Goal: Task Accomplishment & Management: Use online tool/utility

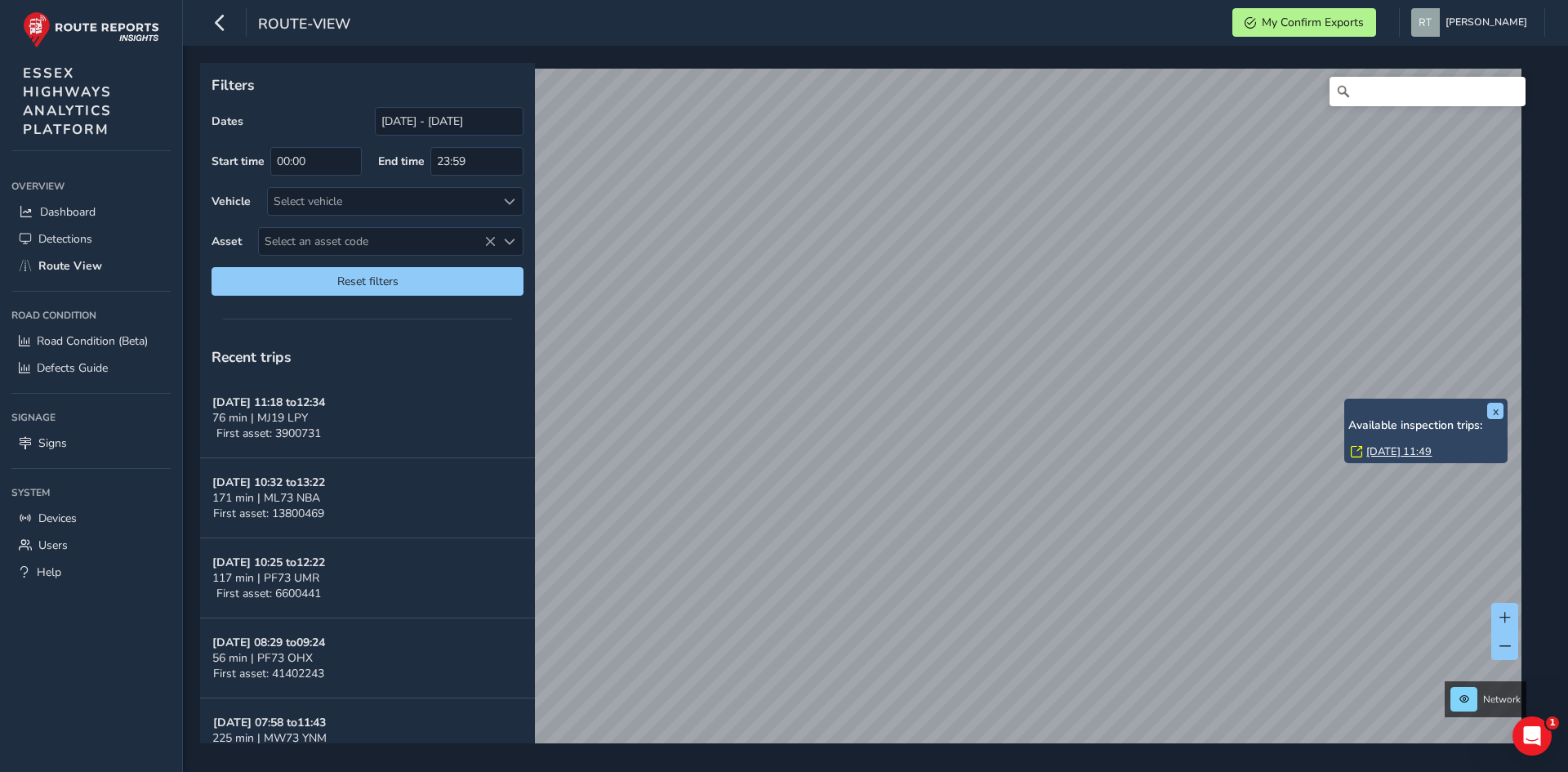
click at [1398, 453] on link "Thu, 28 Aug, 11:49" at bounding box center [1399, 452] width 65 height 15
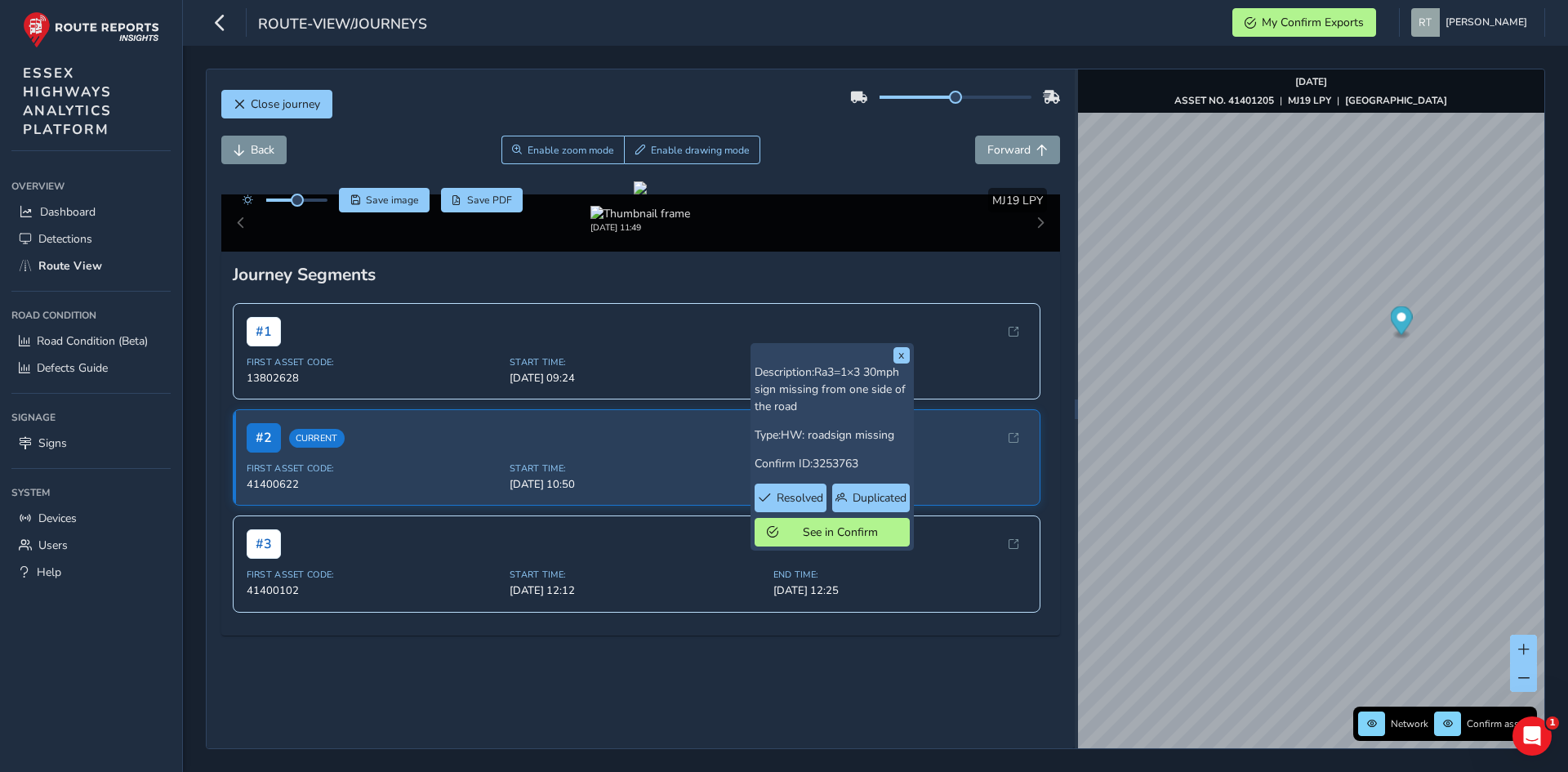
click at [1397, 319] on icon "Map marker" at bounding box center [1401, 320] width 22 height 28
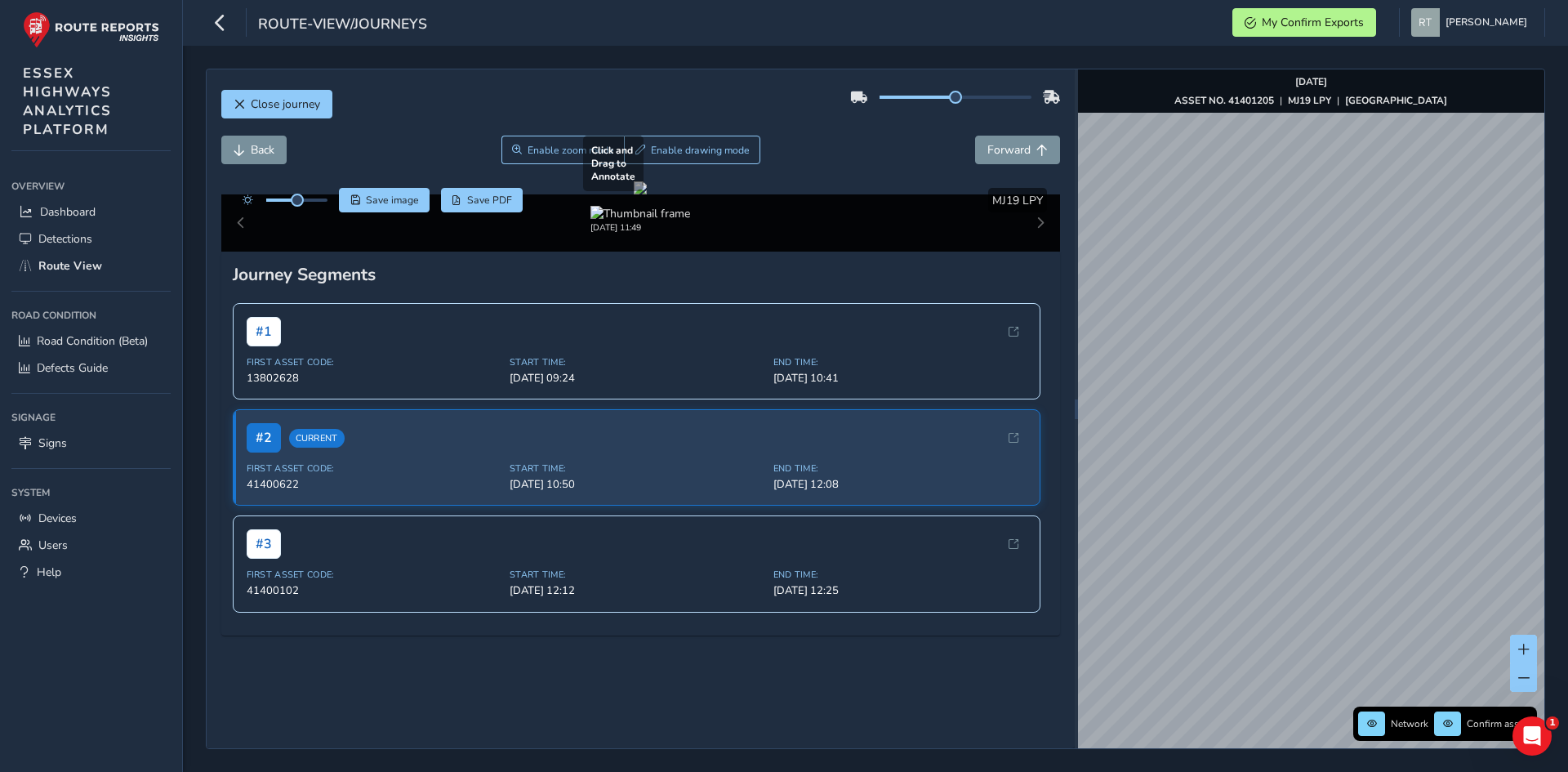
click at [945, 501] on div "Close journey Back Enable zoom mode Enable drawing mode Forward Click and Drag …" at bounding box center [876, 409] width 1340 height 681
click at [1151, 446] on div "Close journey Back Enable zoom mode Enable drawing mode Forward Click and Drag …" at bounding box center [875, 409] width 1385 height 726
drag, startPoint x: 1551, startPoint y: 406, endPoint x: 1032, endPoint y: 475, distance: 523.6
click at [1032, 475] on div "Close journey Back Enable zoom mode Enable drawing mode Forward Click and Drag …" at bounding box center [876, 409] width 1340 height 681
click at [1293, 410] on div "Close journey Back Enable zoom mode Enable drawing mode Forward Click and Drag …" at bounding box center [875, 409] width 1385 height 726
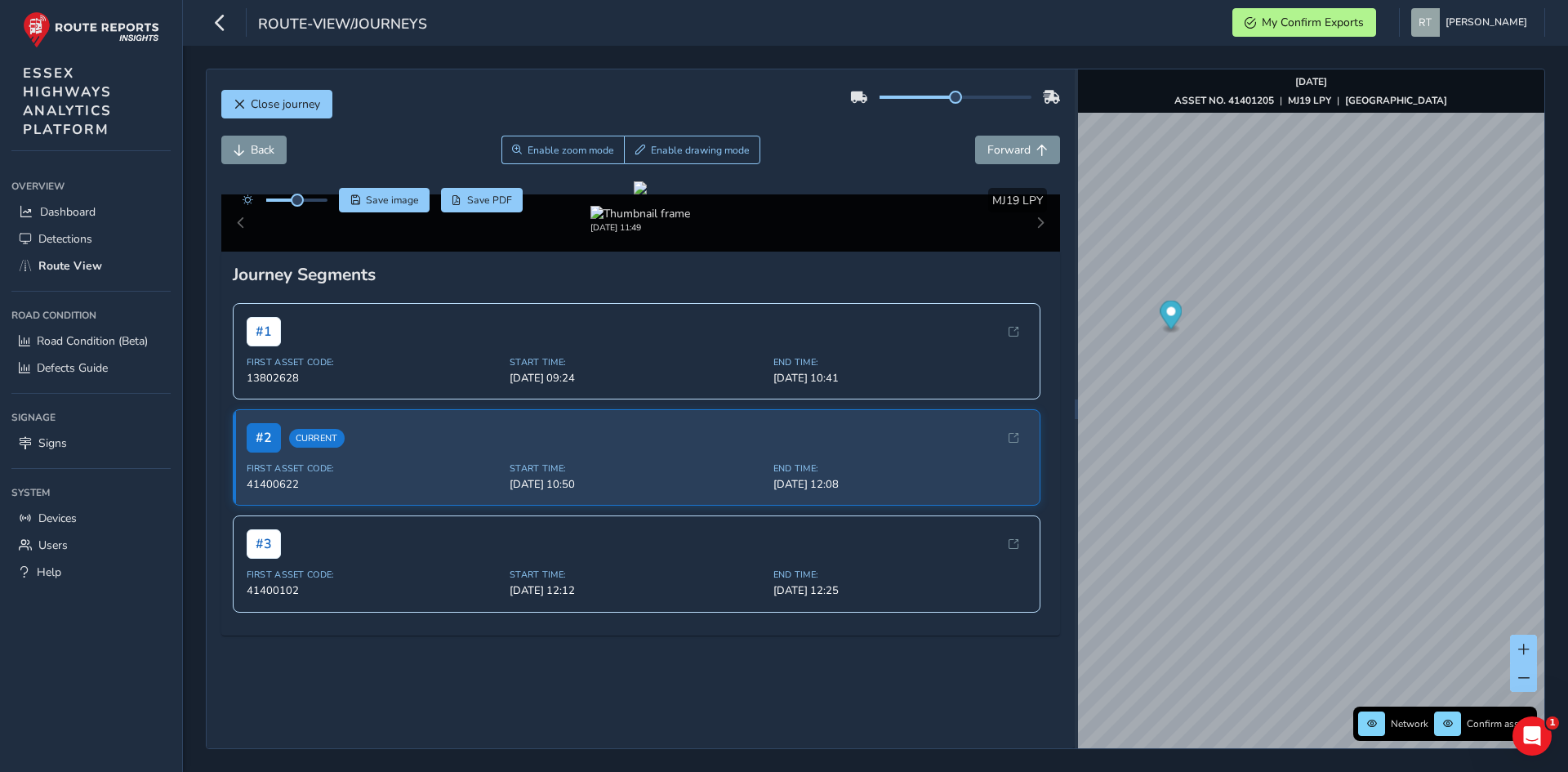
click at [1173, 320] on icon "Map marker" at bounding box center [1171, 315] width 22 height 28
click at [1311, 443] on icon "Map marker" at bounding box center [1311, 436] width 22 height 28
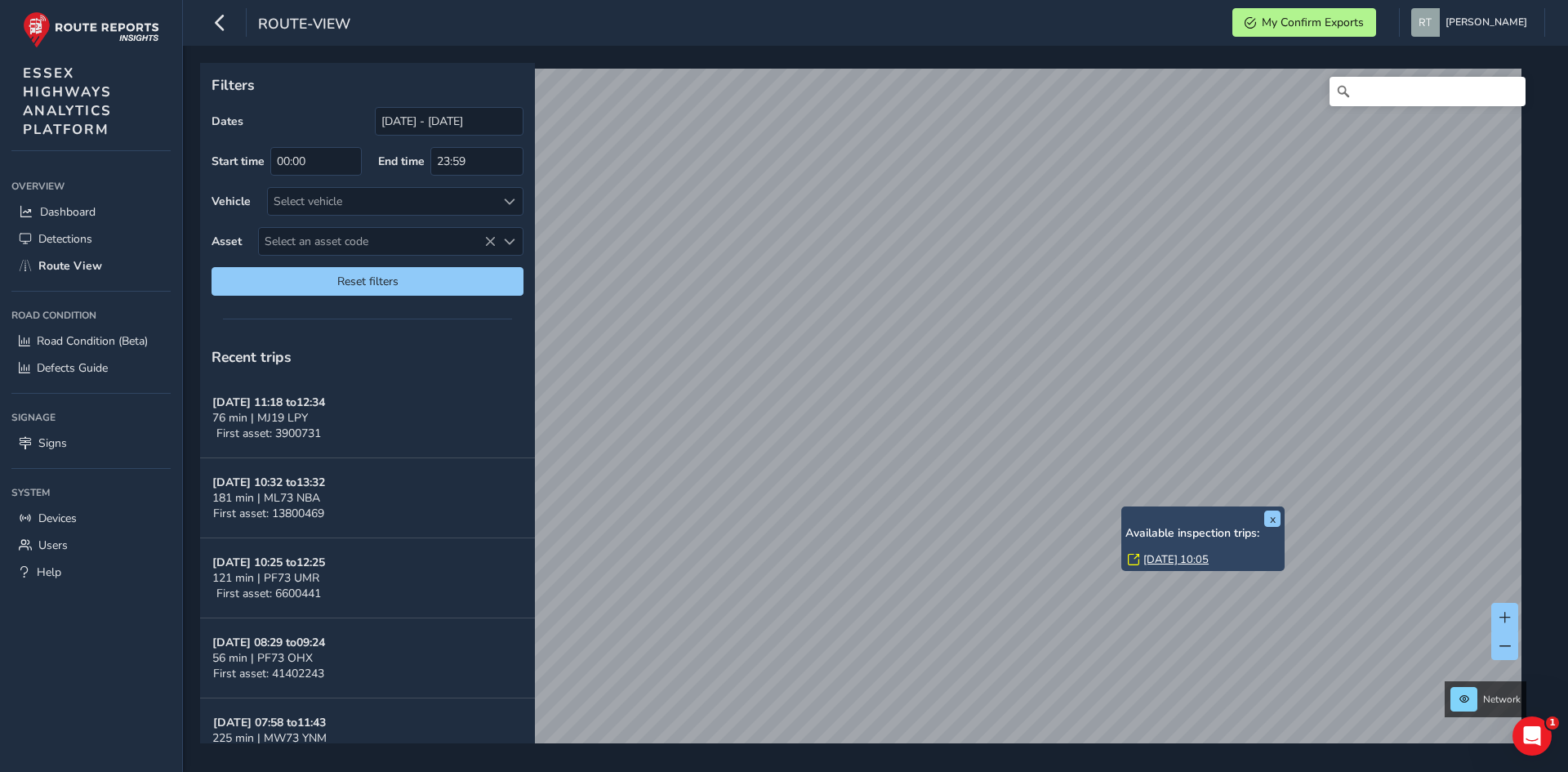
click at [1165, 562] on link "Thu, 28 Aug, 10:05" at bounding box center [1176, 559] width 65 height 15
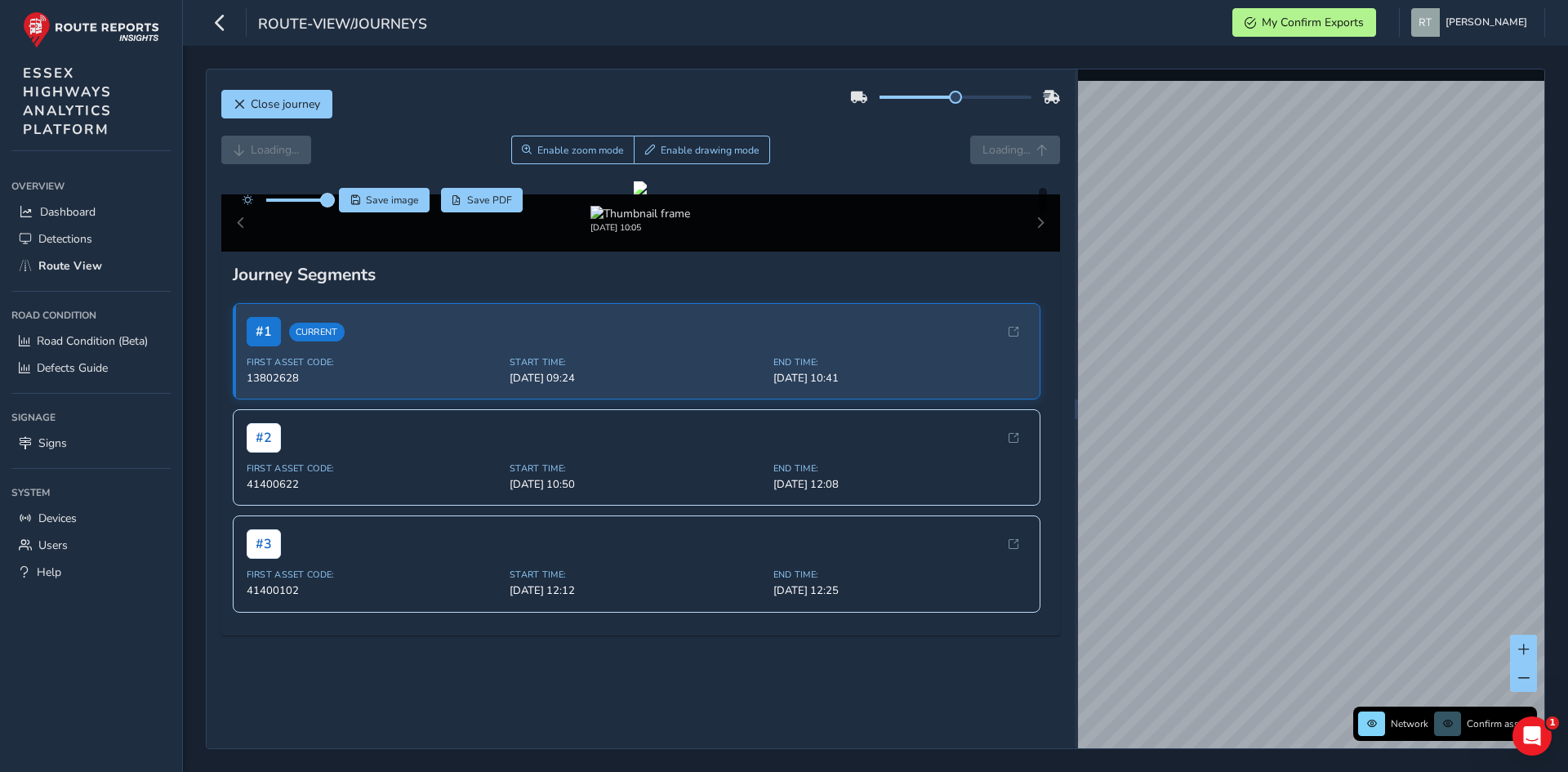
drag, startPoint x: 299, startPoint y: 200, endPoint x: 338, endPoint y: 203, distance: 39.1
click at [333, 200] on span at bounding box center [327, 199] width 13 height 13
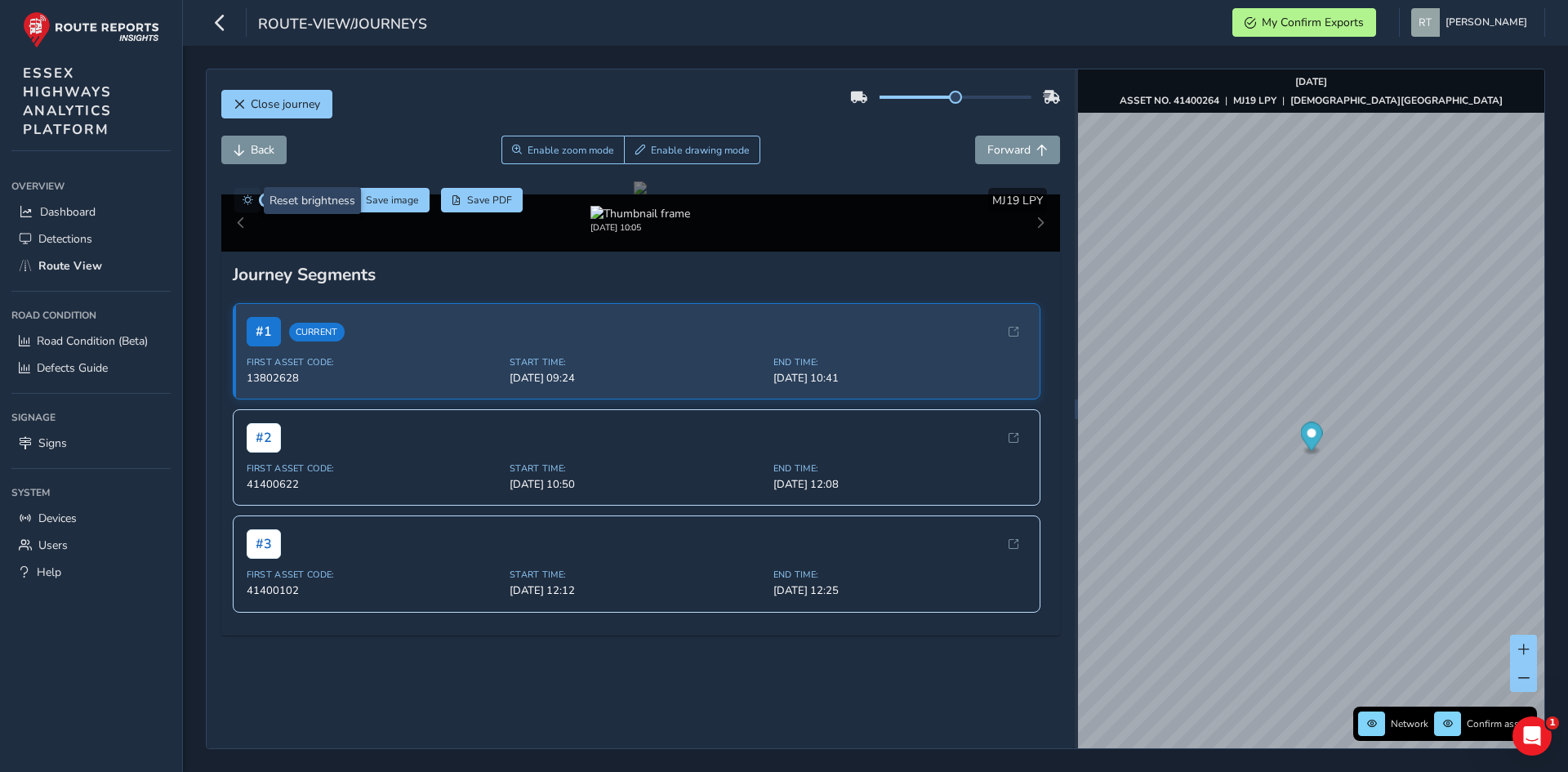
drag, startPoint x: 331, startPoint y: 203, endPoint x: 249, endPoint y: 204, distance: 82.0
click at [249, 204] on div at bounding box center [281, 200] width 94 height 24
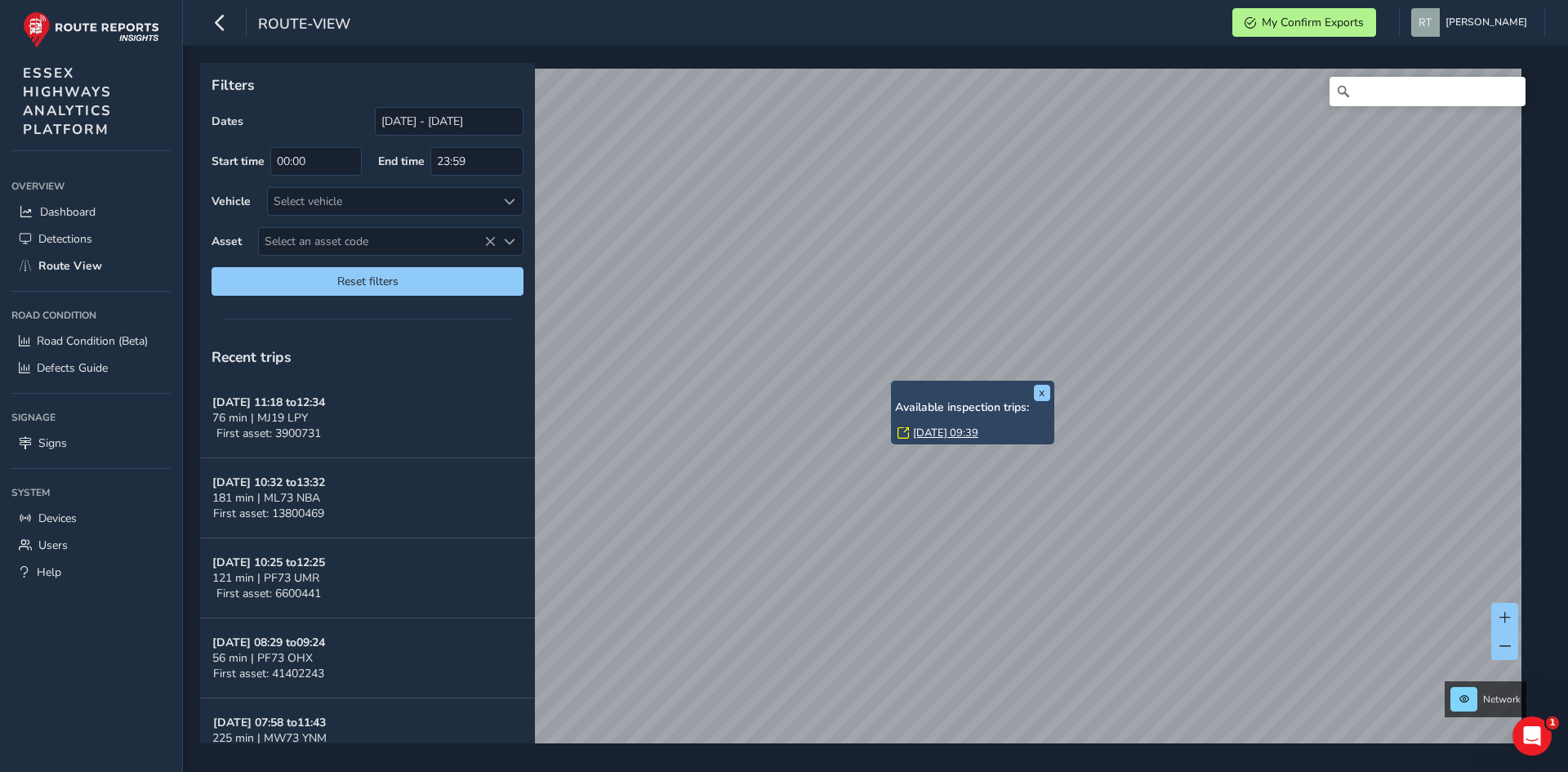
click at [940, 430] on link "Mon, 15 Sep, 09:39" at bounding box center [946, 432] width 65 height 15
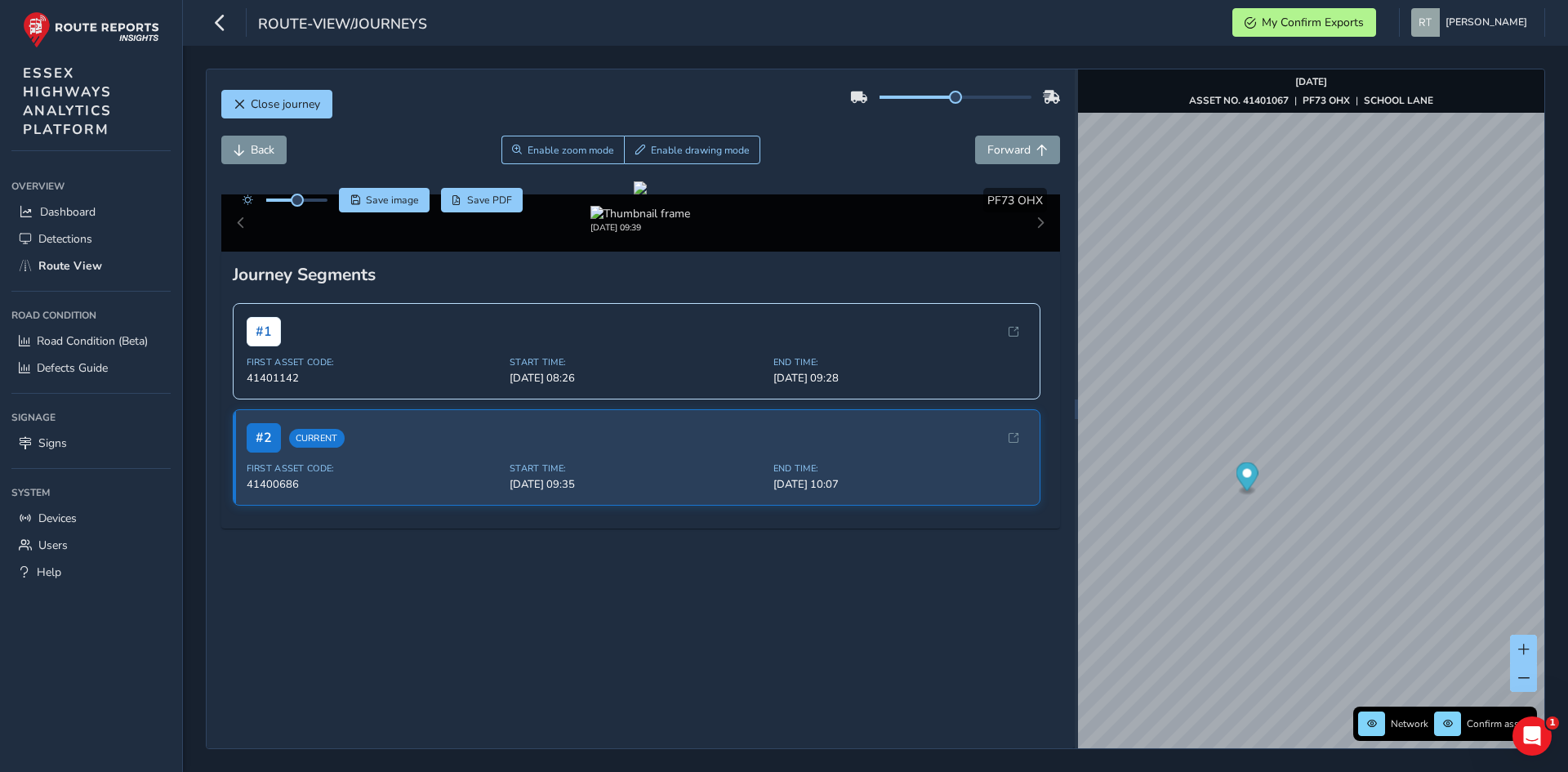
click at [1253, 490] on ellipse "Map marker" at bounding box center [1247, 489] width 13 height 7
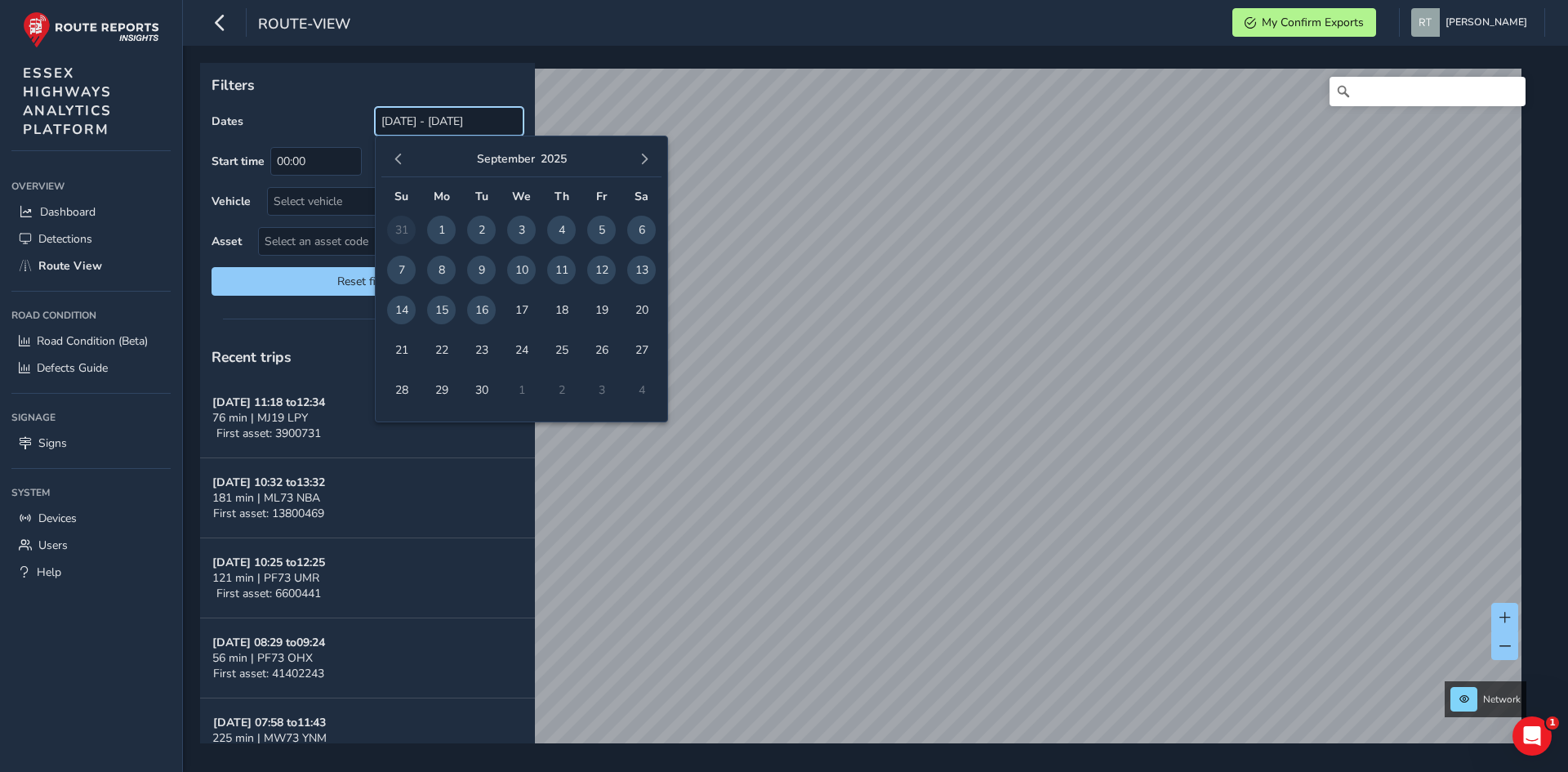
click at [415, 117] on input "[DATE] - [DATE]" at bounding box center [449, 120] width 149 height 28
click at [399, 157] on span "button" at bounding box center [399, 159] width 12 height 12
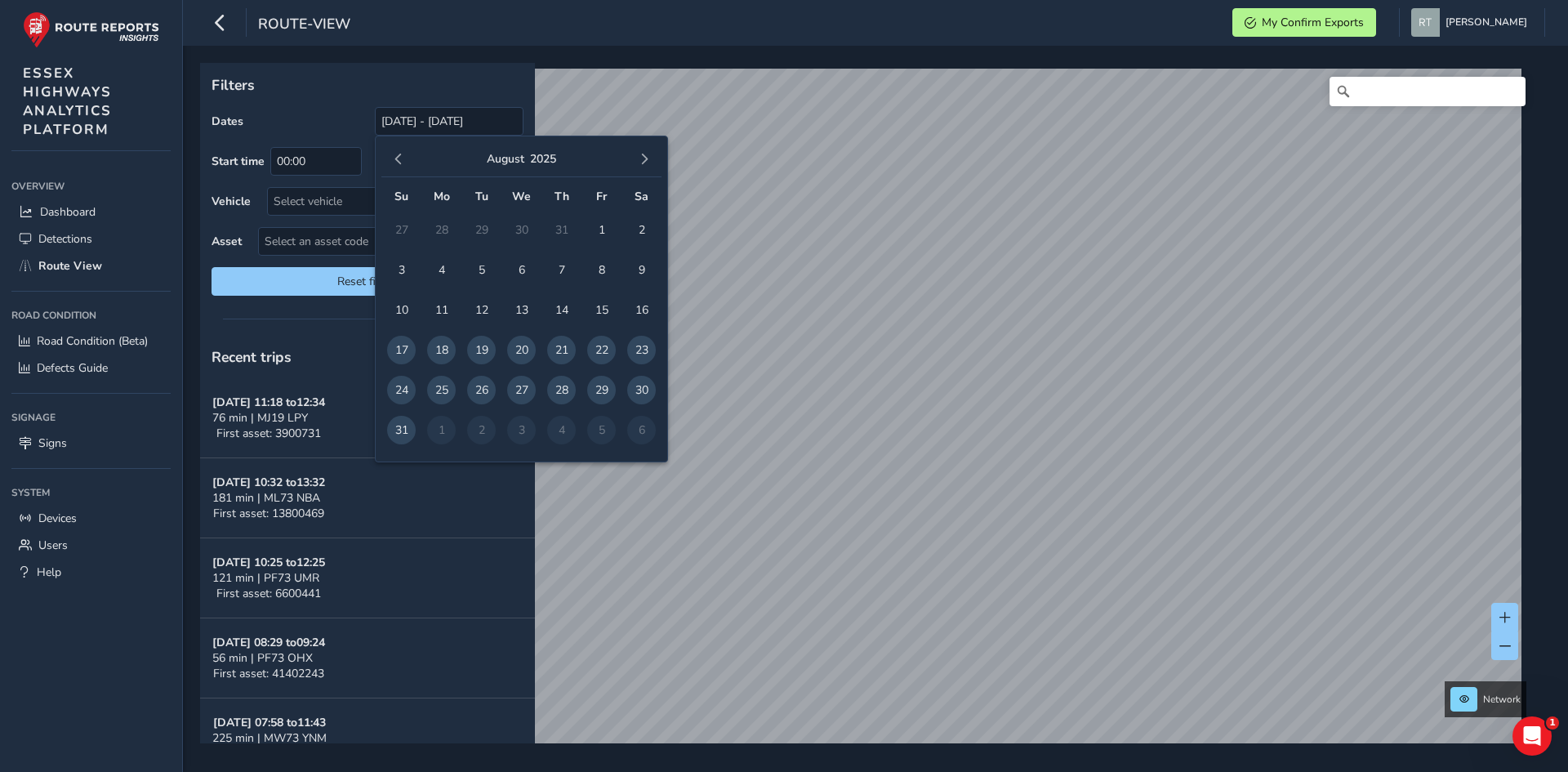
click at [399, 157] on span "button" at bounding box center [399, 159] width 12 height 12
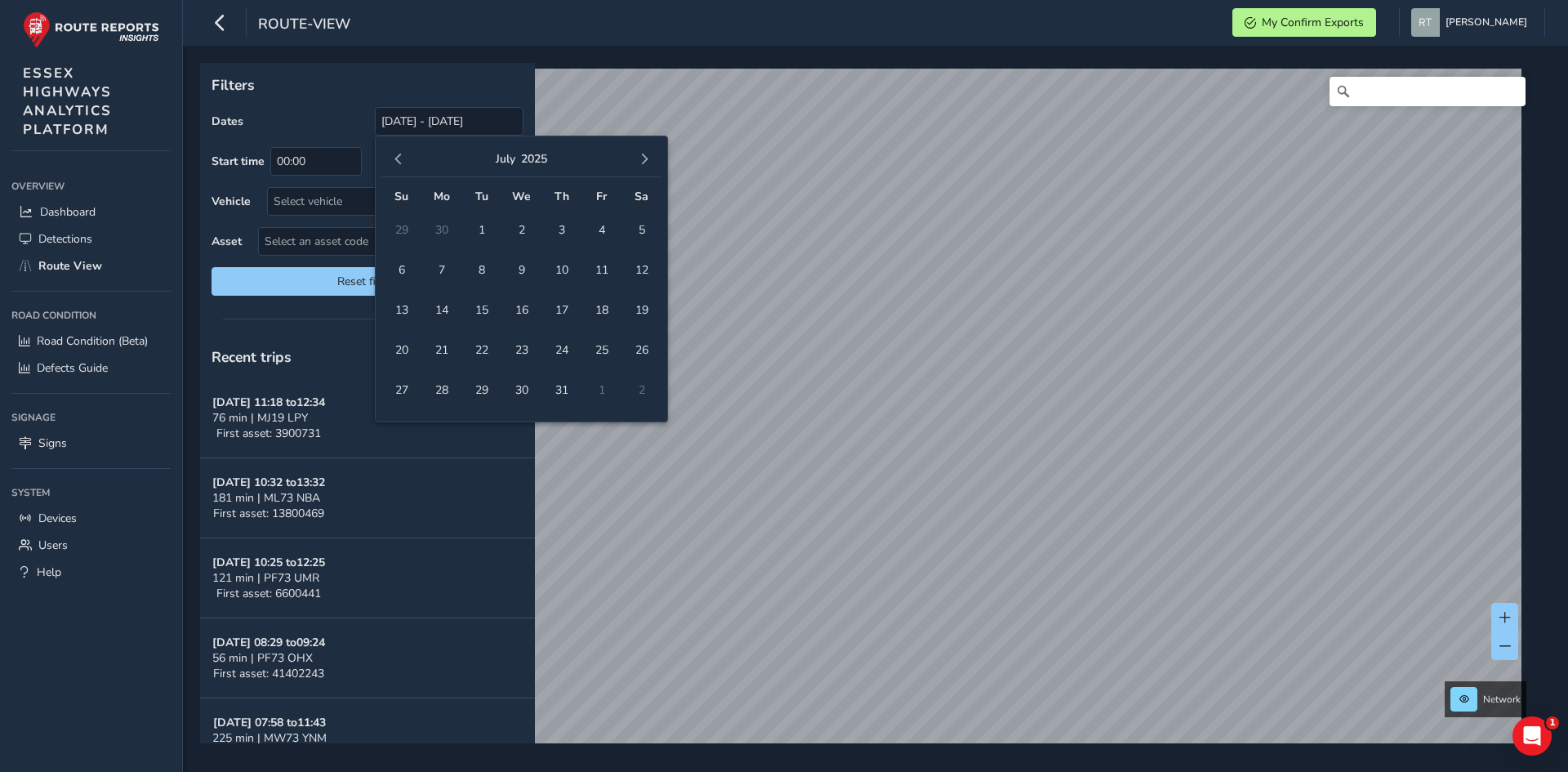
click at [399, 157] on span "button" at bounding box center [399, 159] width 12 height 12
click at [393, 164] on span "button" at bounding box center [399, 159] width 12 height 12
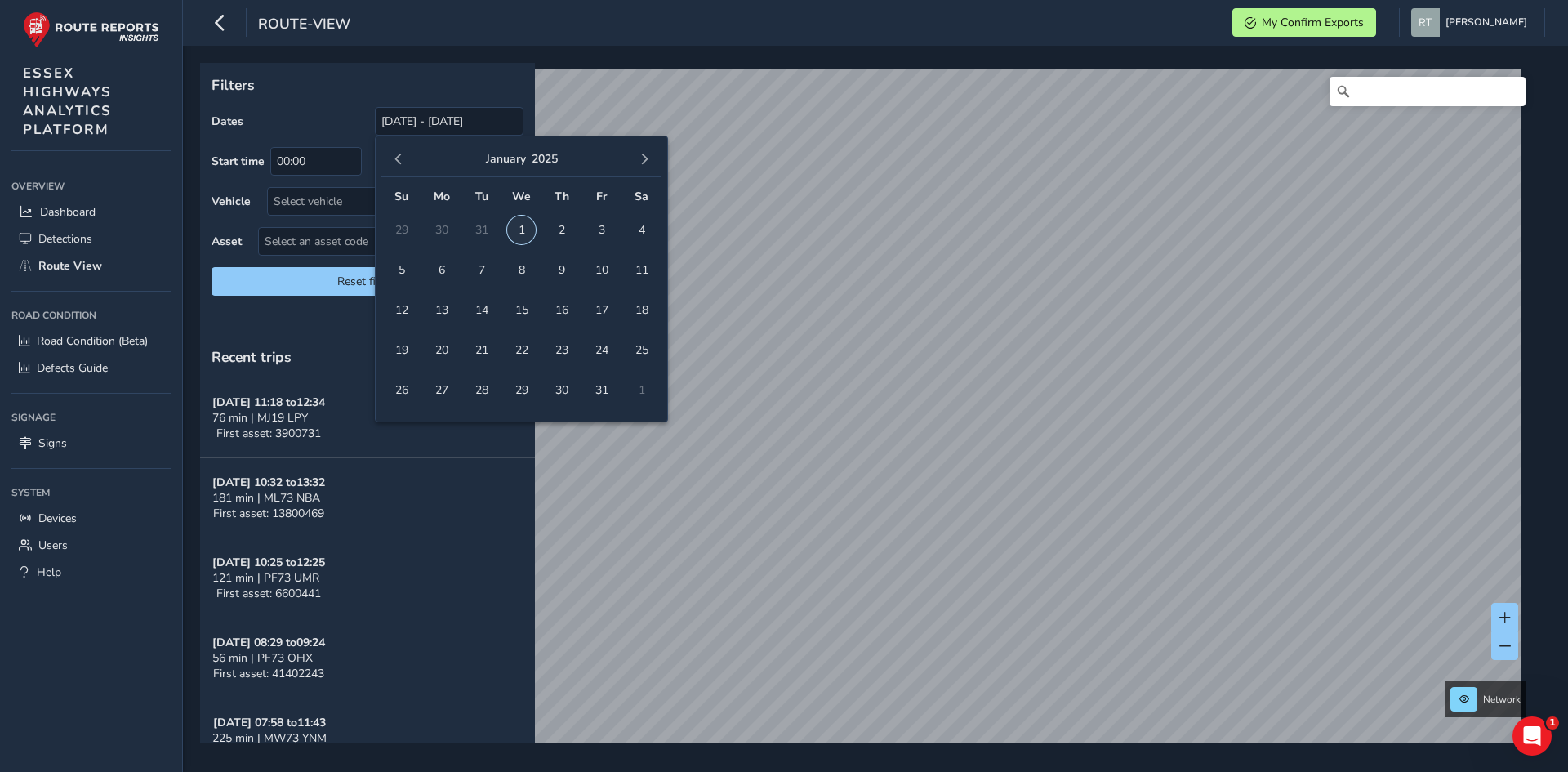
click at [523, 228] on span "1" at bounding box center [520, 229] width 28 height 28
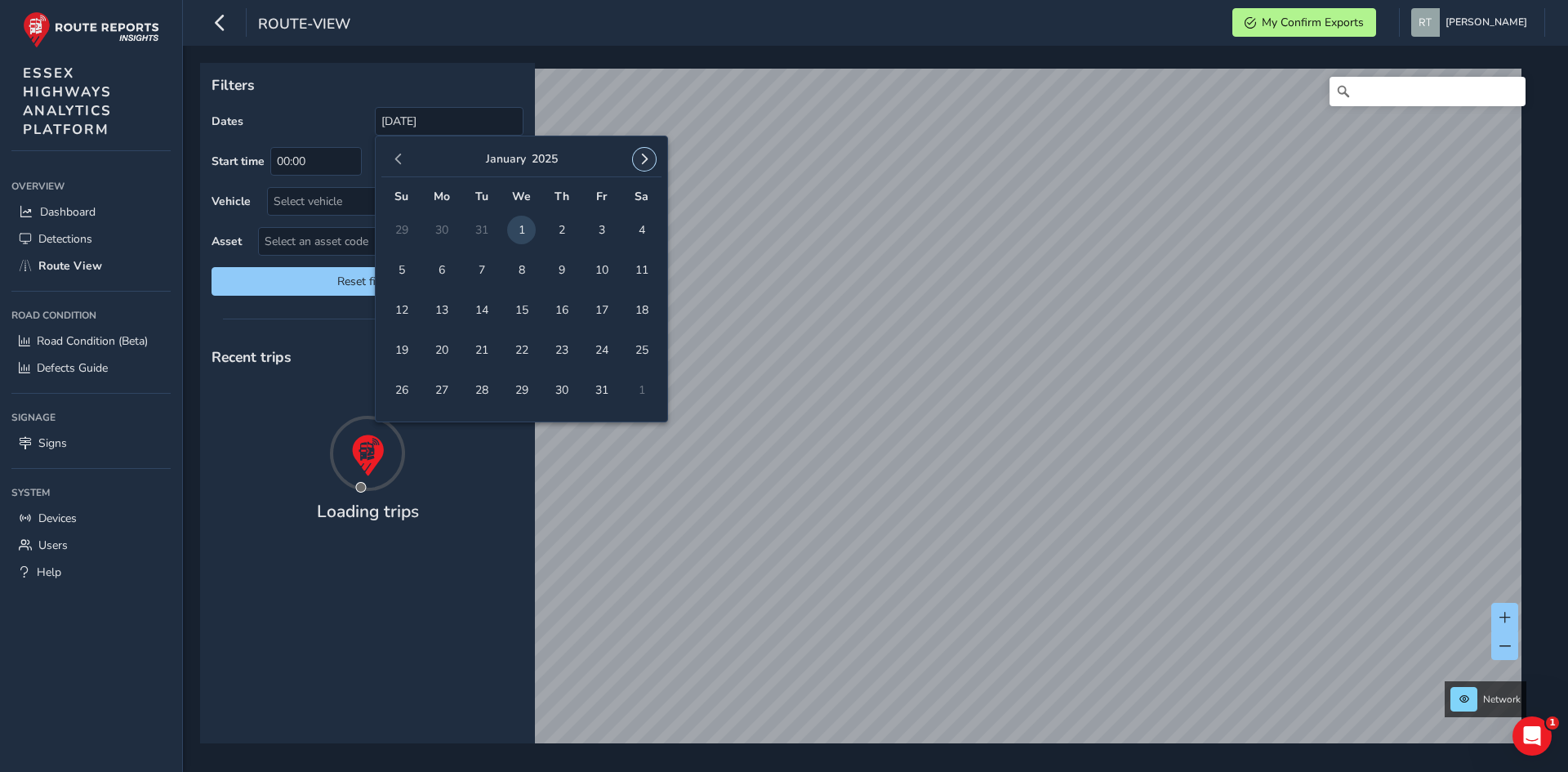
click at [644, 151] on button "button" at bounding box center [645, 159] width 23 height 23
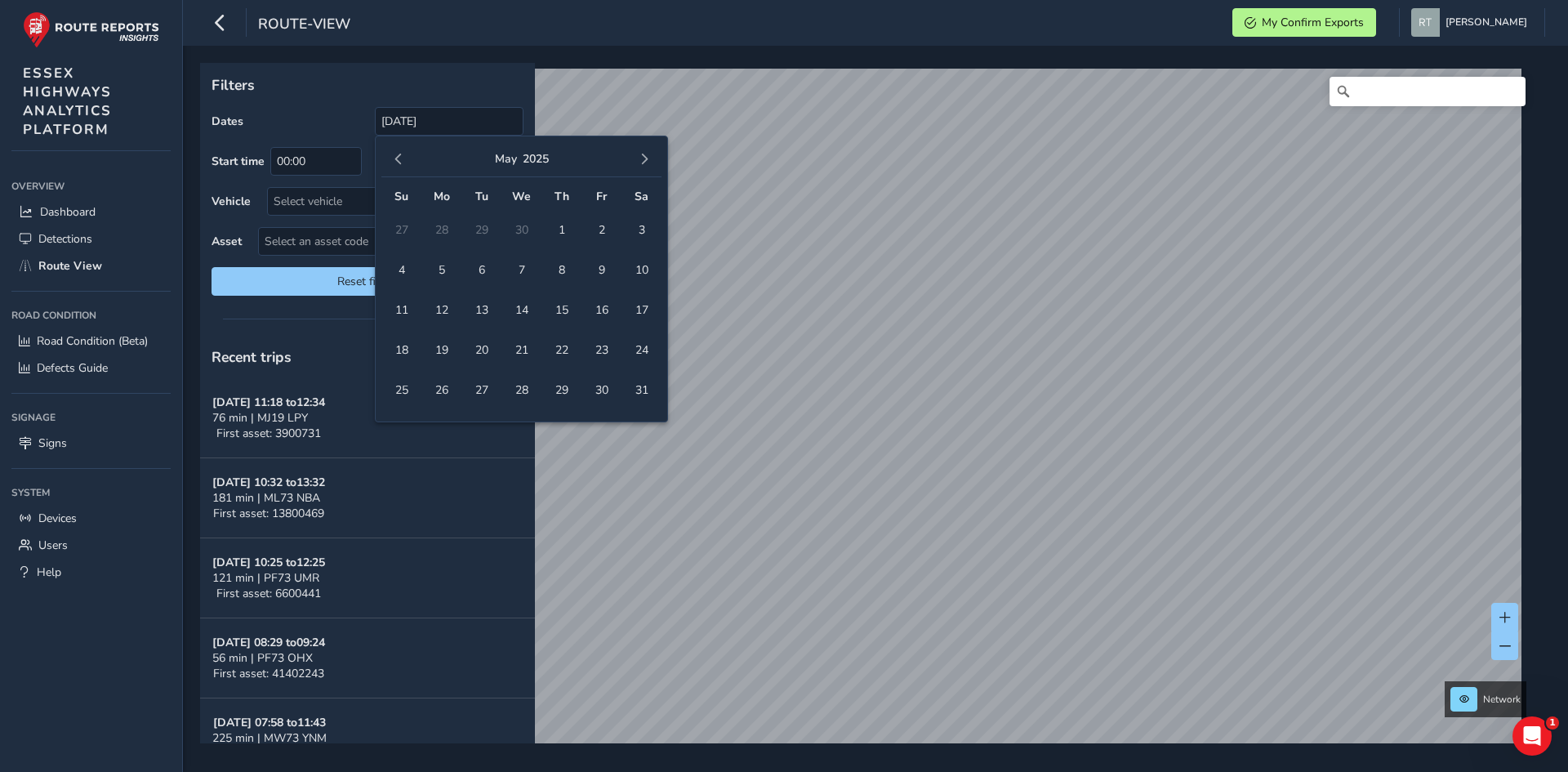
click at [644, 151] on button "button" at bounding box center [645, 159] width 23 height 23
click at [641, 394] on span "30" at bounding box center [641, 389] width 28 height 28
type input "01/01/2025 - 30/08/2025"
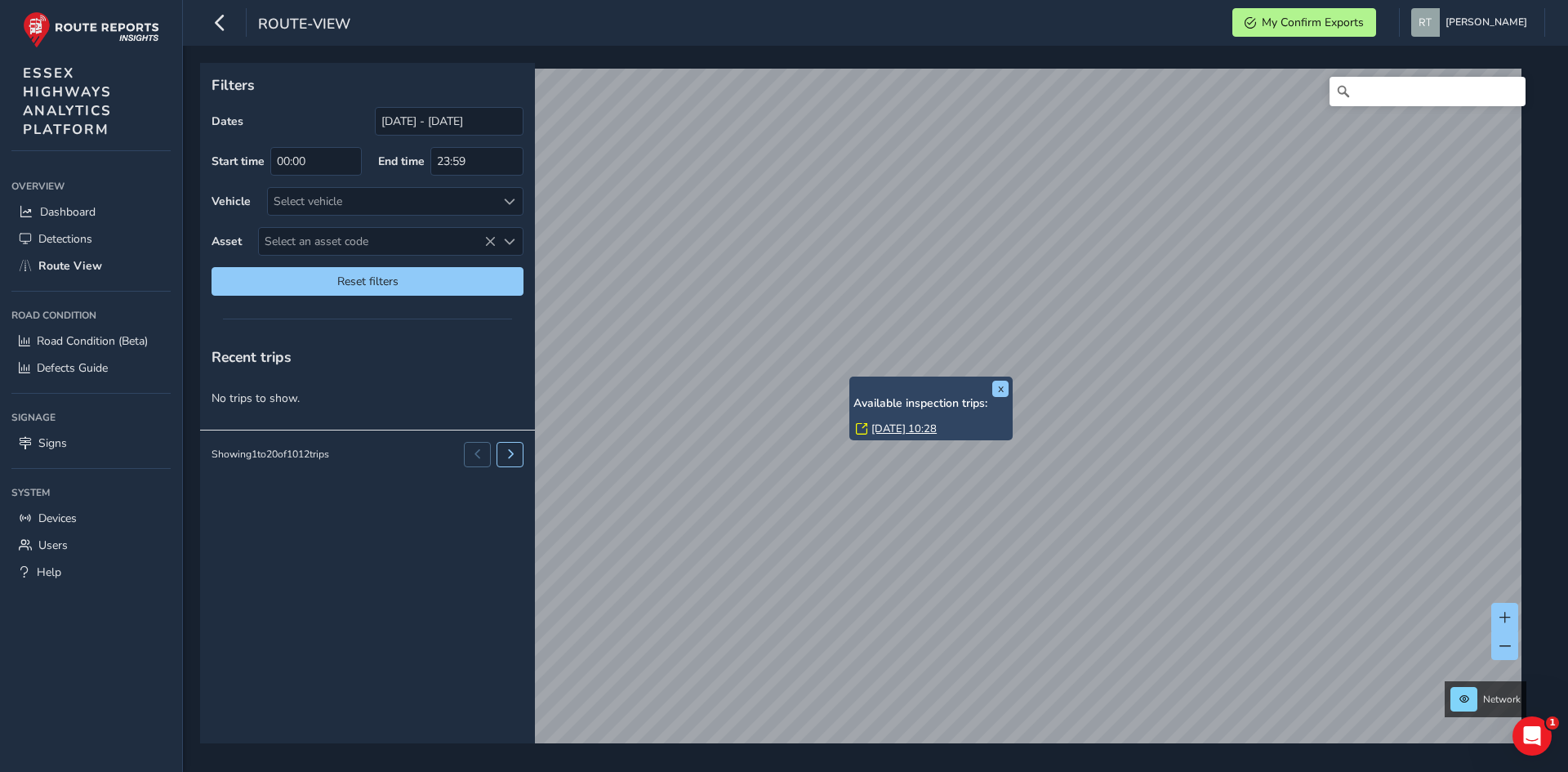
click at [877, 426] on link "Fri, 23 May, 10:28" at bounding box center [904, 428] width 65 height 15
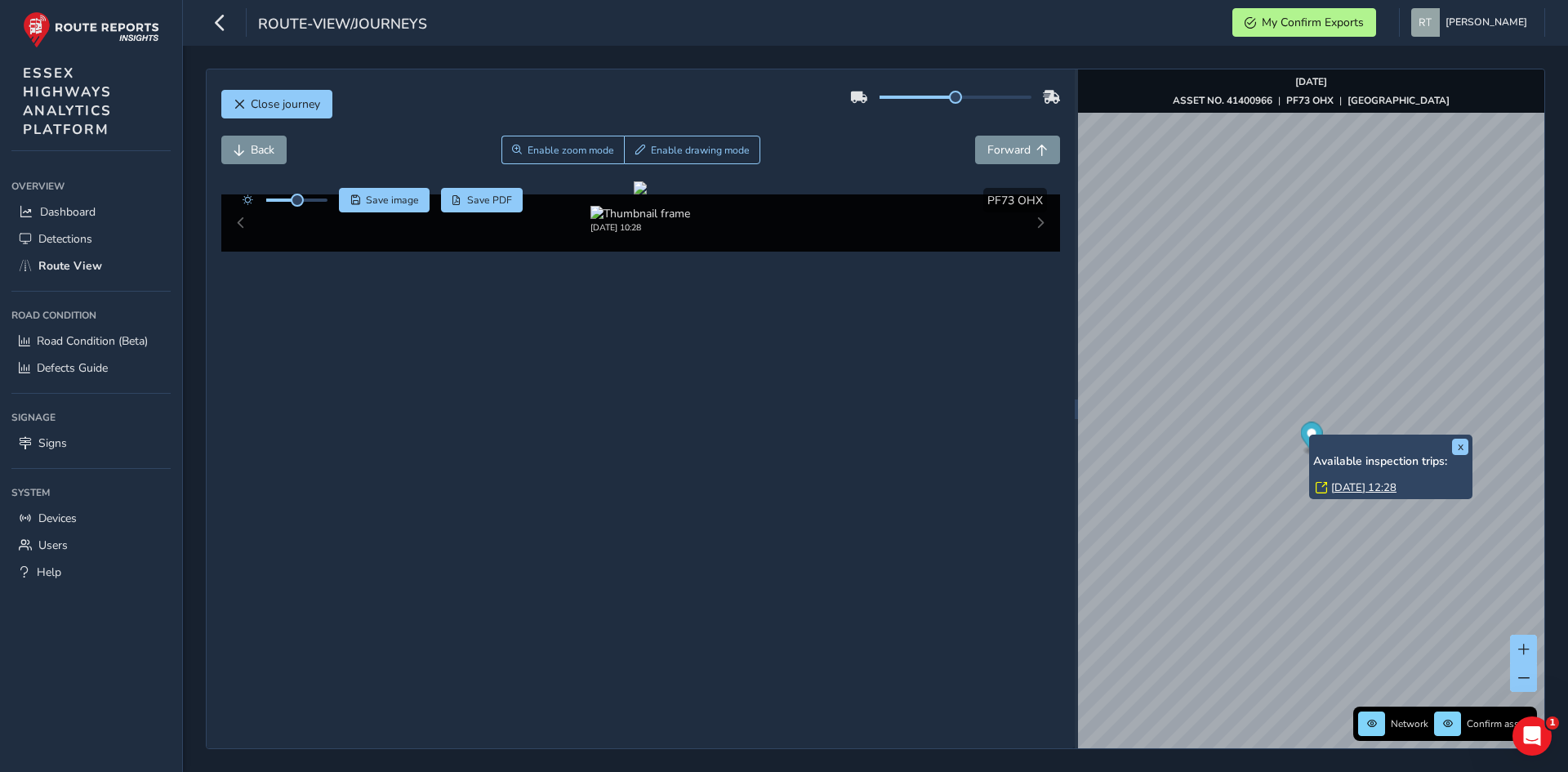
click at [1315, 439] on div "x Available inspection trips: Fri, 25 Apr, 12:28" at bounding box center [1391, 467] width 155 height 56
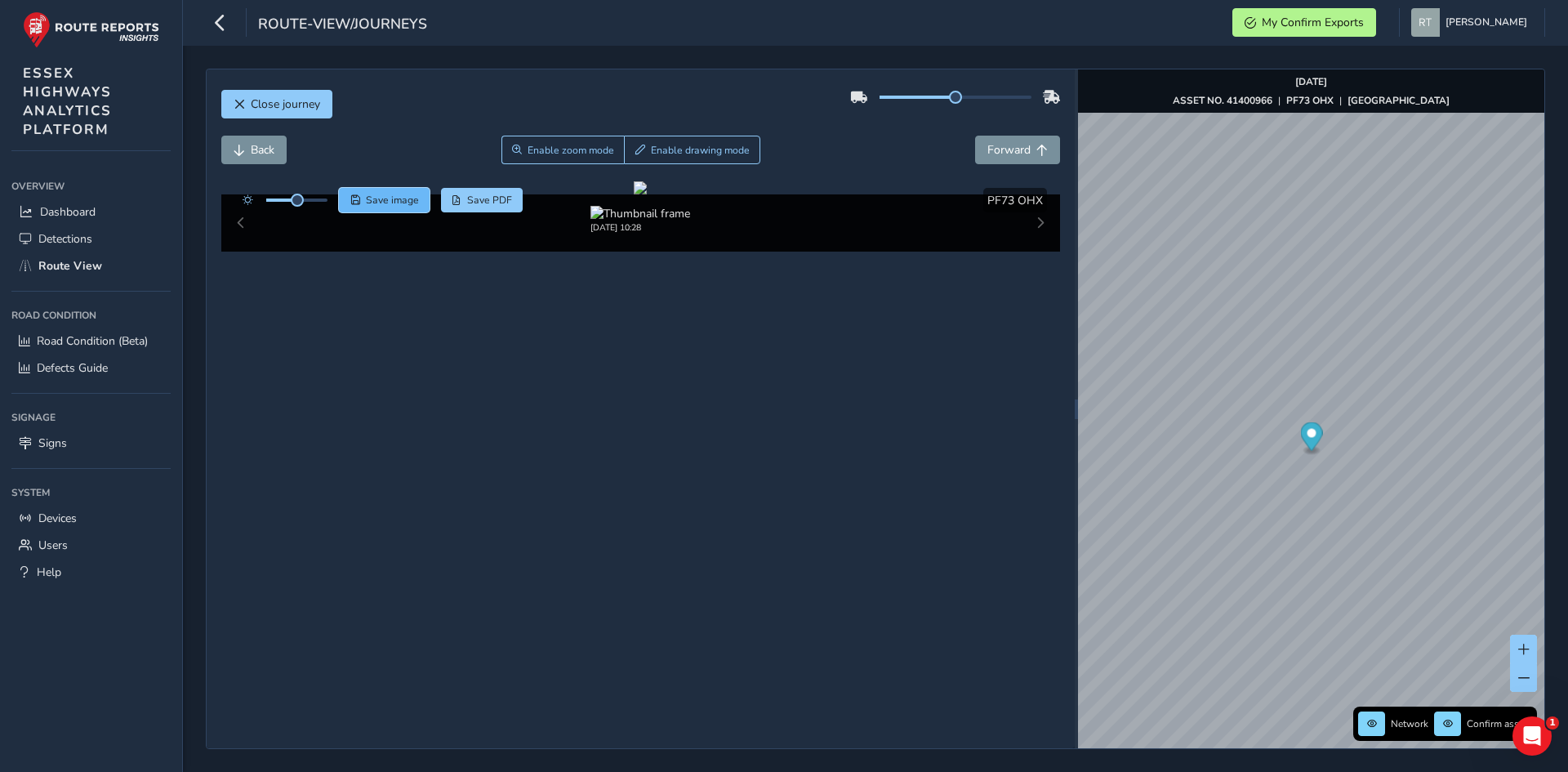
click at [401, 208] on button "Save image" at bounding box center [384, 200] width 90 height 24
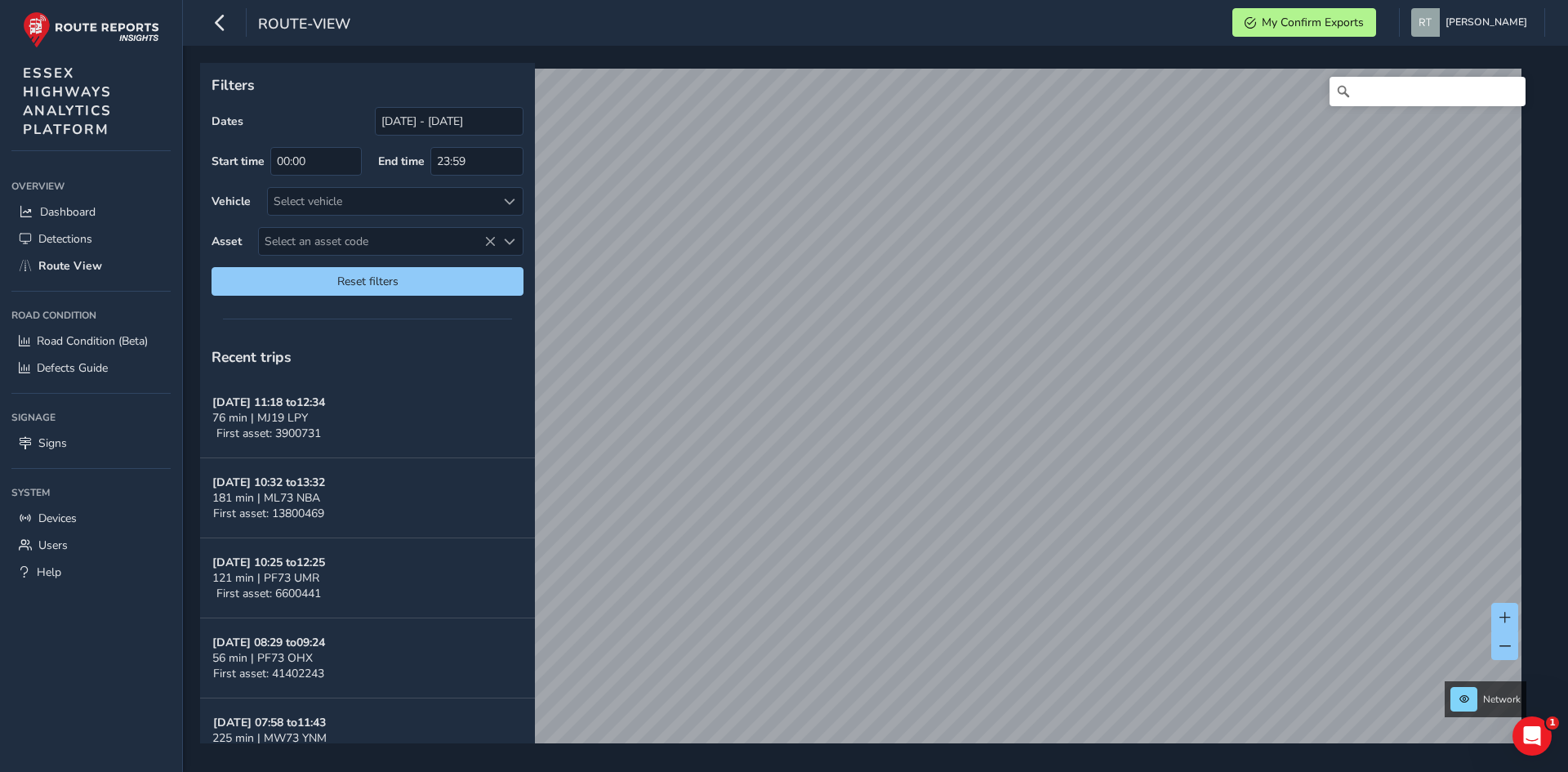
click at [374, 119] on div "Dates [DATE] - [DATE]" at bounding box center [367, 120] width 312 height 28
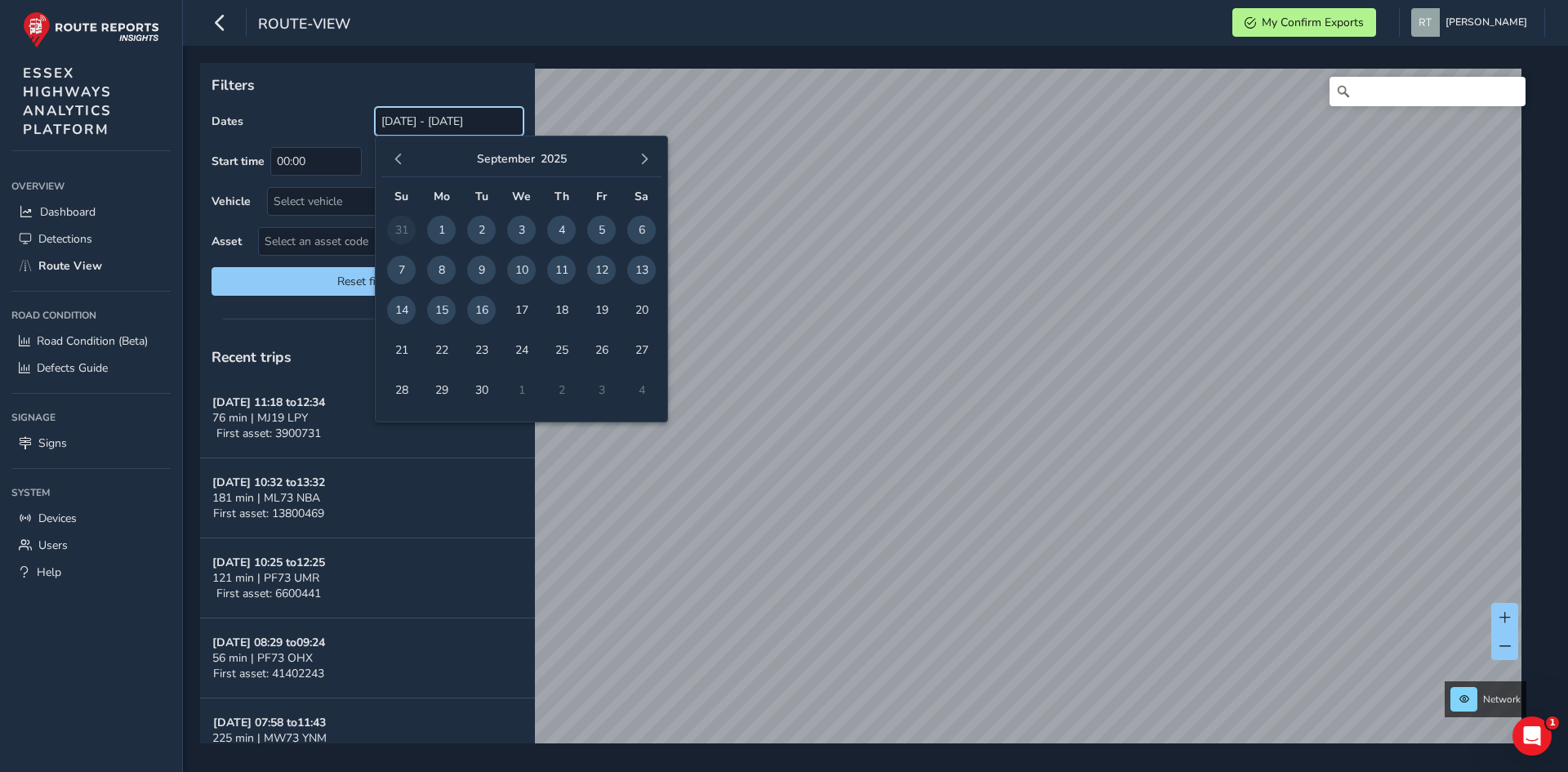
click at [391, 120] on input "[DATE] - [DATE]" at bounding box center [449, 120] width 149 height 28
click at [392, 148] on div "[DATE]" at bounding box center [521, 159] width 281 height 35
drag, startPoint x: 392, startPoint y: 148, endPoint x: 397, endPoint y: 155, distance: 8.6
click at [394, 151] on div "[DATE]" at bounding box center [521, 159] width 281 height 35
click at [399, 158] on span "button" at bounding box center [399, 159] width 12 height 12
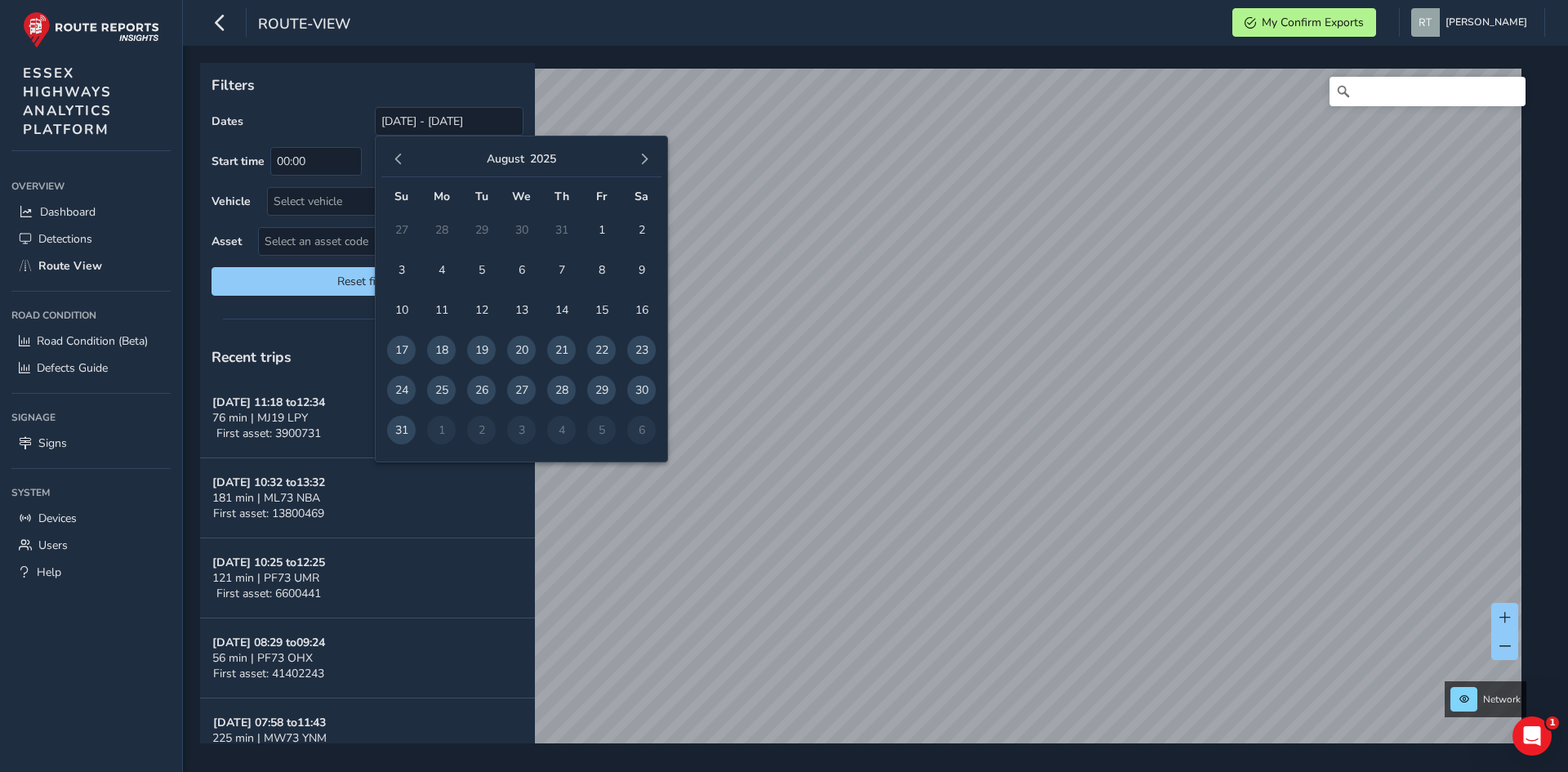
click at [399, 158] on span "button" at bounding box center [399, 159] width 12 height 12
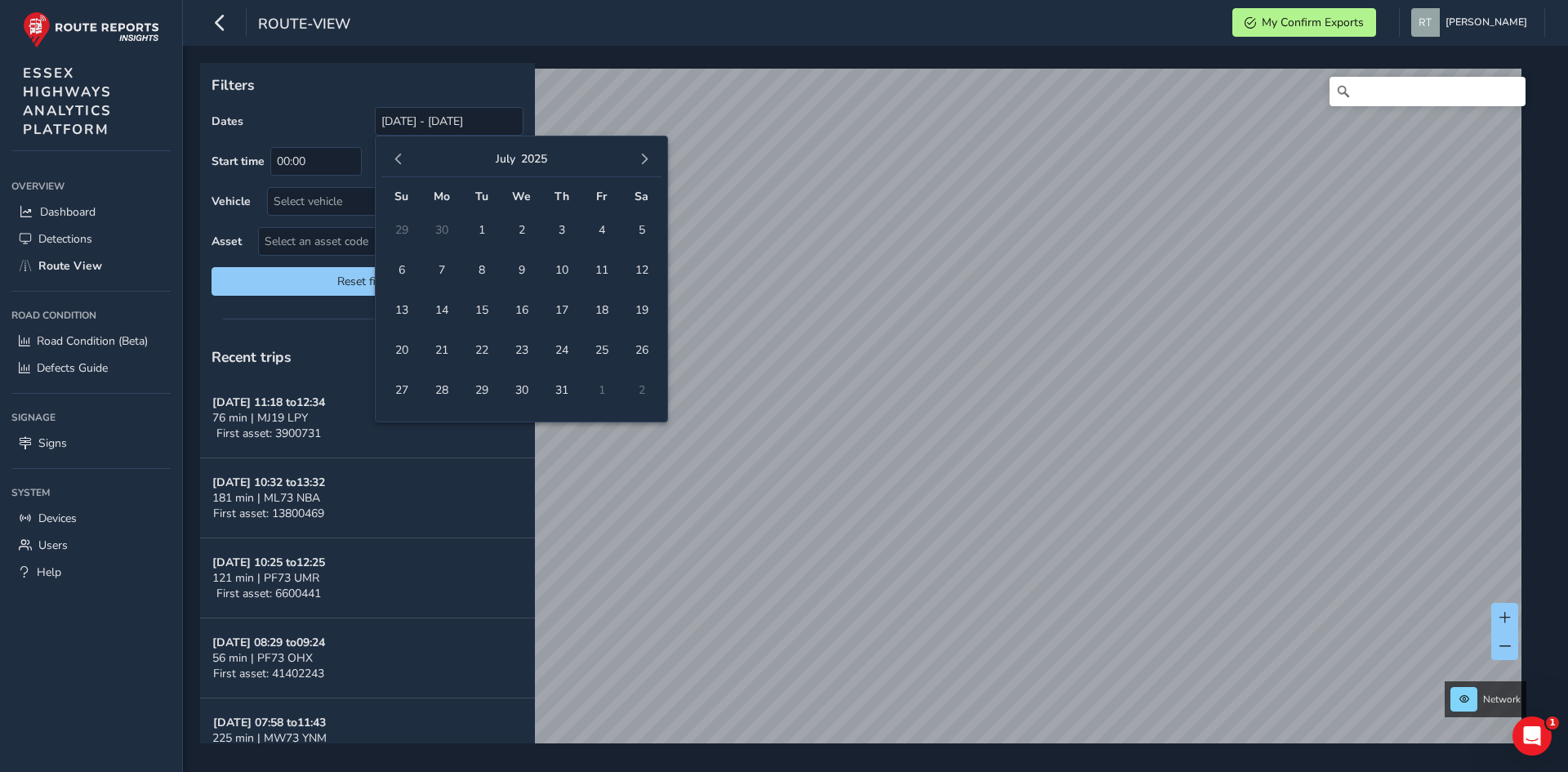
click at [399, 158] on span "button" at bounding box center [399, 159] width 12 height 12
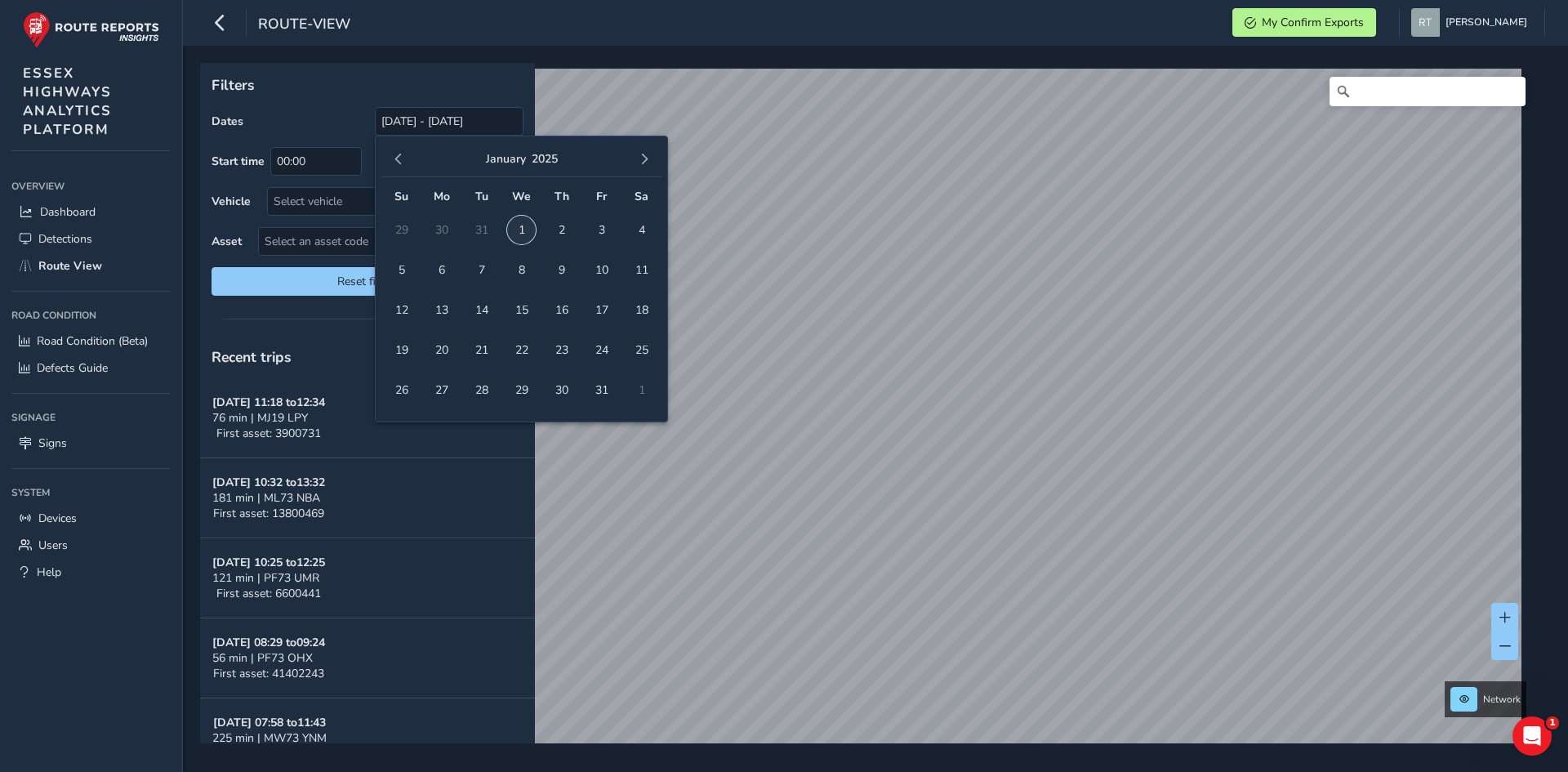
click at [517, 232] on span "1" at bounding box center [520, 229] width 28 height 28
click at [636, 157] on button "button" at bounding box center [645, 159] width 23 height 23
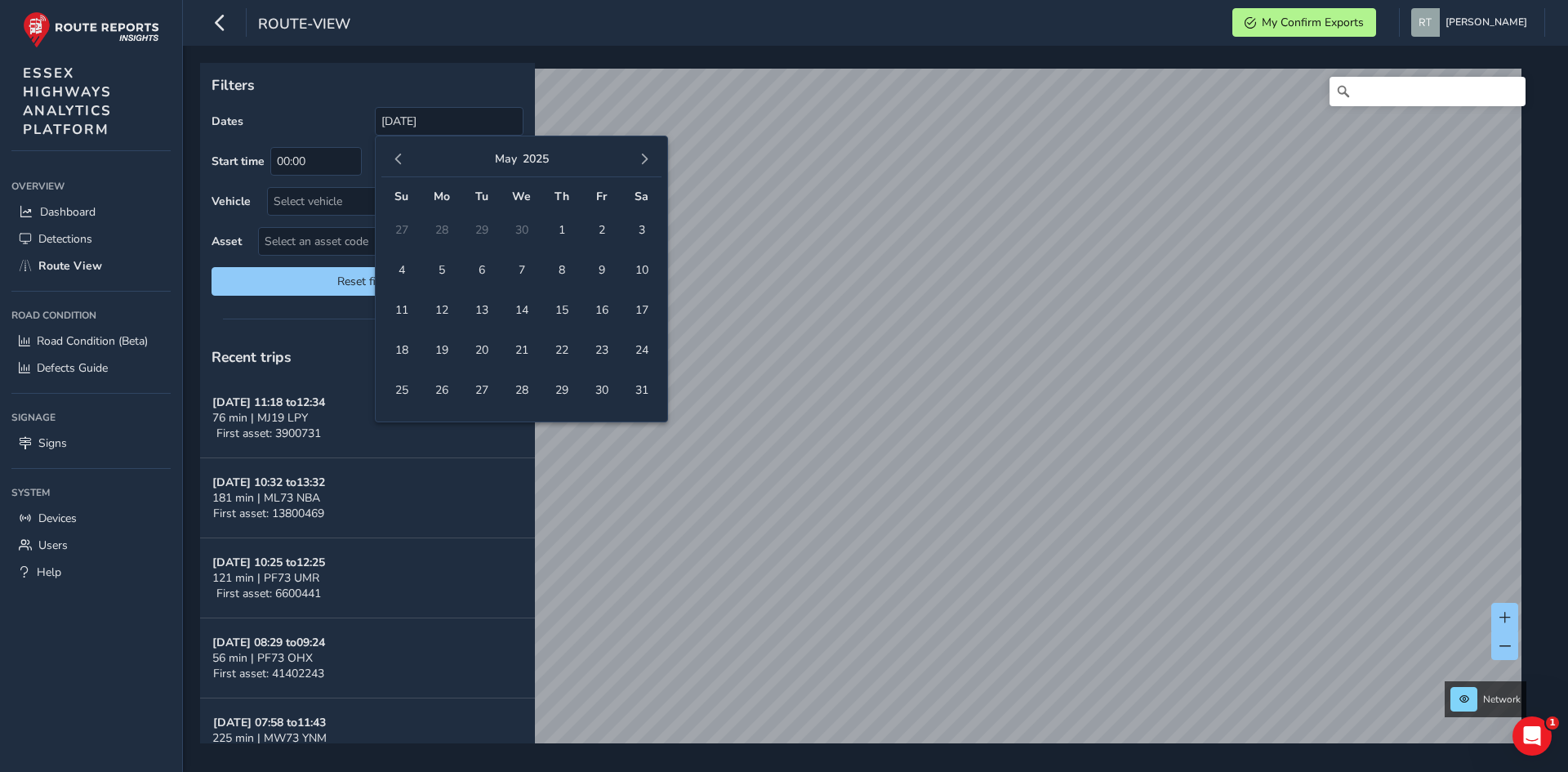
click at [636, 157] on button "button" at bounding box center [645, 159] width 23 height 23
click at [520, 231] on span "1" at bounding box center [520, 229] width 28 height 28
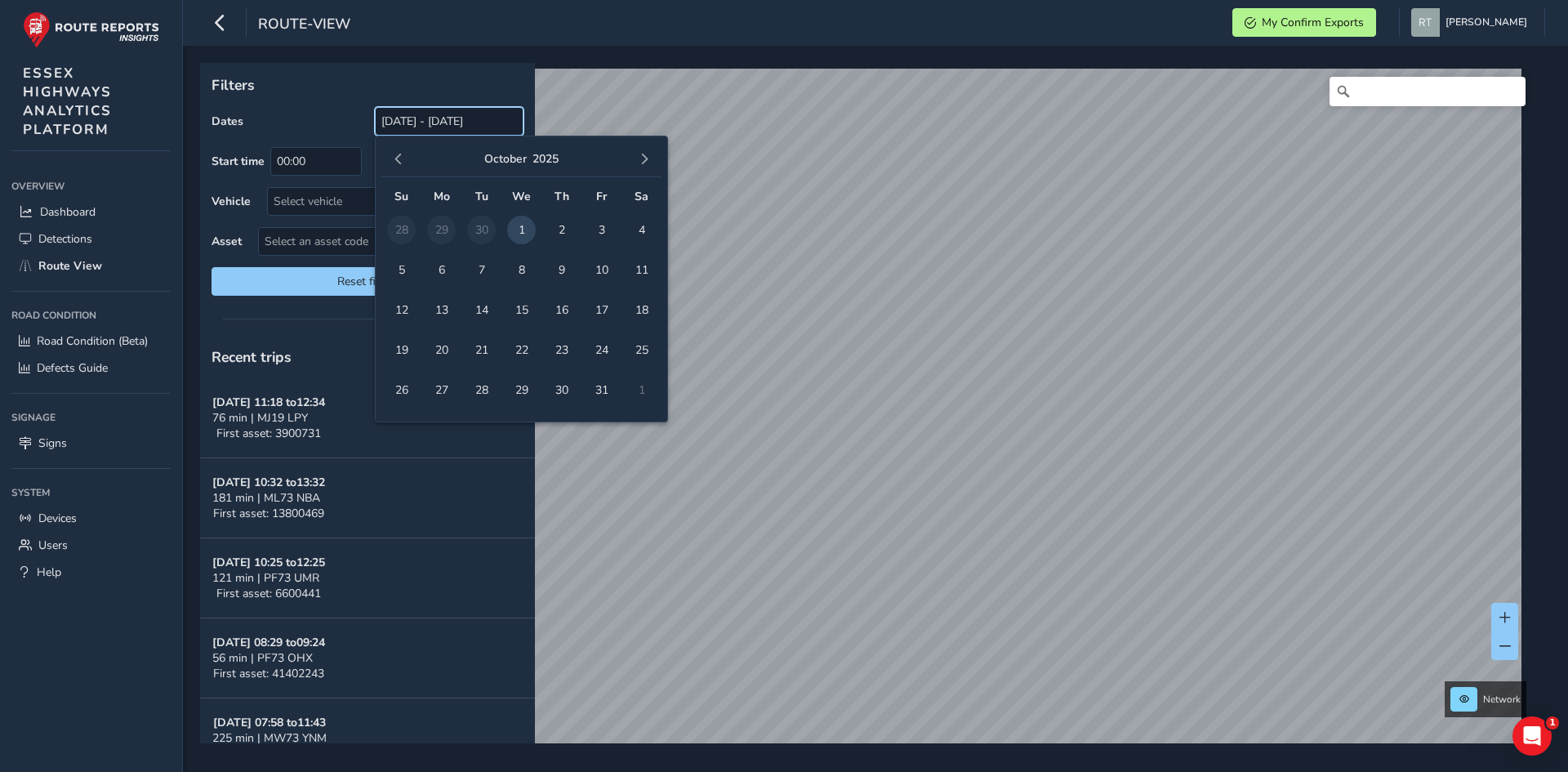
click at [421, 120] on input "[DATE] - [DATE]" at bounding box center [449, 120] width 149 height 28
click at [397, 168] on button "button" at bounding box center [399, 159] width 23 height 23
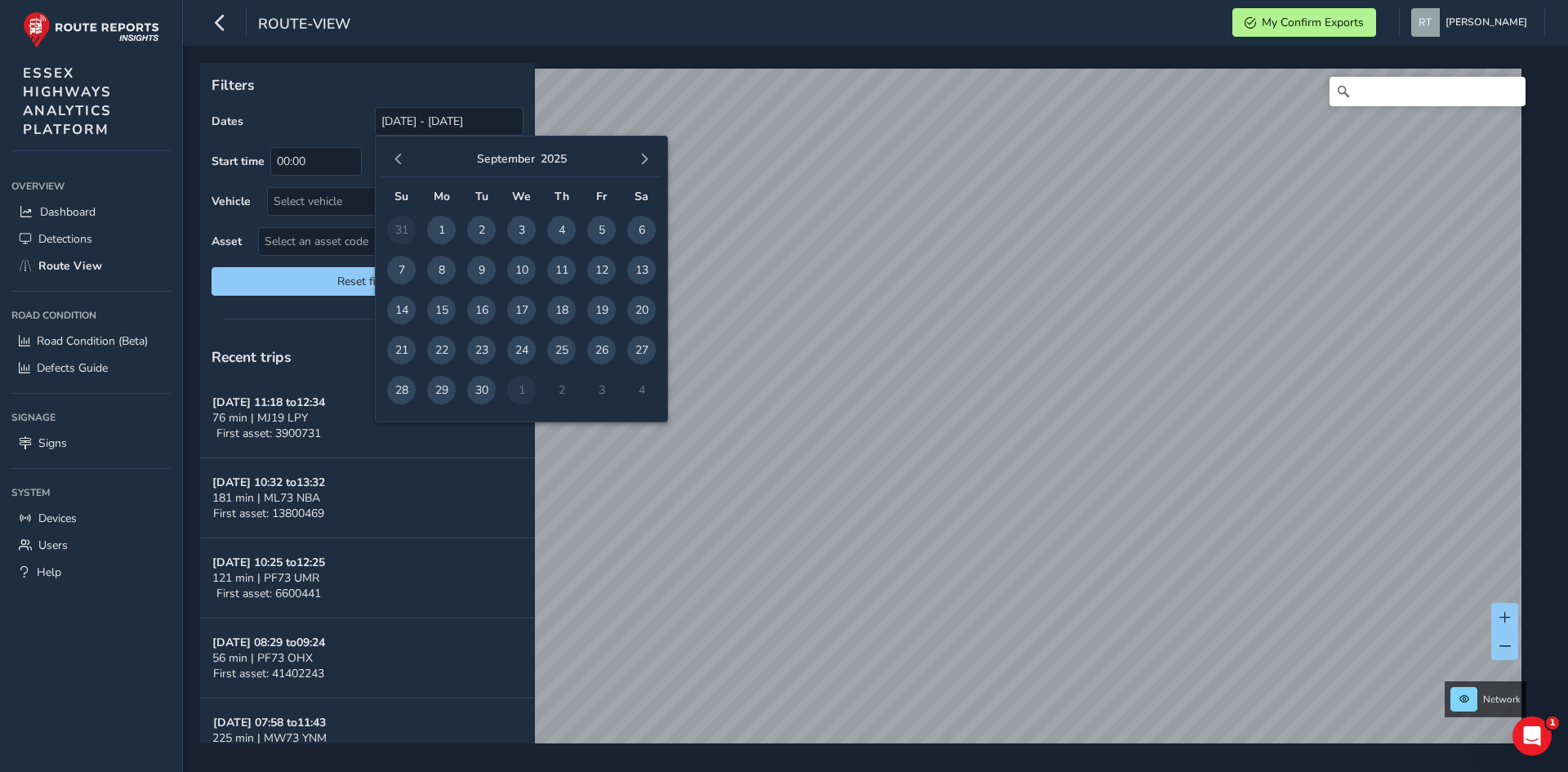
click at [397, 168] on button "button" at bounding box center [399, 159] width 23 height 23
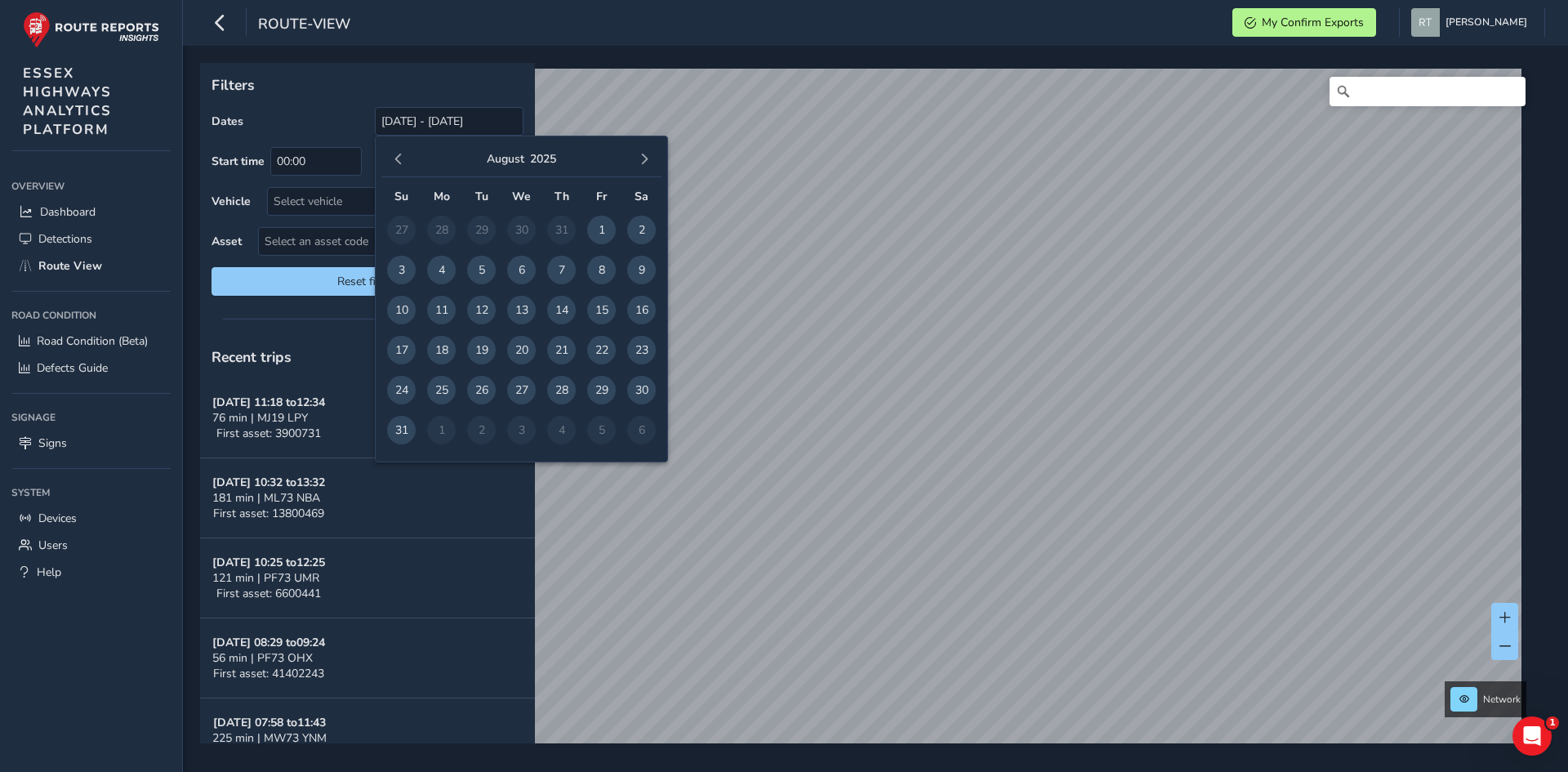
click at [397, 168] on button "button" at bounding box center [399, 159] width 23 height 23
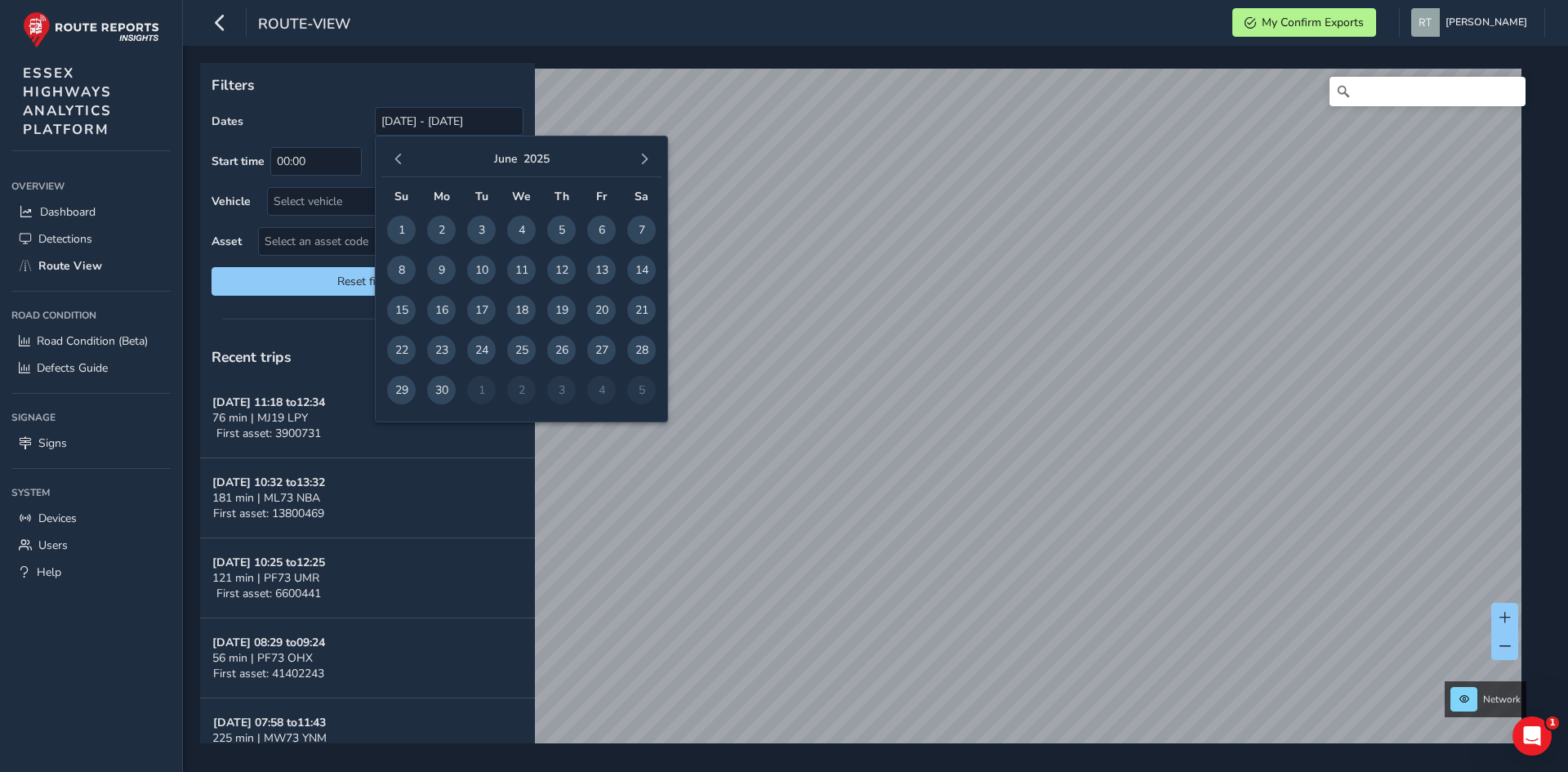
click at [397, 168] on button "button" at bounding box center [399, 159] width 23 height 23
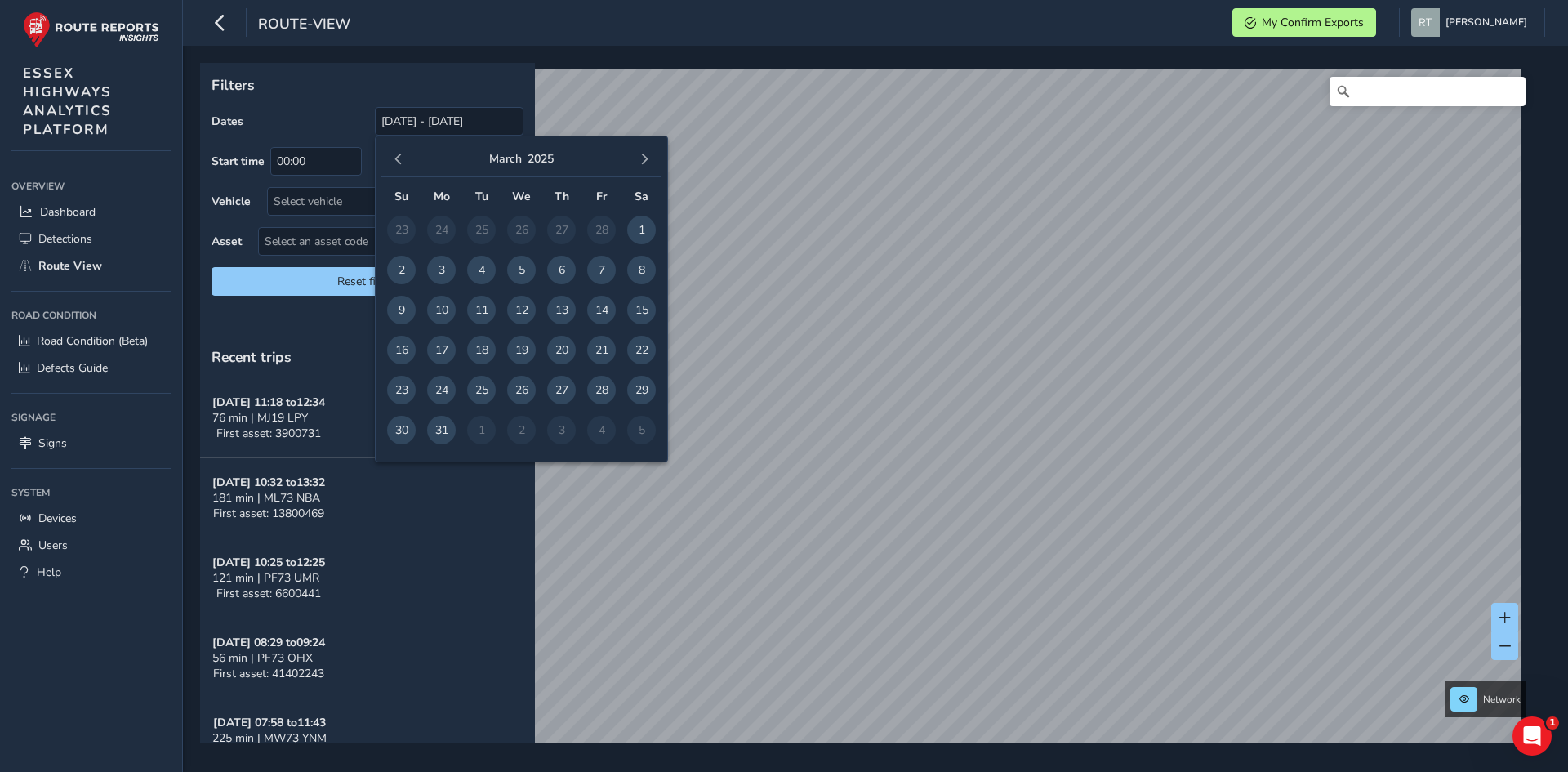
click at [397, 168] on button "button" at bounding box center [399, 159] width 23 height 23
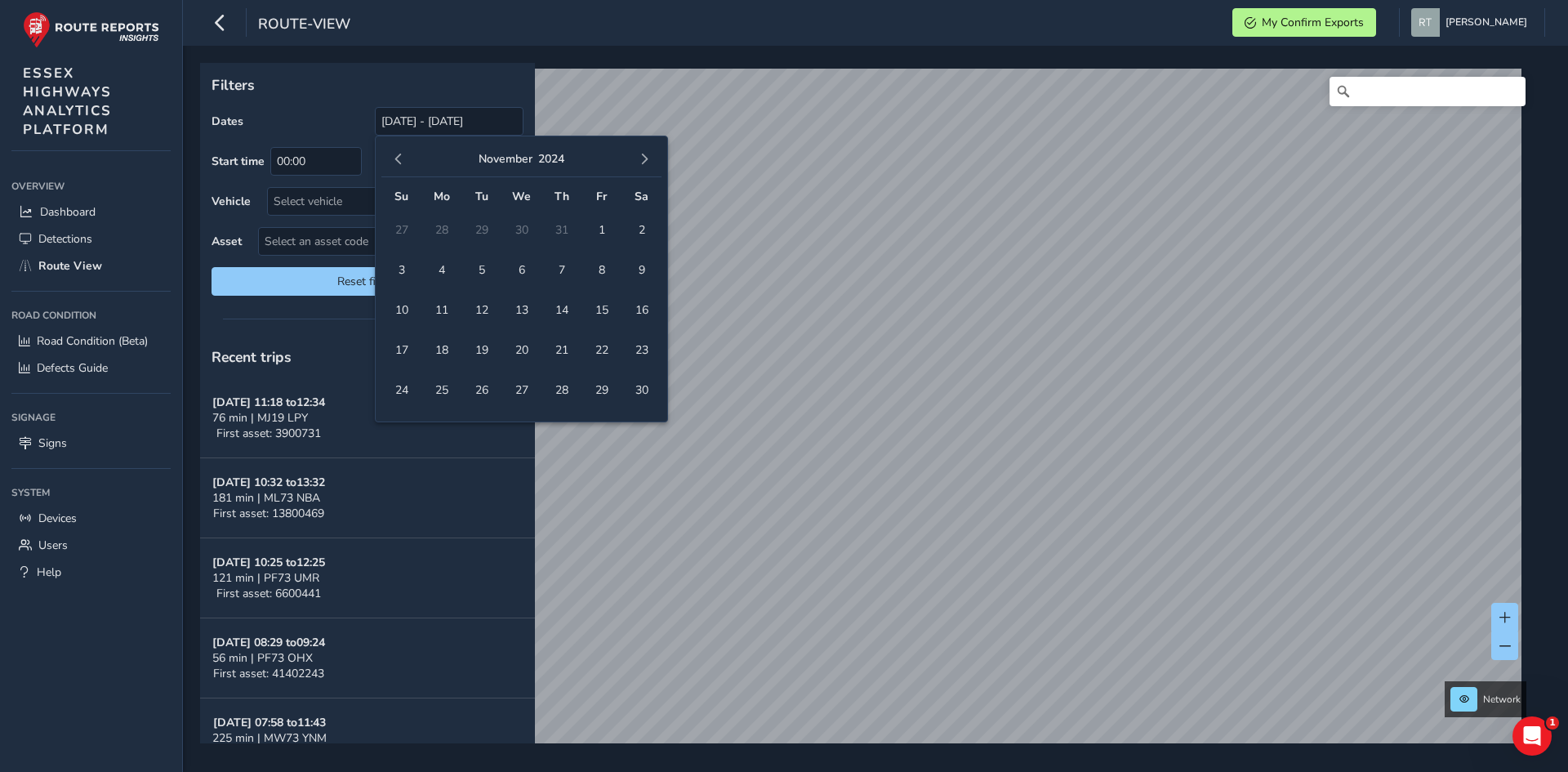
click at [397, 168] on button "button" at bounding box center [399, 159] width 23 height 23
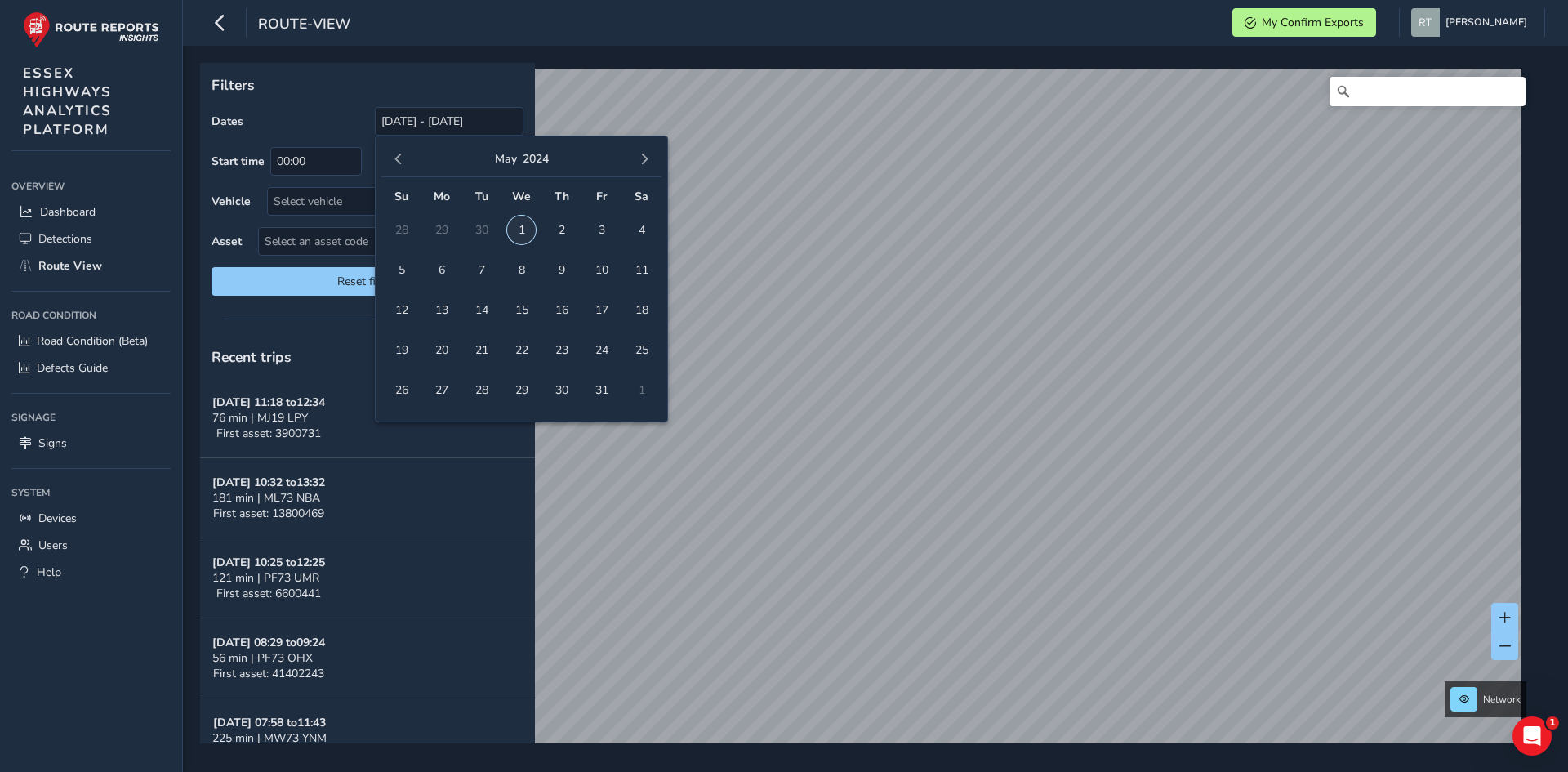
click at [508, 225] on span "1" at bounding box center [520, 229] width 28 height 28
click at [647, 161] on span "button" at bounding box center [645, 159] width 12 height 12
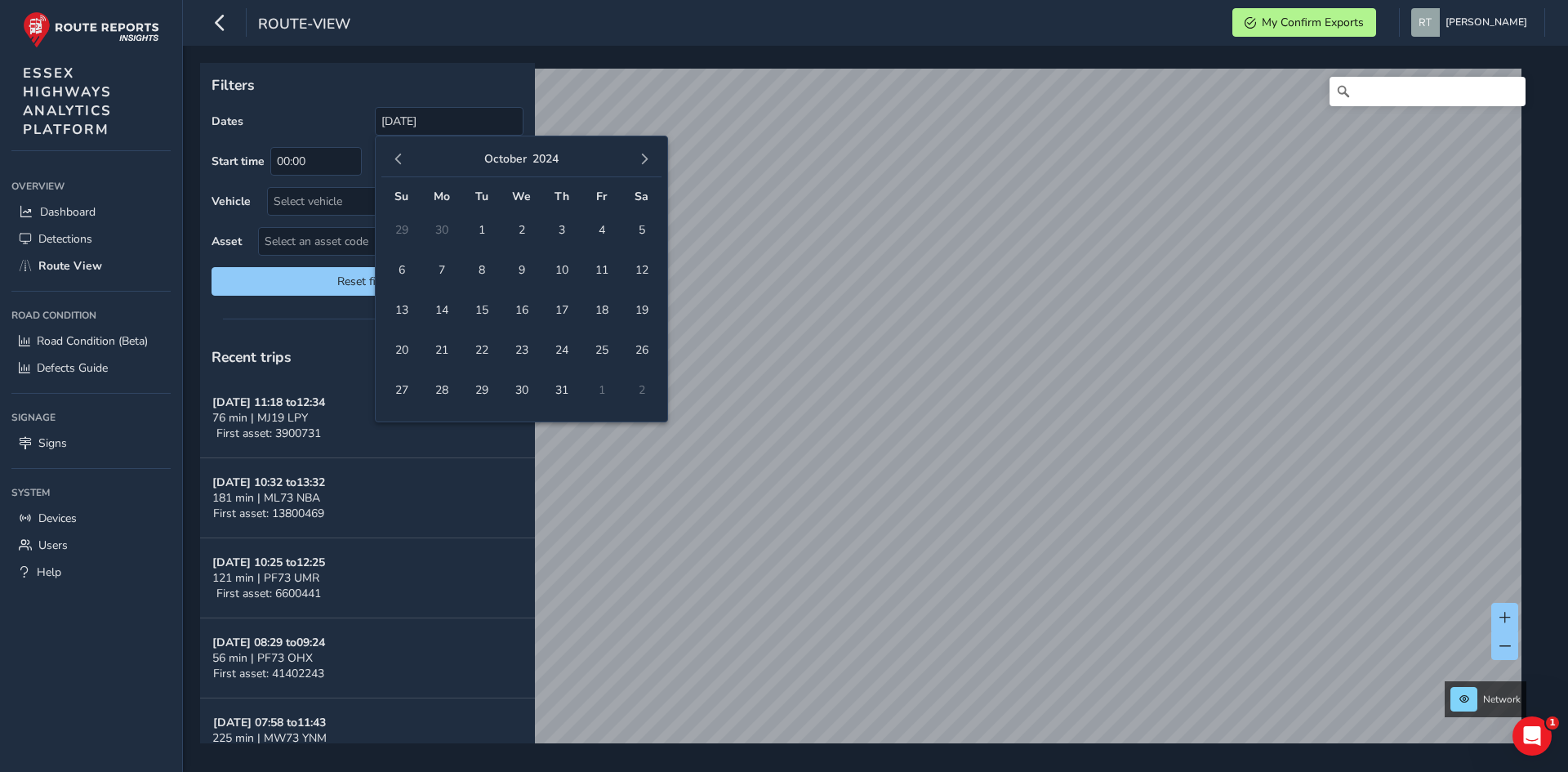
click at [647, 161] on span "button" at bounding box center [645, 159] width 12 height 12
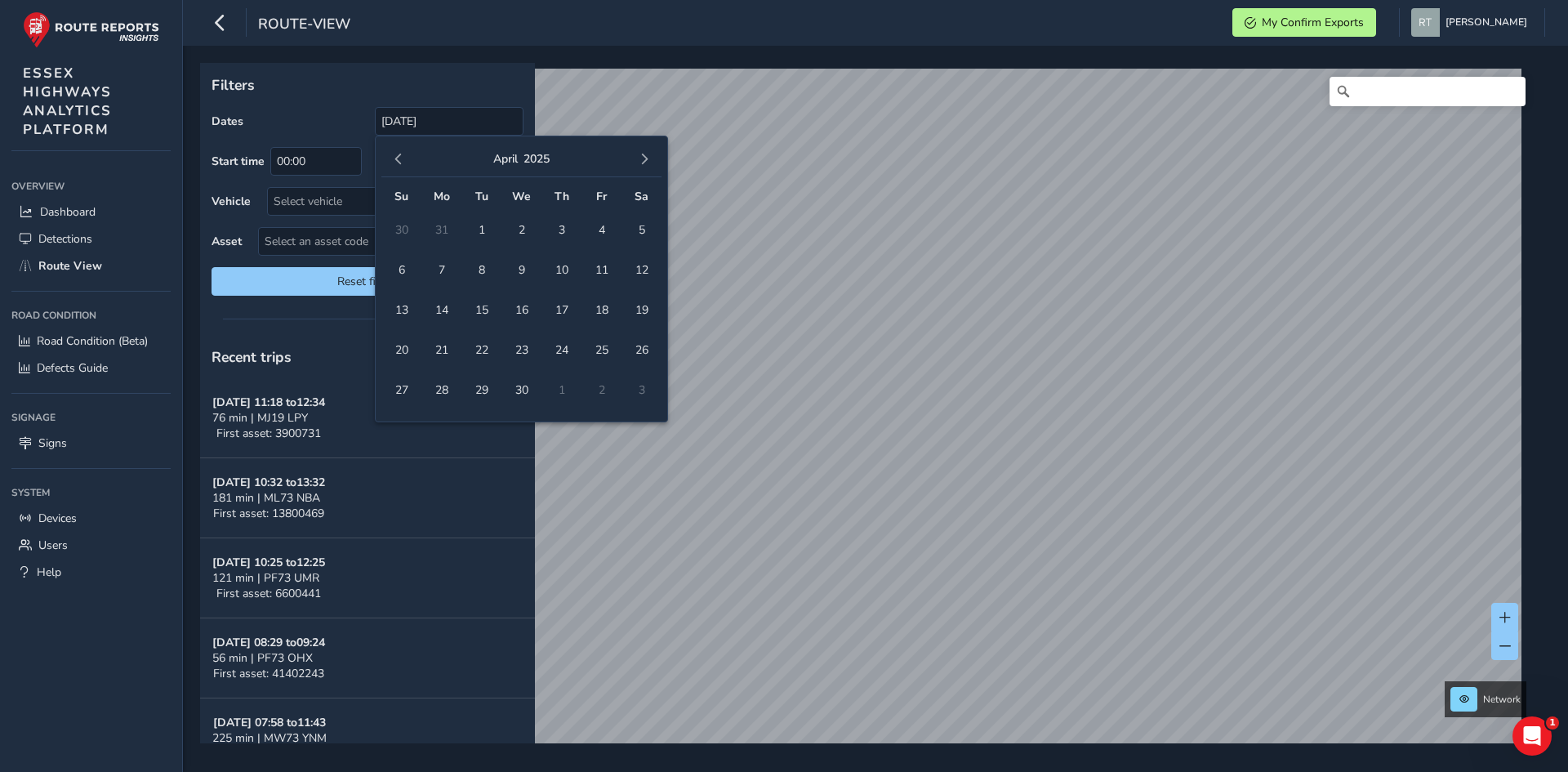
click at [647, 161] on span "button" at bounding box center [645, 159] width 12 height 12
click at [638, 309] on span "20" at bounding box center [641, 310] width 28 height 28
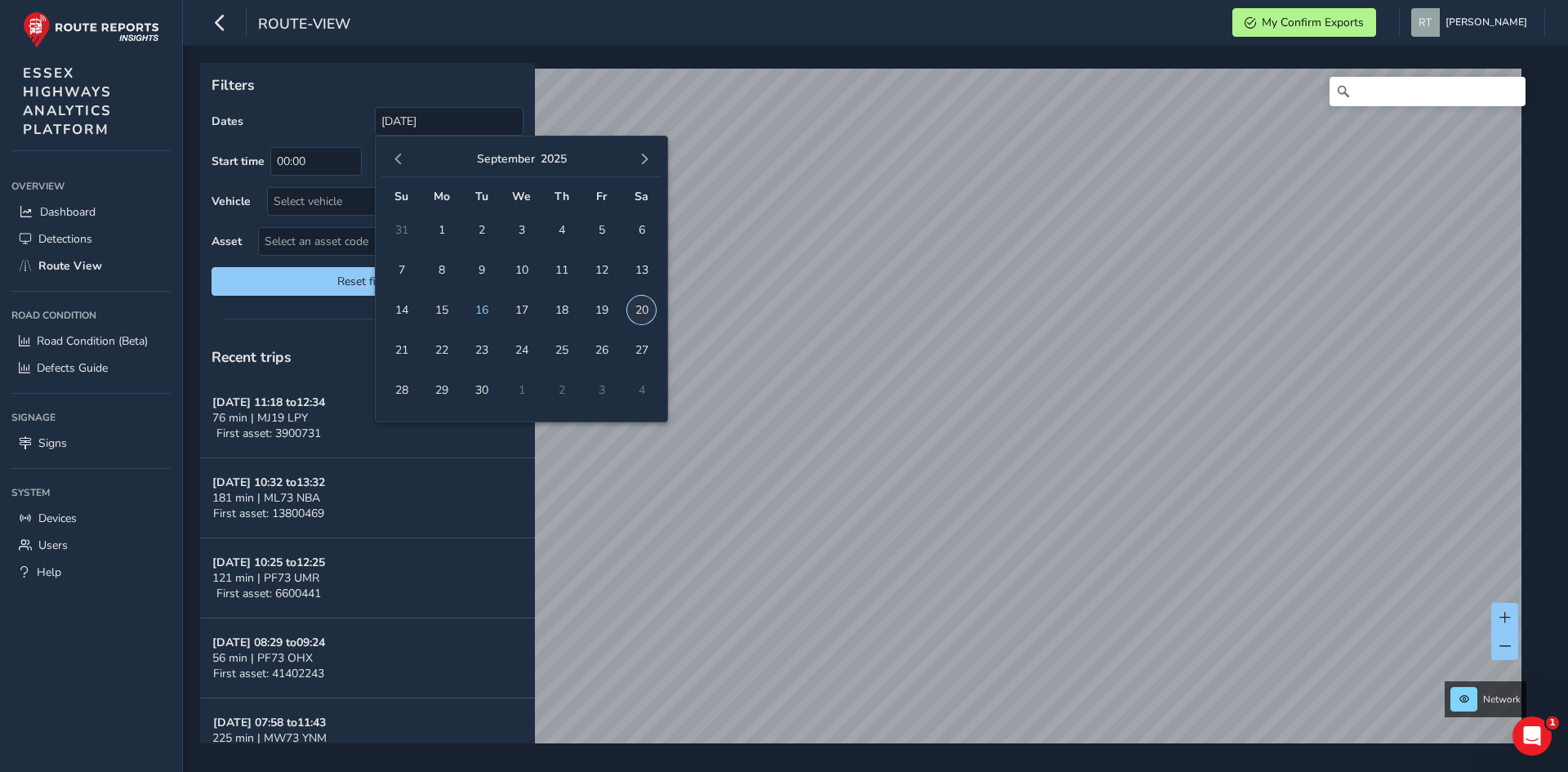
type input "[DATE] - [DATE]"
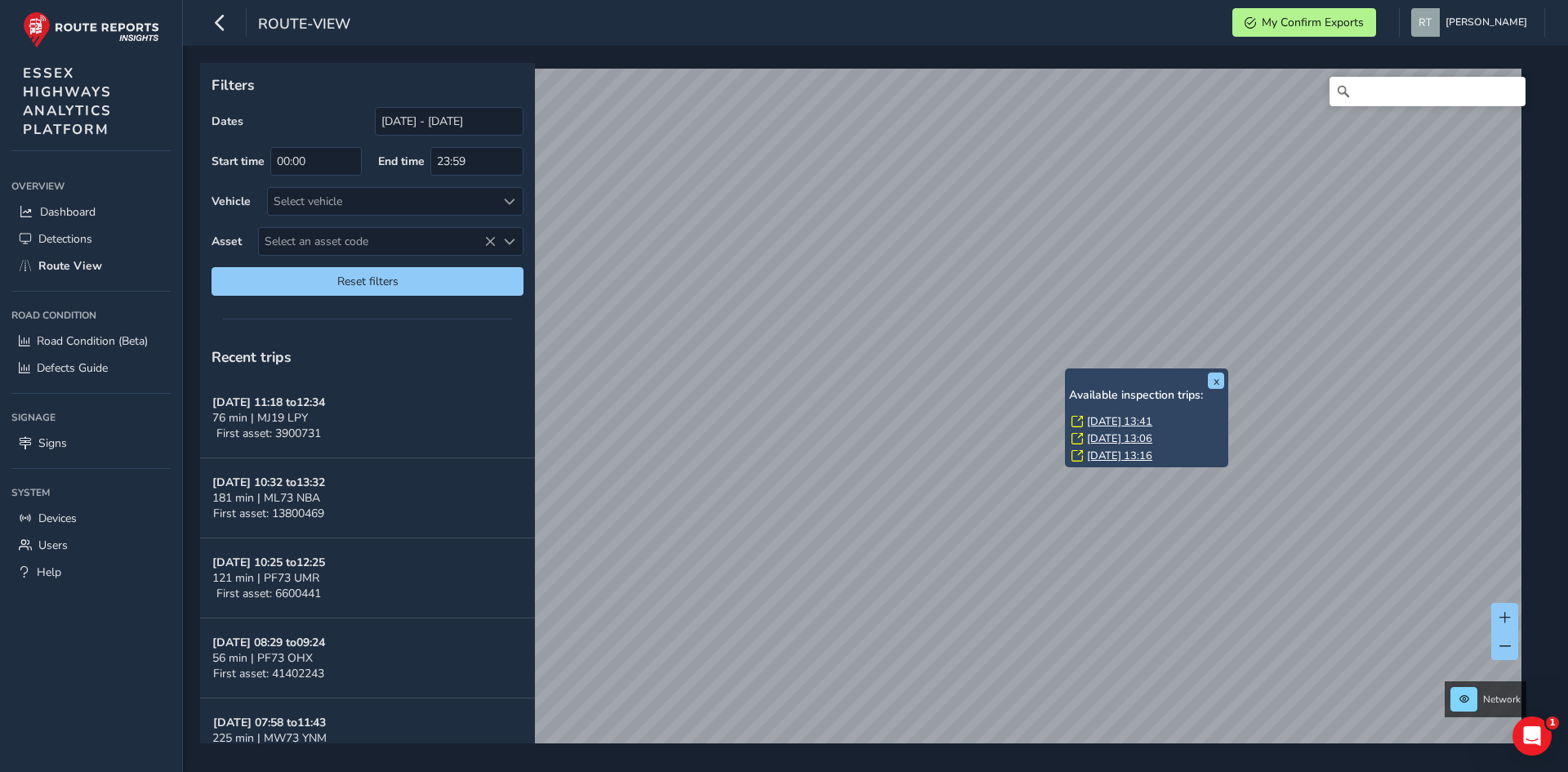
click at [1113, 423] on link "[DATE] 13:41" at bounding box center [1119, 421] width 65 height 15
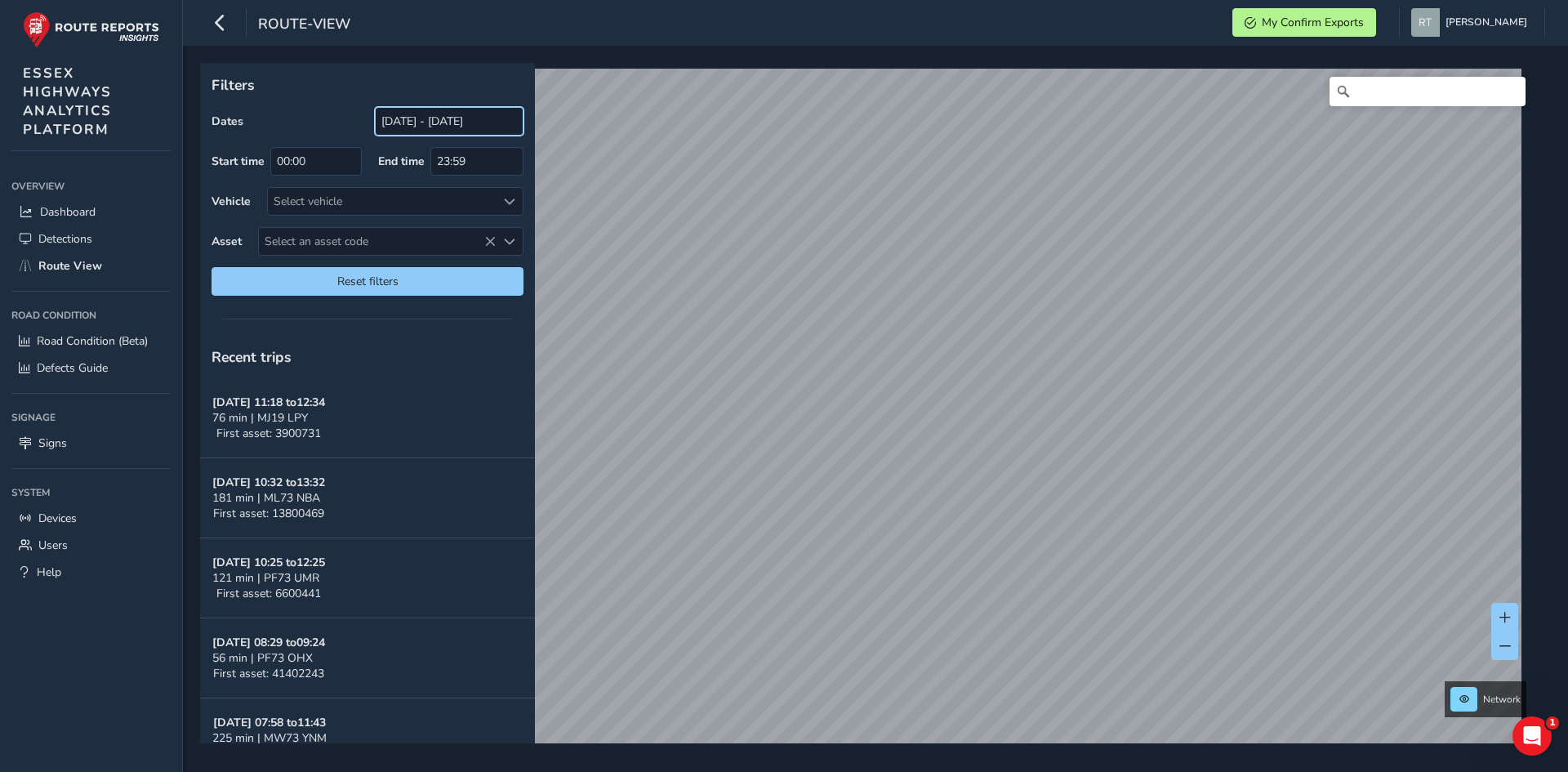
click at [414, 116] on input "[DATE] - [DATE]" at bounding box center [449, 120] width 149 height 28
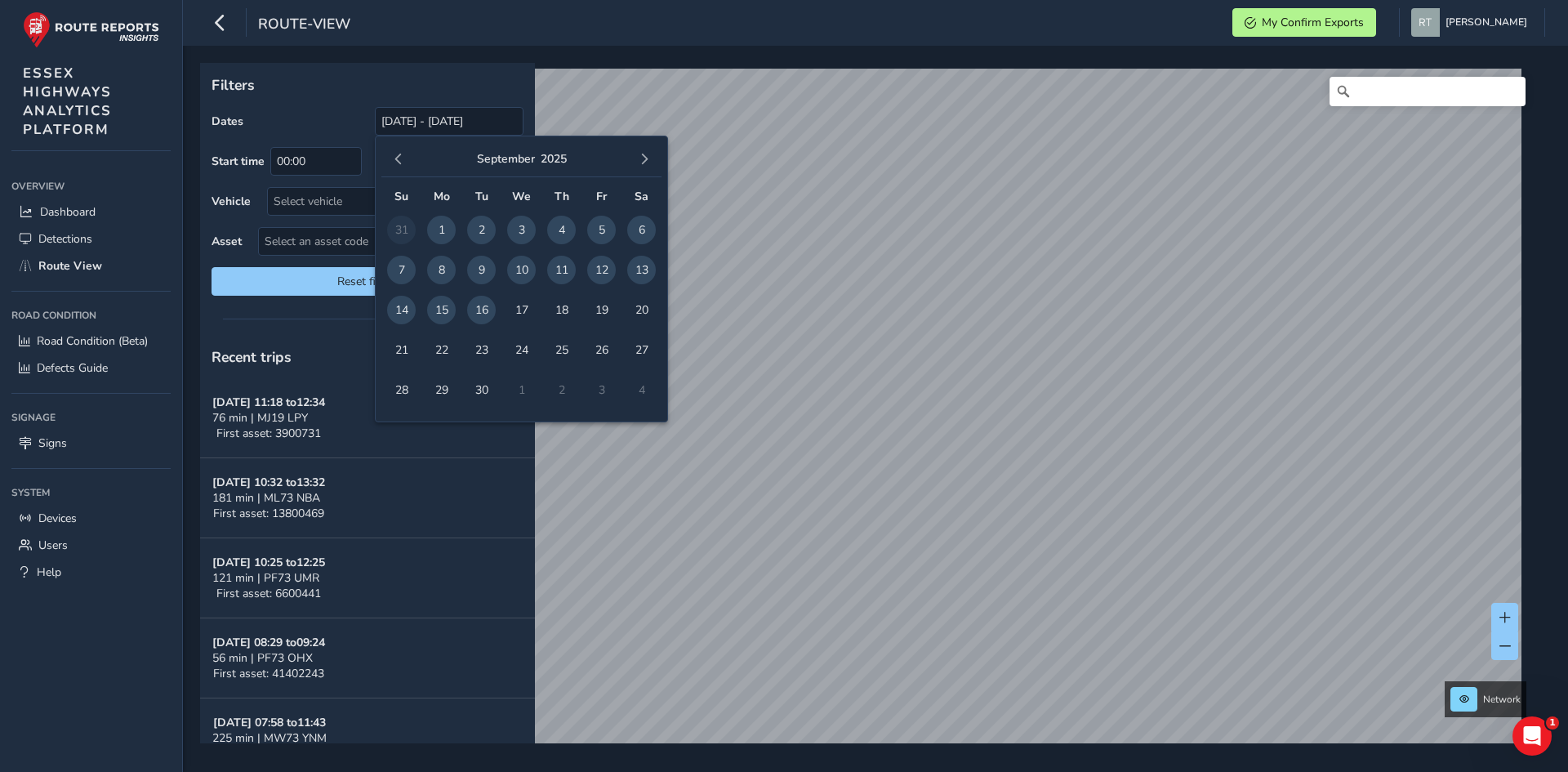
click at [392, 171] on div "[DATE]" at bounding box center [521, 159] width 281 height 35
click at [395, 167] on button "button" at bounding box center [399, 159] width 23 height 23
click at [397, 165] on span "button" at bounding box center [399, 159] width 12 height 12
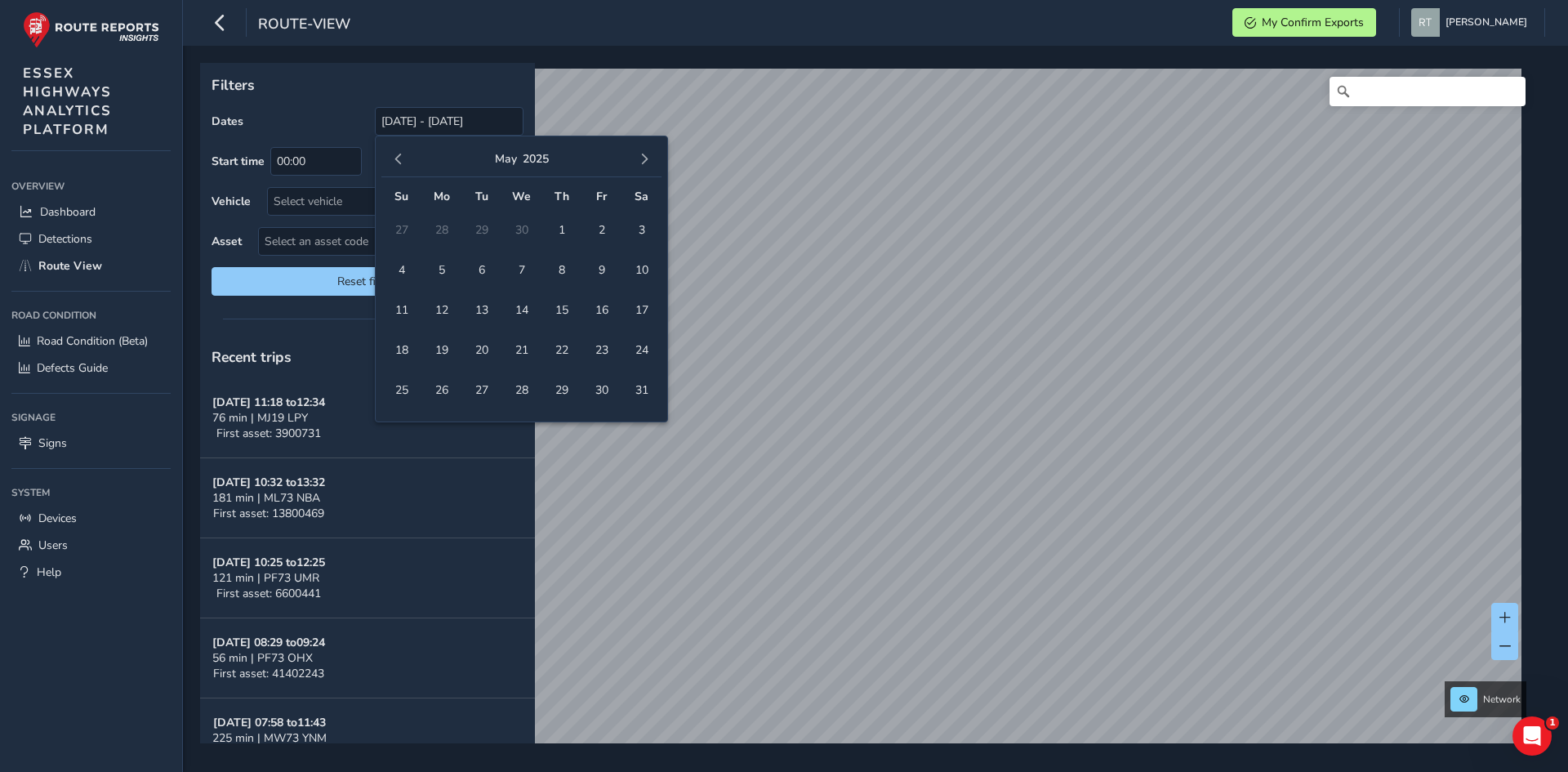
click at [397, 165] on span "button" at bounding box center [399, 159] width 12 height 12
click at [534, 233] on span "1" at bounding box center [520, 229] width 28 height 28
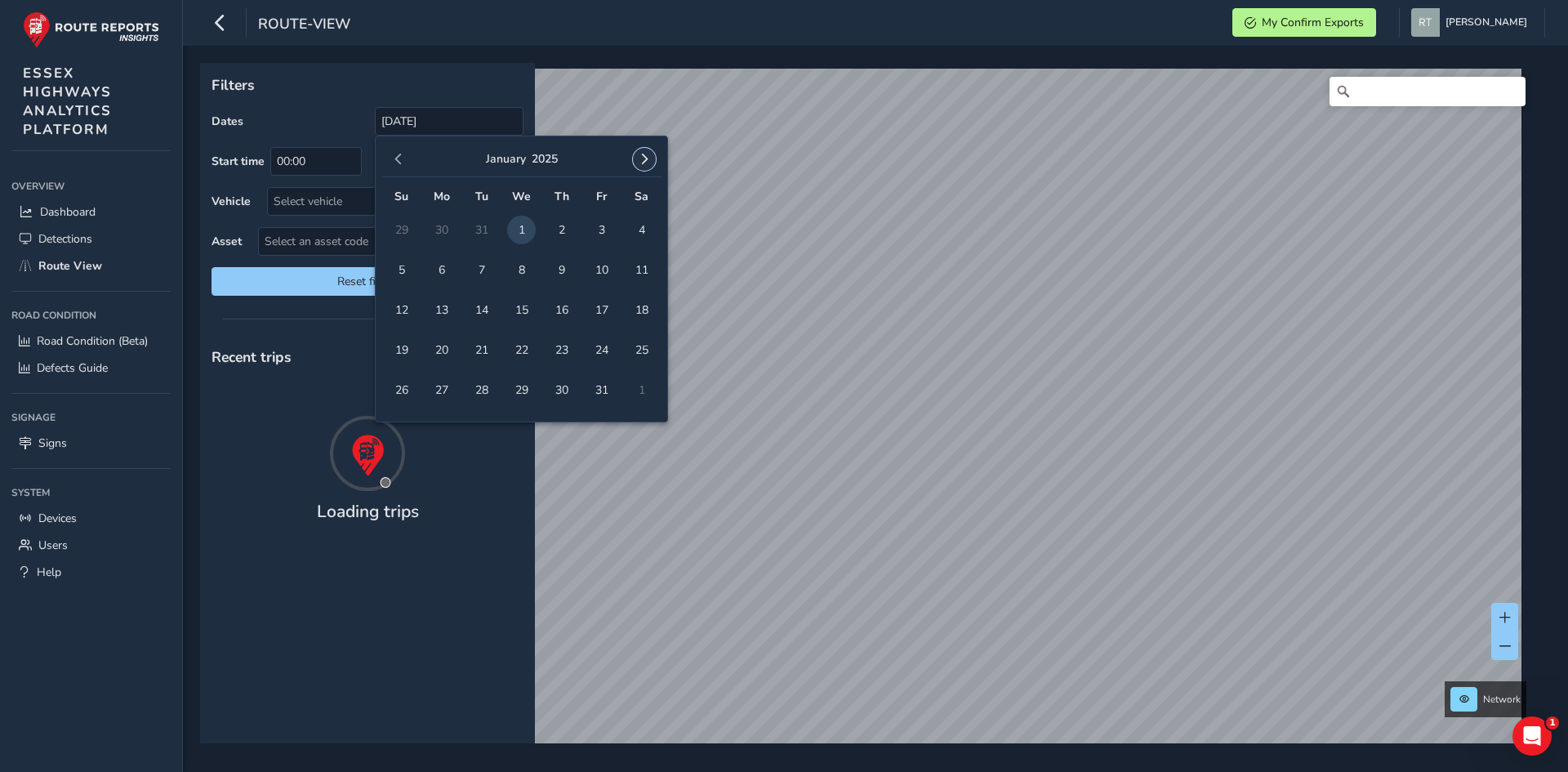
click at [645, 163] on span "button" at bounding box center [645, 159] width 12 height 12
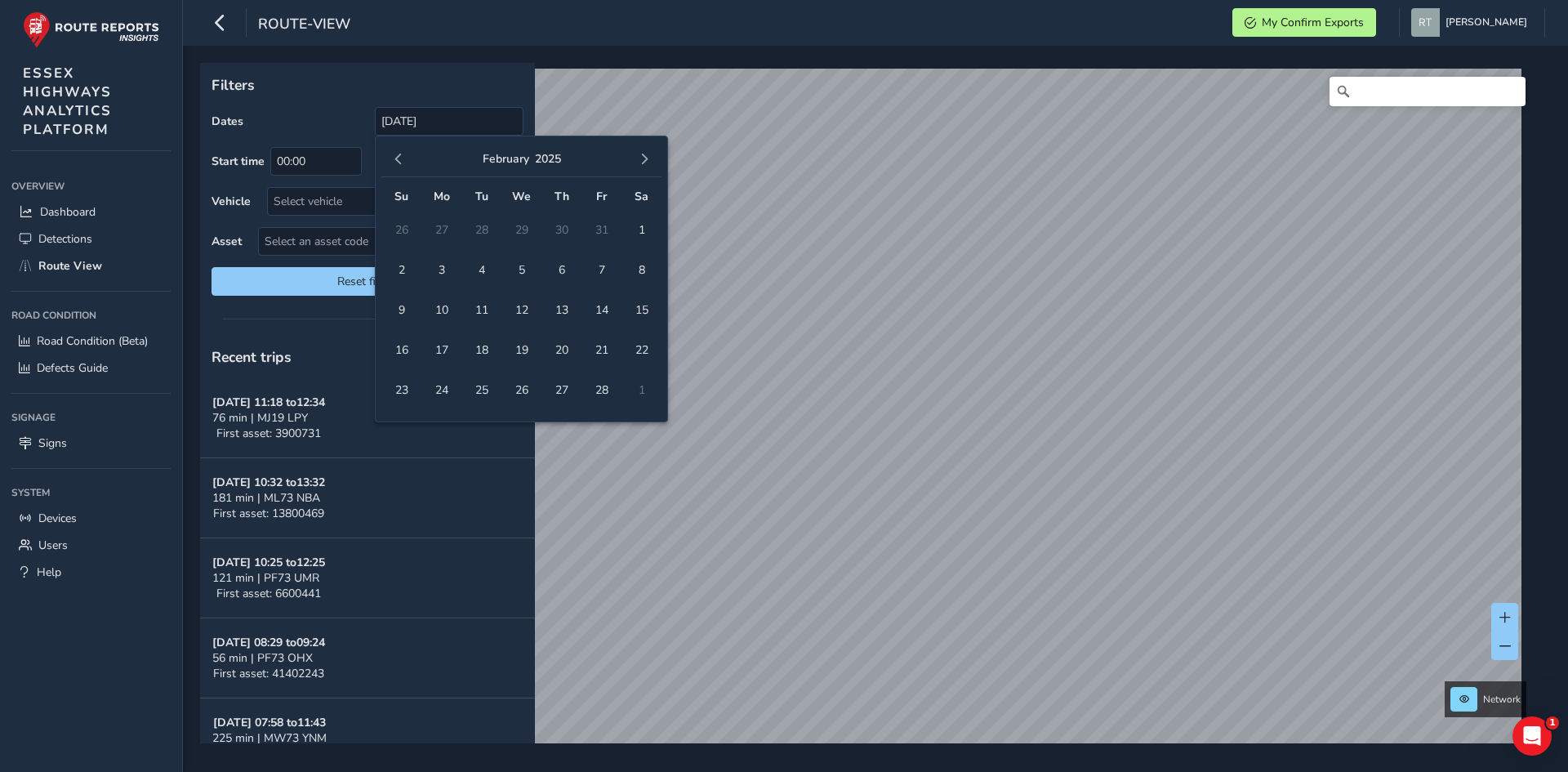
click at [645, 163] on span "button" at bounding box center [645, 159] width 12 height 12
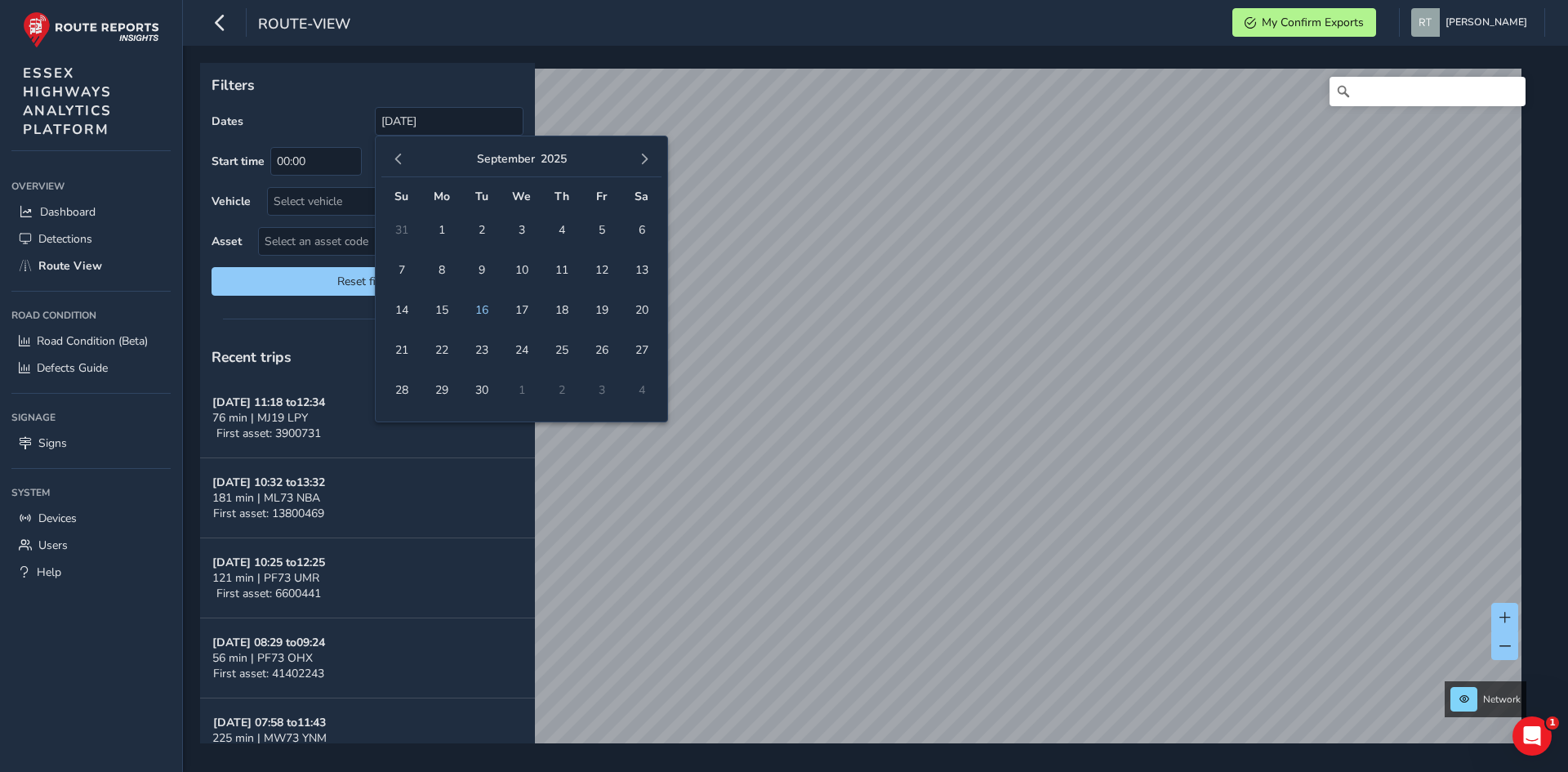
click at [645, 163] on span "button" at bounding box center [645, 159] width 12 height 12
click at [645, 348] on span "25" at bounding box center [641, 350] width 28 height 28
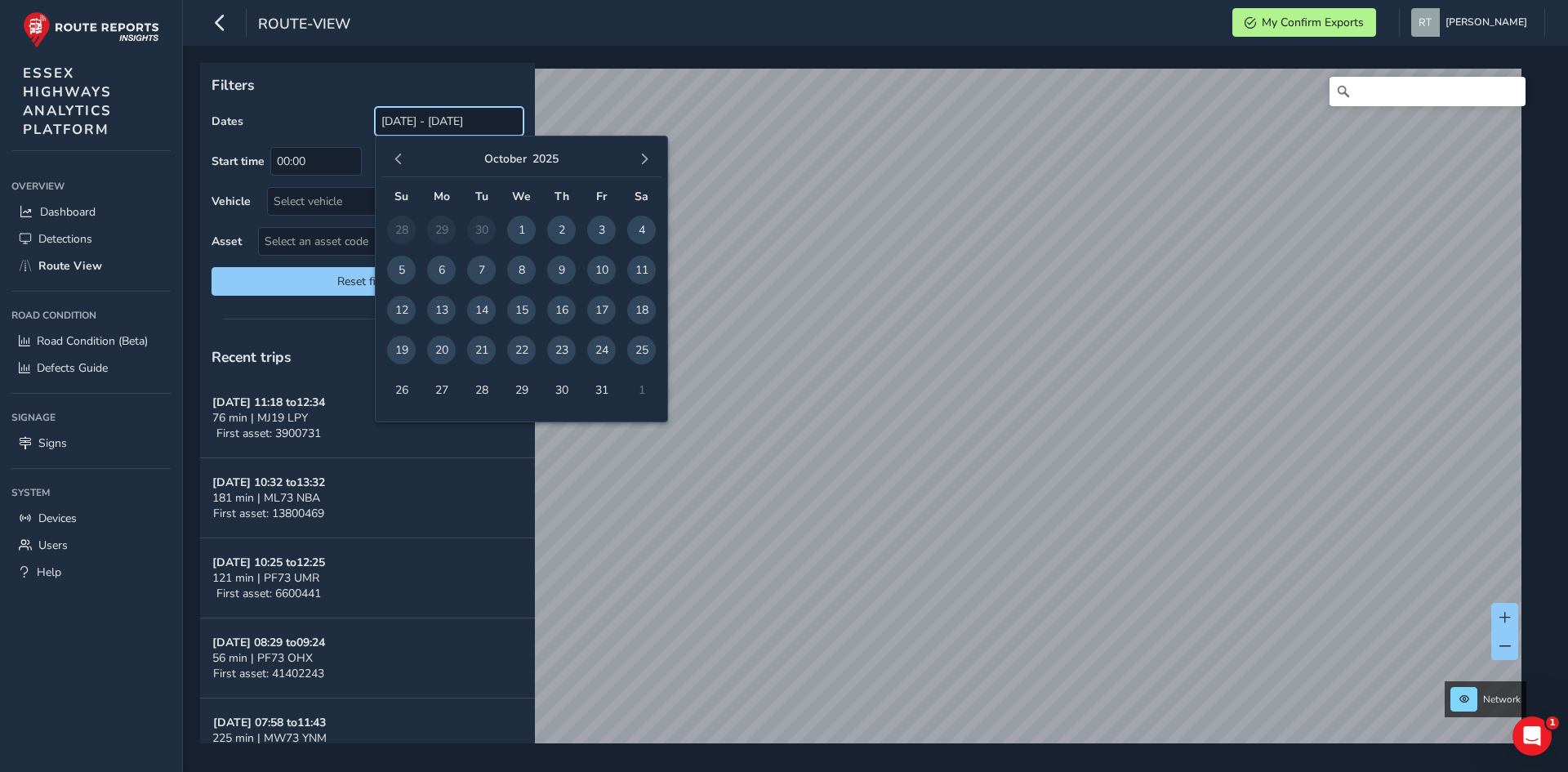
click at [398, 128] on input "01/01/2025 - 25/10/2025" at bounding box center [449, 120] width 149 height 28
click at [399, 151] on button "button" at bounding box center [399, 159] width 23 height 23
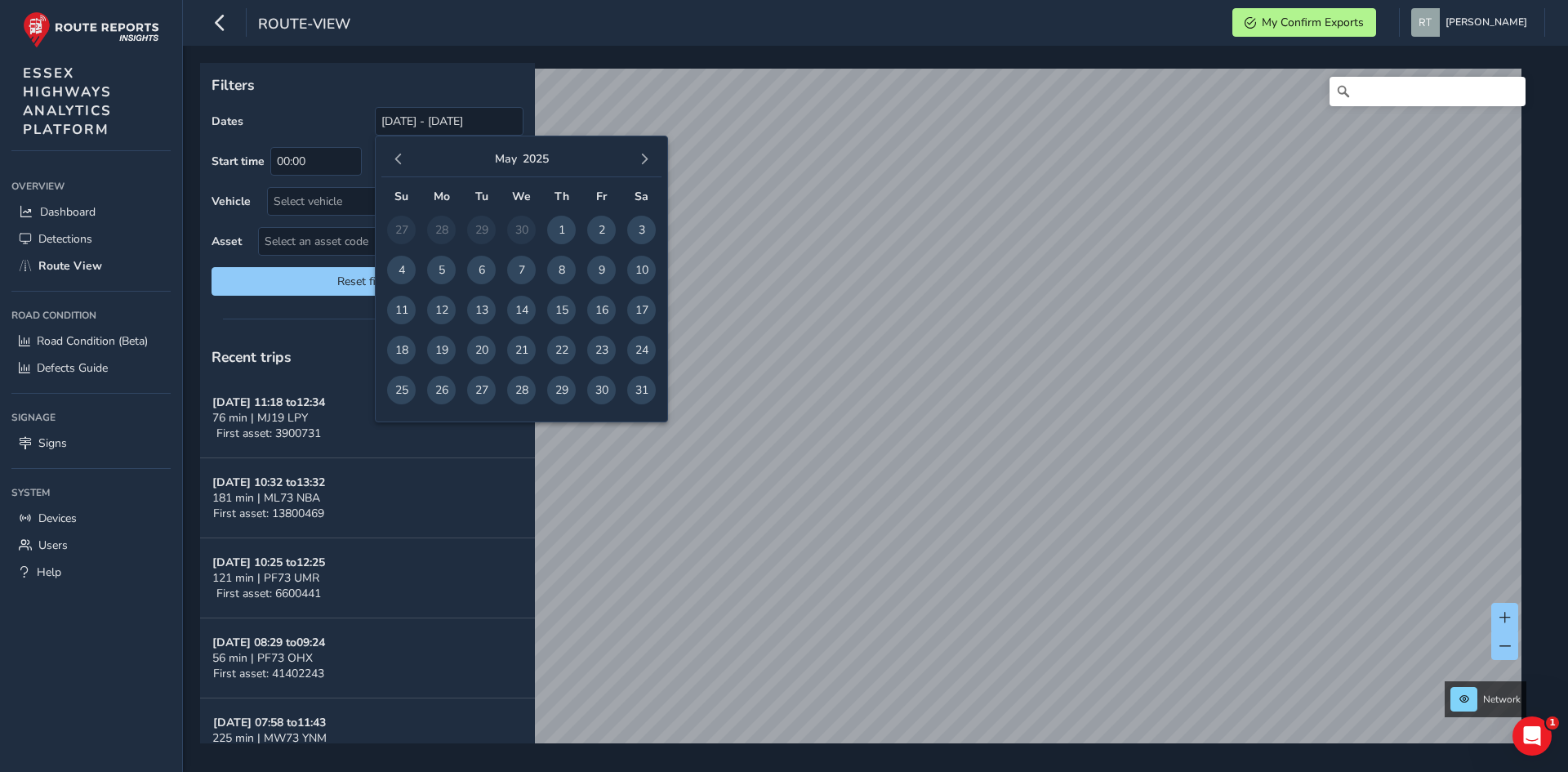
click at [399, 151] on button "button" at bounding box center [399, 159] width 23 height 23
click at [515, 234] on span "1" at bounding box center [520, 229] width 28 height 28
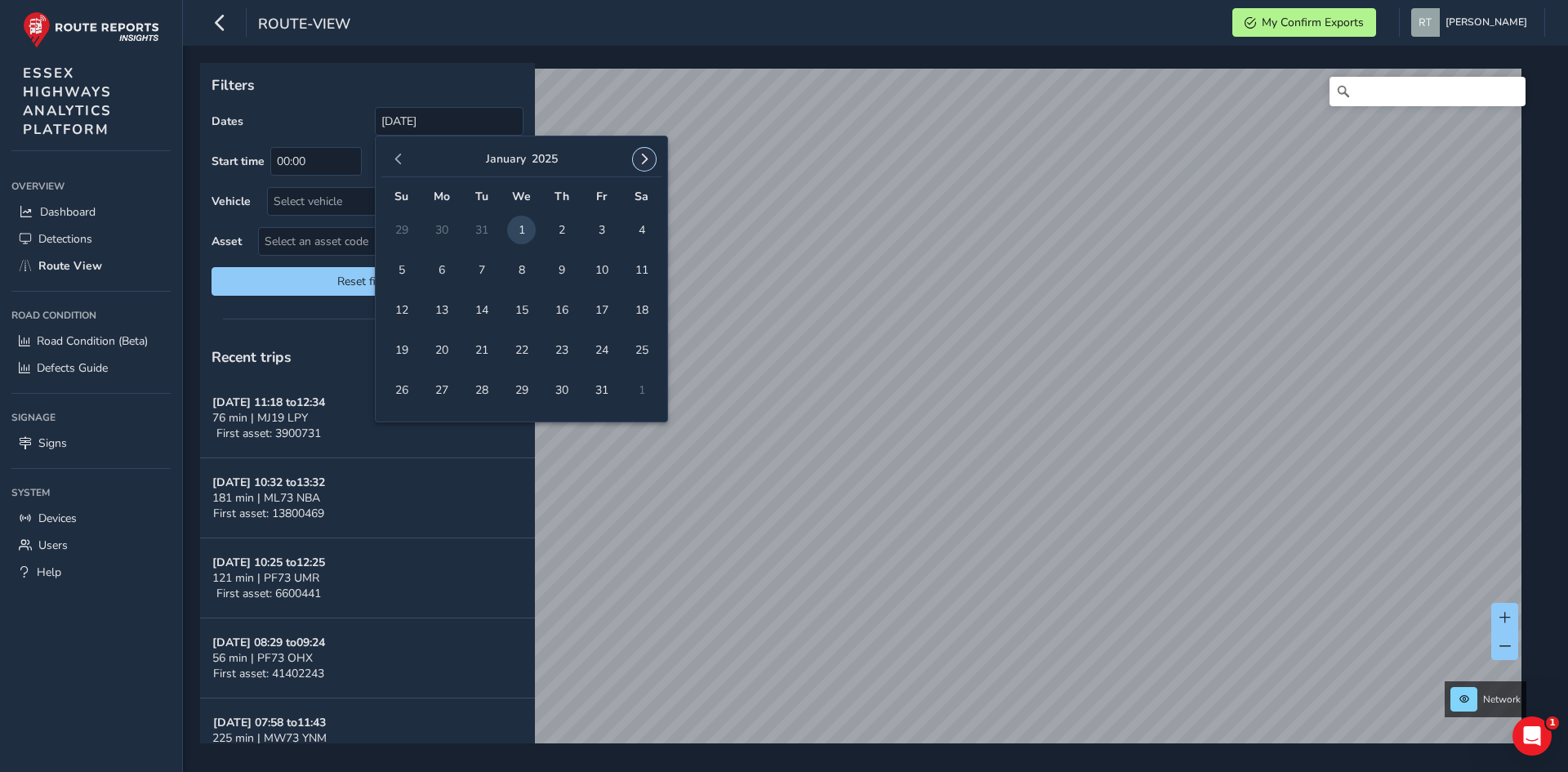
click at [653, 158] on button "button" at bounding box center [645, 159] width 23 height 23
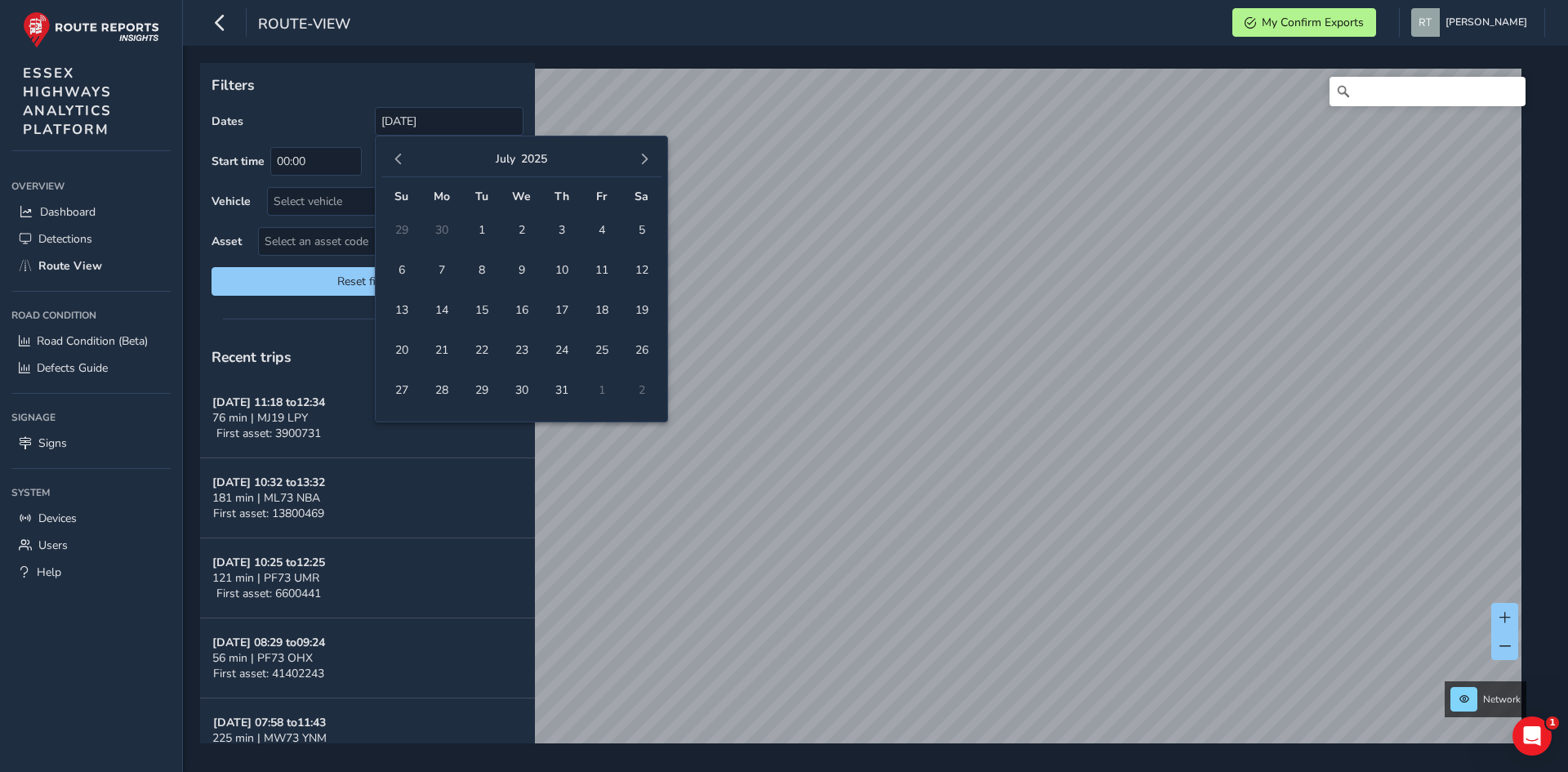
click at [653, 158] on button "button" at bounding box center [645, 159] width 23 height 23
click at [645, 305] on span "20" at bounding box center [641, 310] width 28 height 28
type input "01/01/2025 - 20/09/2025"
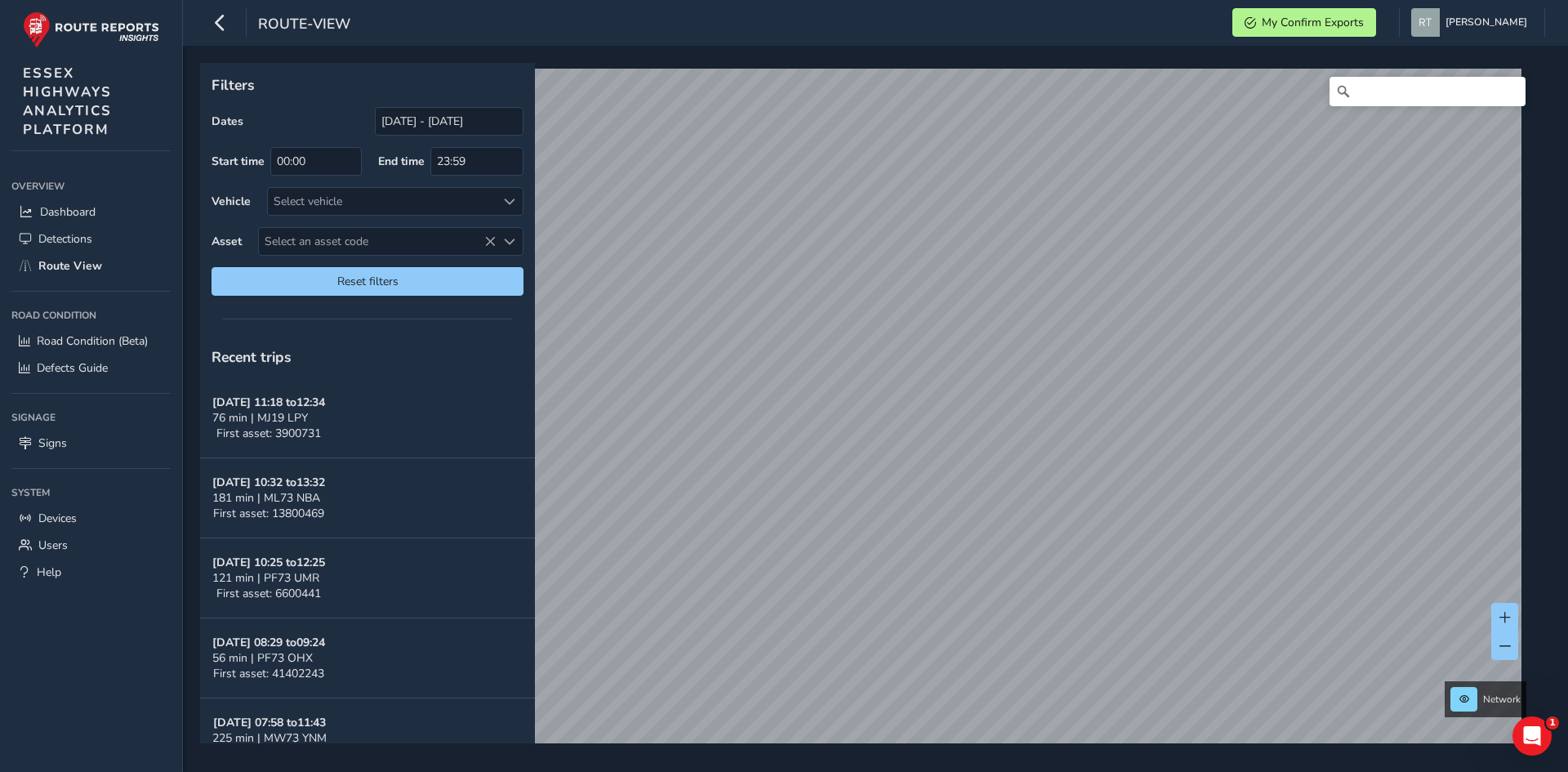
click at [421, 104] on div "Filters Dates [DATE] - [DATE] Start time 00:00 End time 23:59 Vehicle Select ve…" at bounding box center [367, 185] width 335 height 245
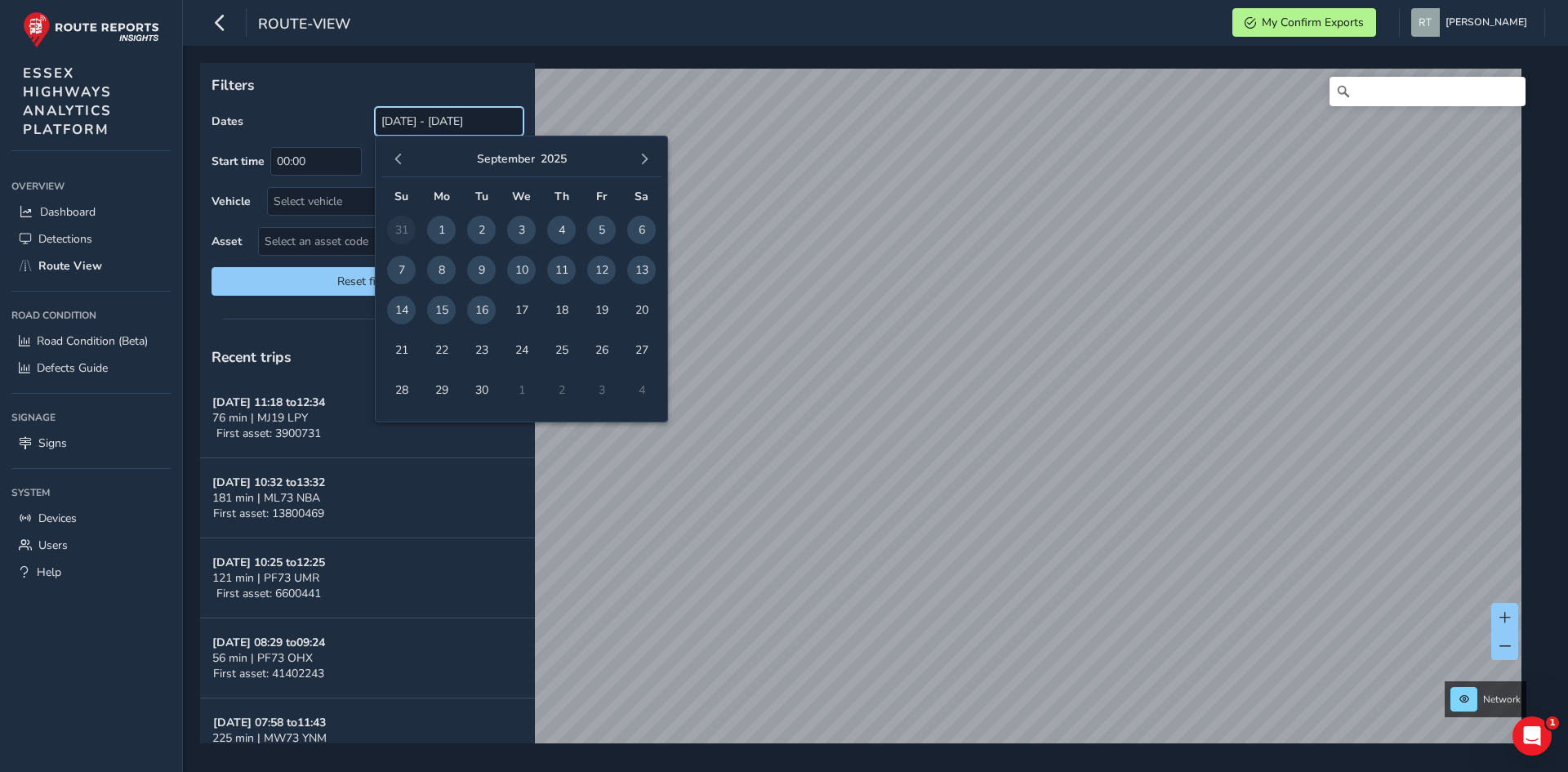
click at [421, 120] on input "[DATE] - [DATE]" at bounding box center [449, 120] width 149 height 28
click at [403, 159] on span "button" at bounding box center [399, 159] width 12 height 12
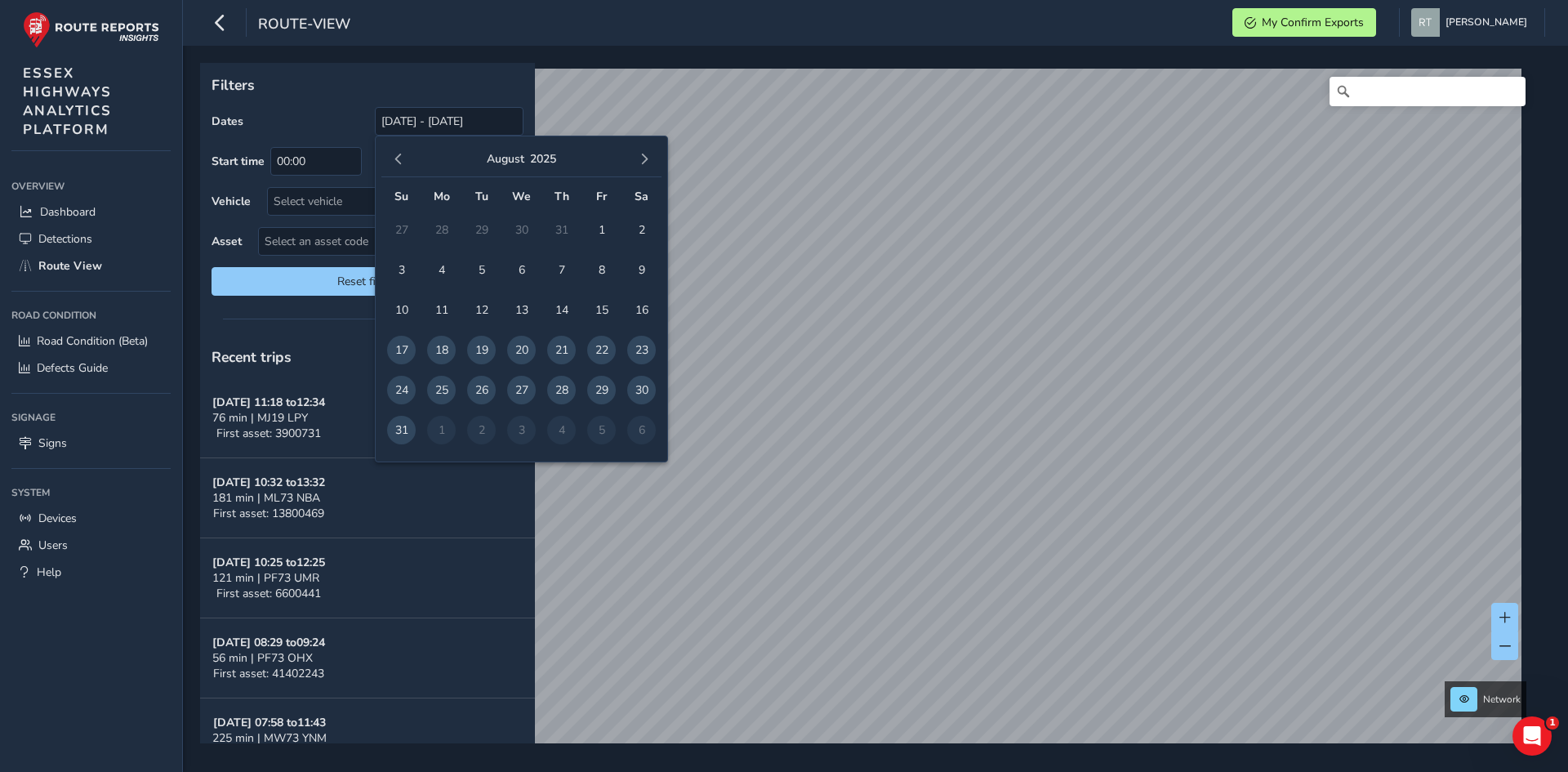
click at [403, 159] on span "button" at bounding box center [399, 159] width 12 height 12
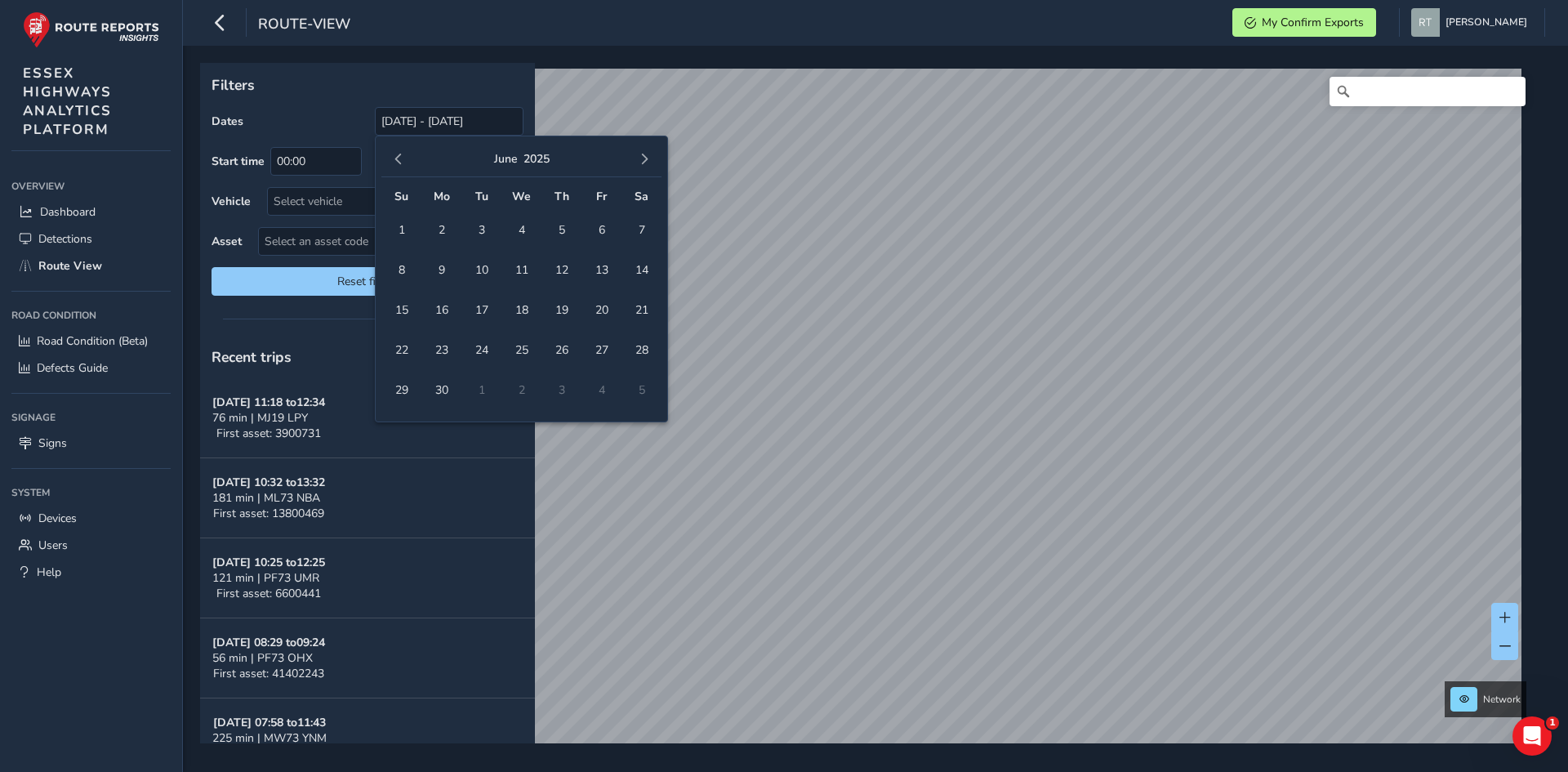
click at [403, 159] on span "button" at bounding box center [399, 159] width 12 height 12
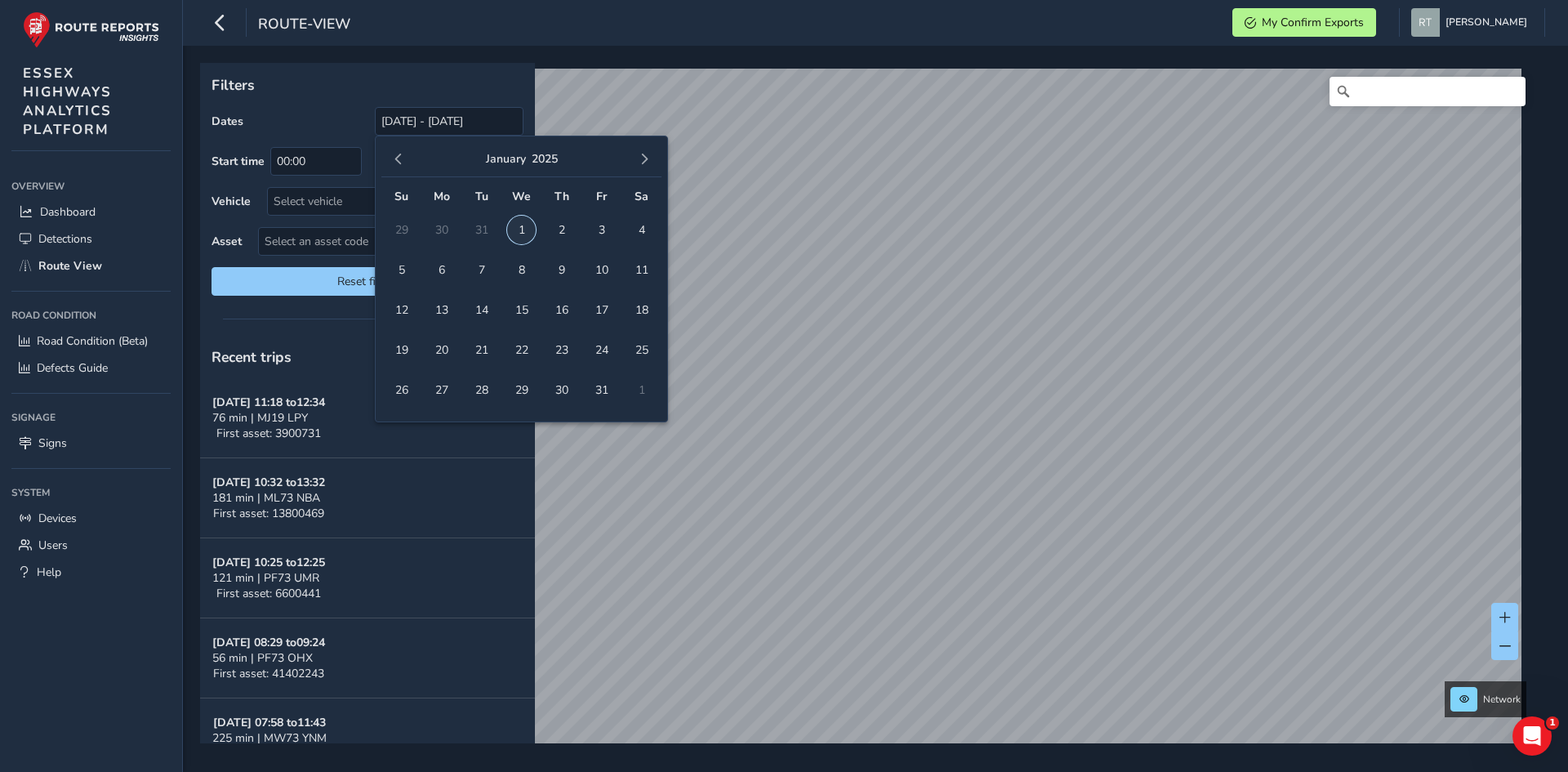
click at [518, 230] on span "1" at bounding box center [520, 229] width 28 height 28
click at [647, 156] on span "button" at bounding box center [645, 159] width 12 height 12
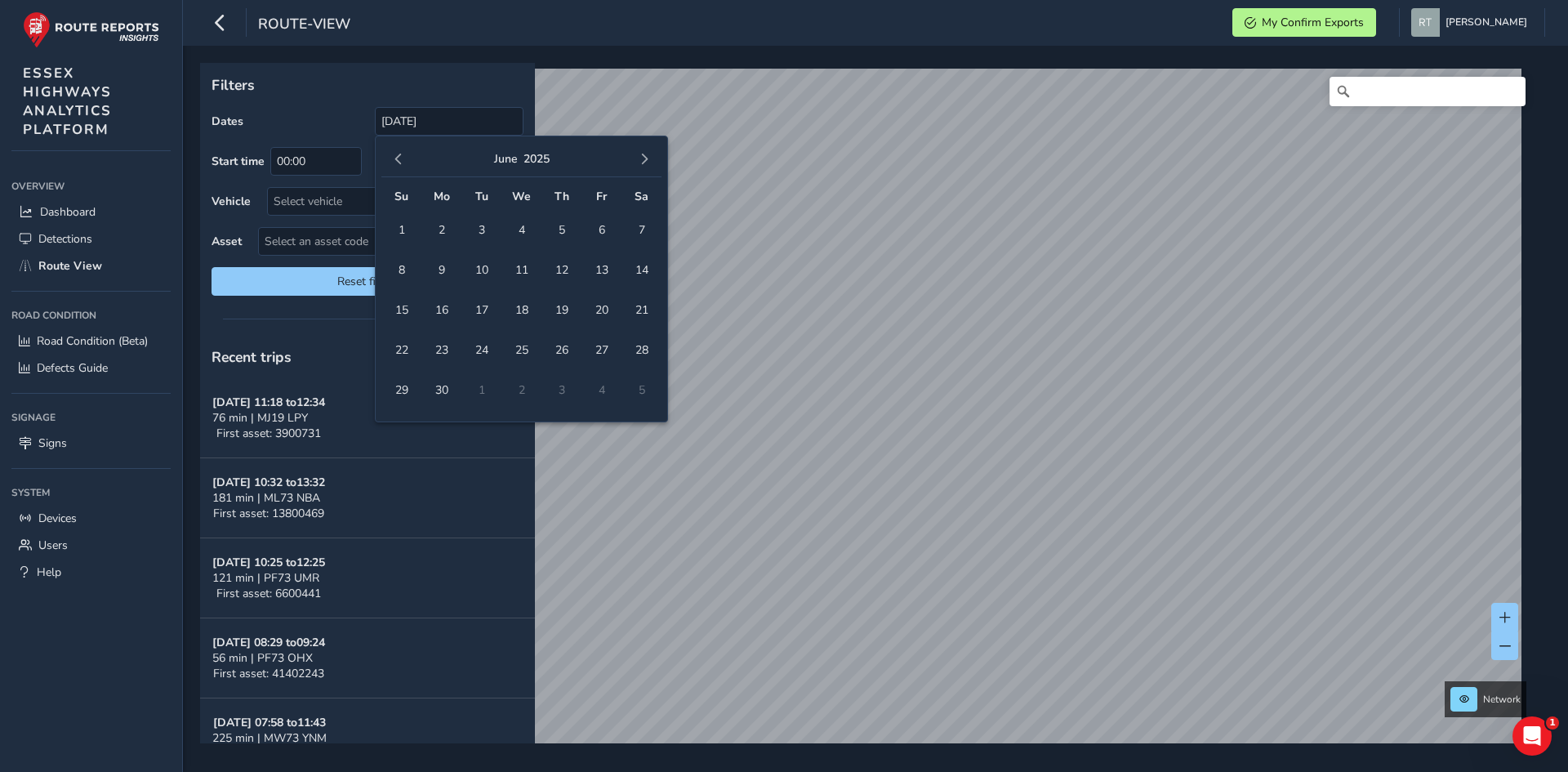
click at [647, 156] on span "button" at bounding box center [645, 159] width 12 height 12
click at [513, 232] on span "1" at bounding box center [520, 229] width 28 height 28
type input "01/01/2025 - 01/10/2025"
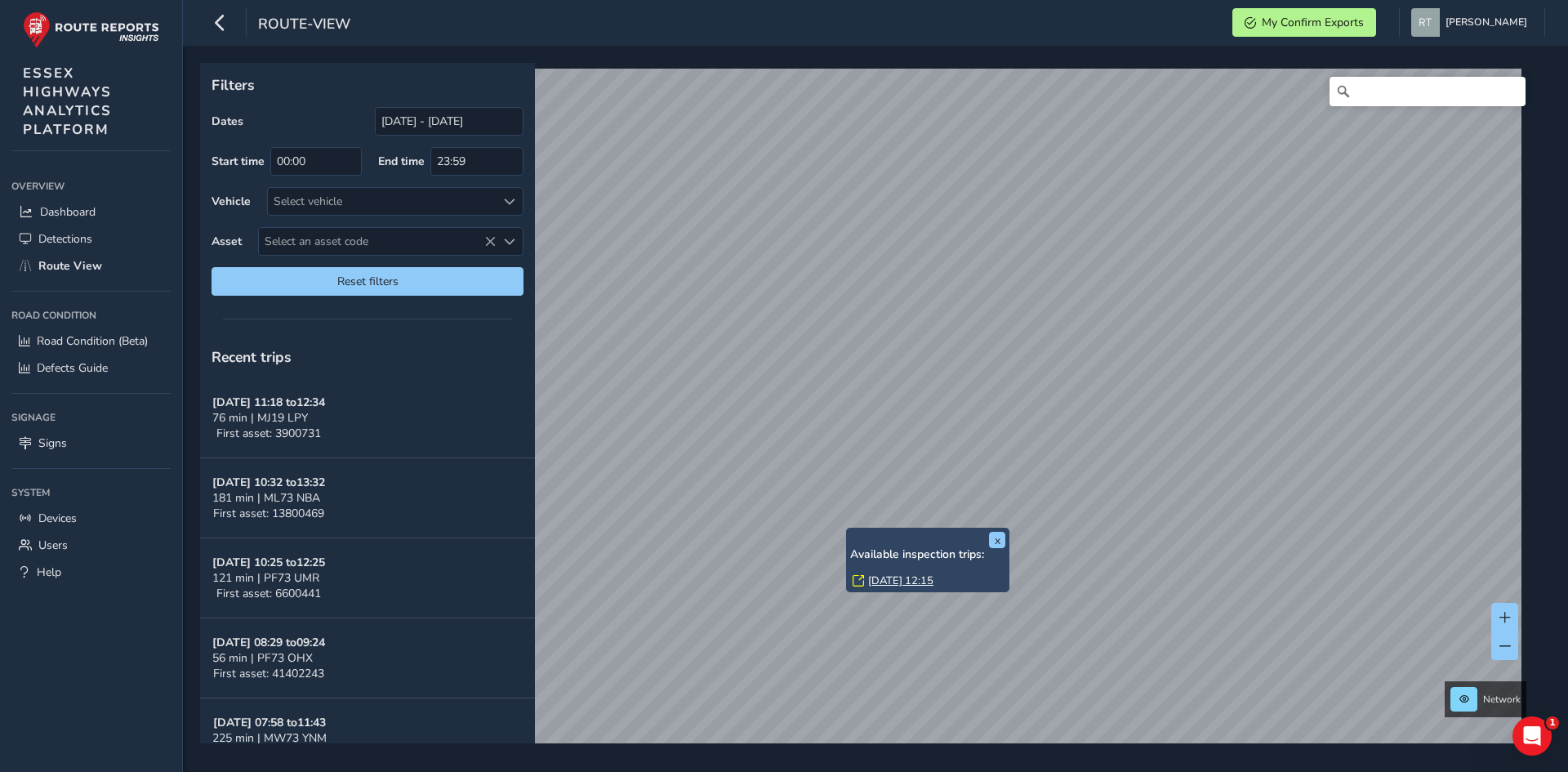
click at [847, 530] on div "x Available inspection trips: Fri, 13 Jun, 12:15" at bounding box center [928, 560] width 163 height 64
click at [884, 581] on link "[DATE] 12:15" at bounding box center [900, 581] width 65 height 15
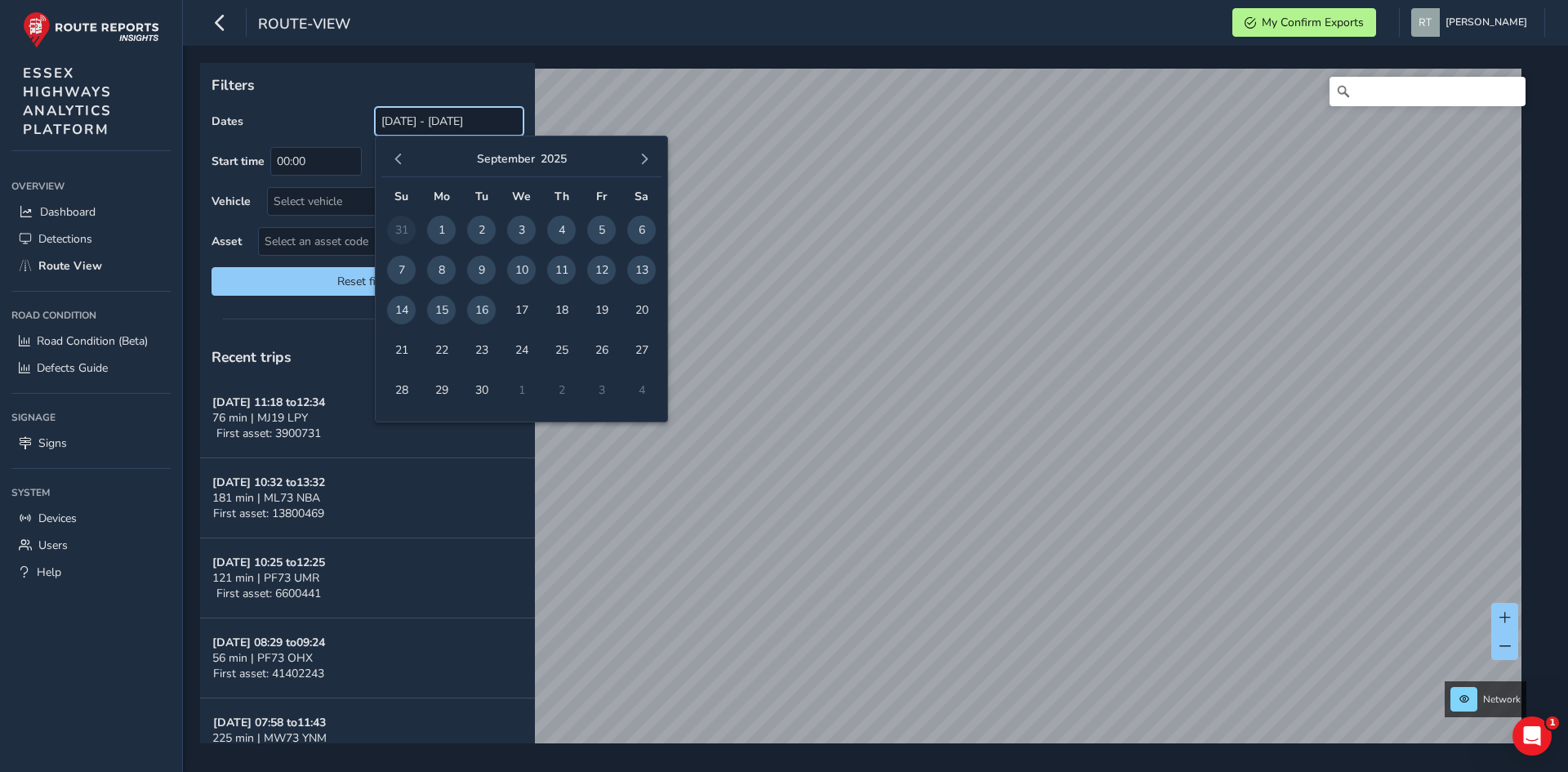
click at [430, 121] on input "[DATE] - [DATE]" at bounding box center [449, 120] width 149 height 28
click at [403, 155] on span "button" at bounding box center [399, 159] width 12 height 12
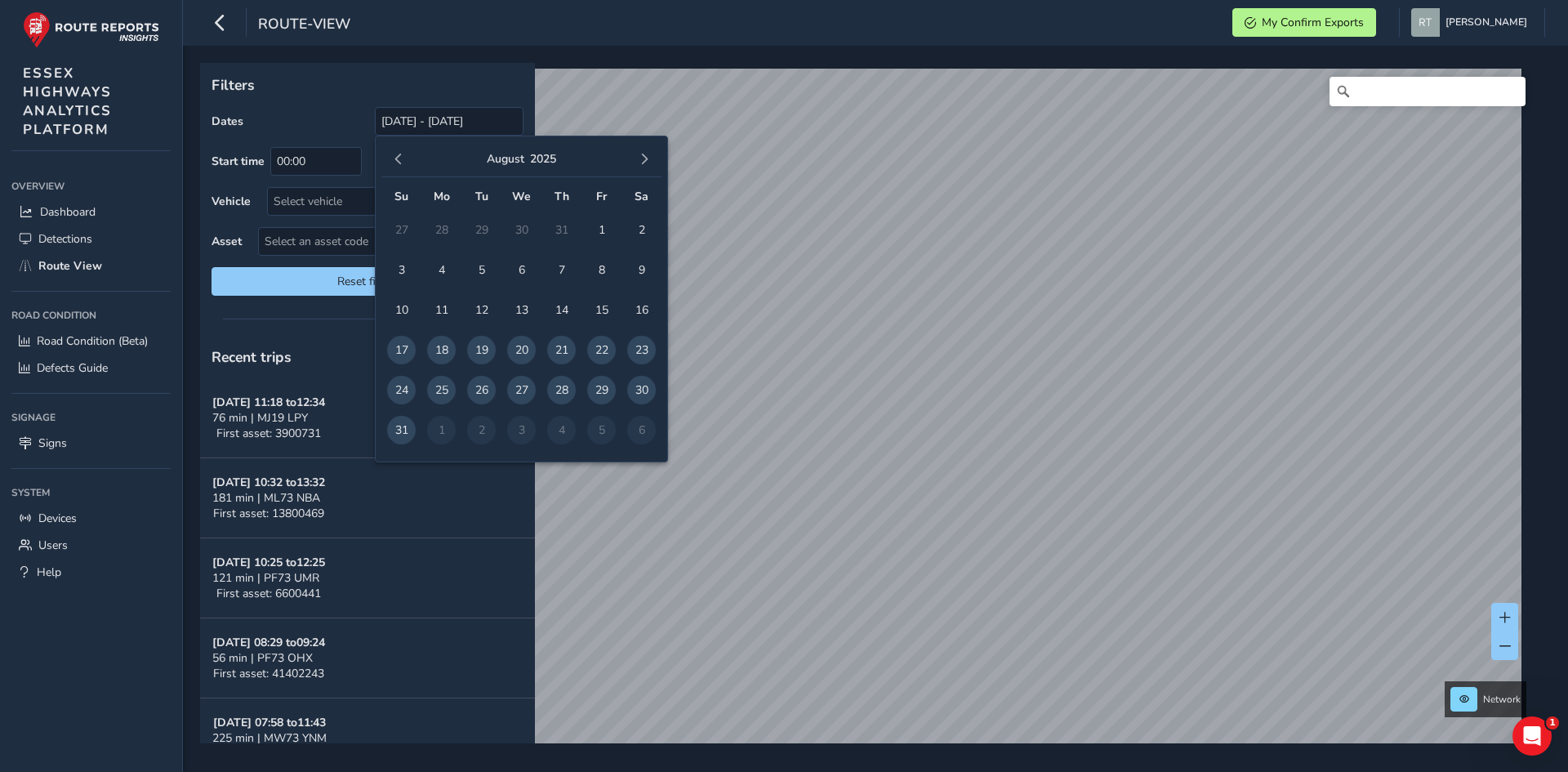
click at [403, 155] on span "button" at bounding box center [399, 159] width 12 height 12
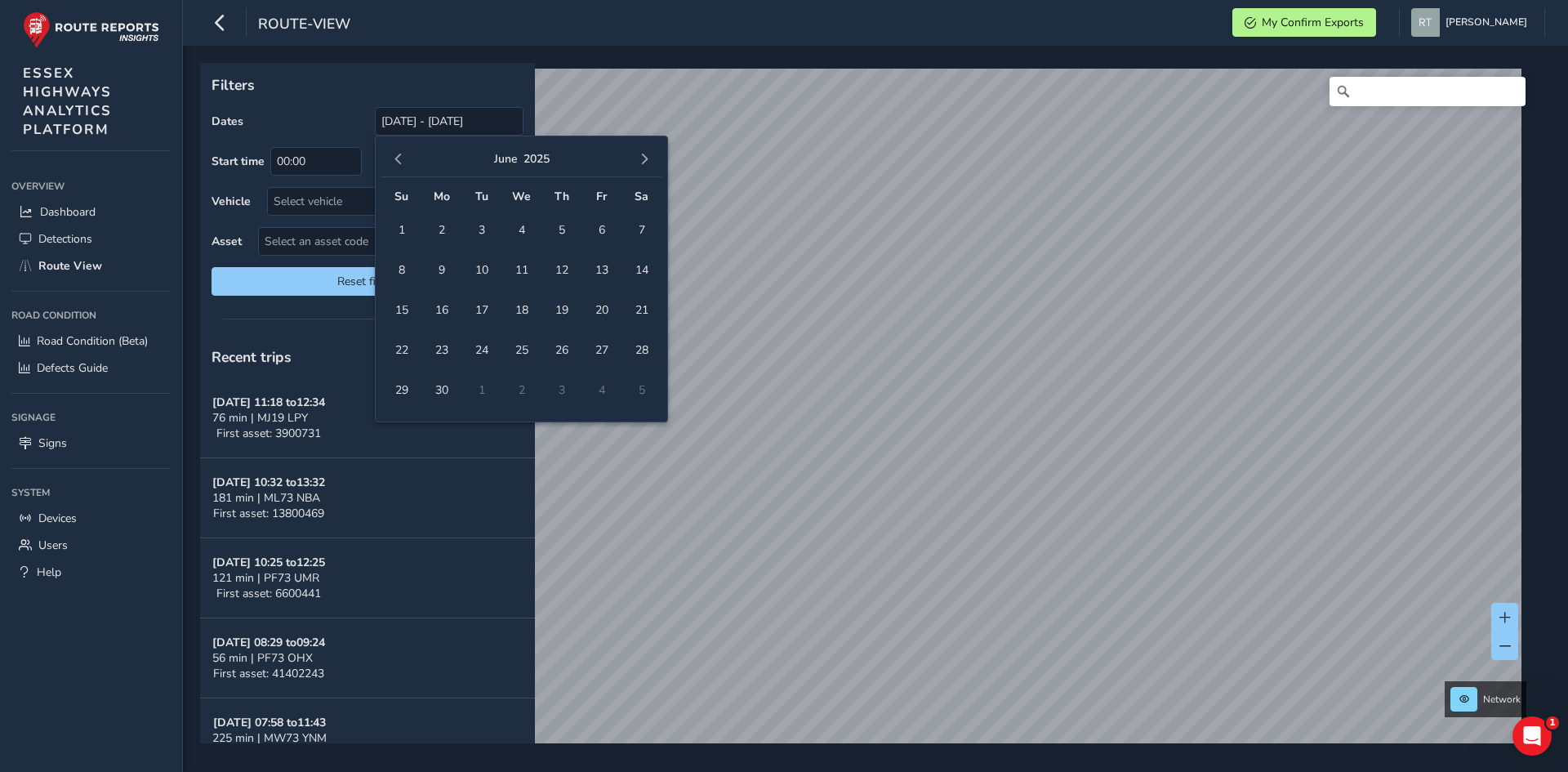
click at [403, 155] on span "button" at bounding box center [399, 159] width 12 height 12
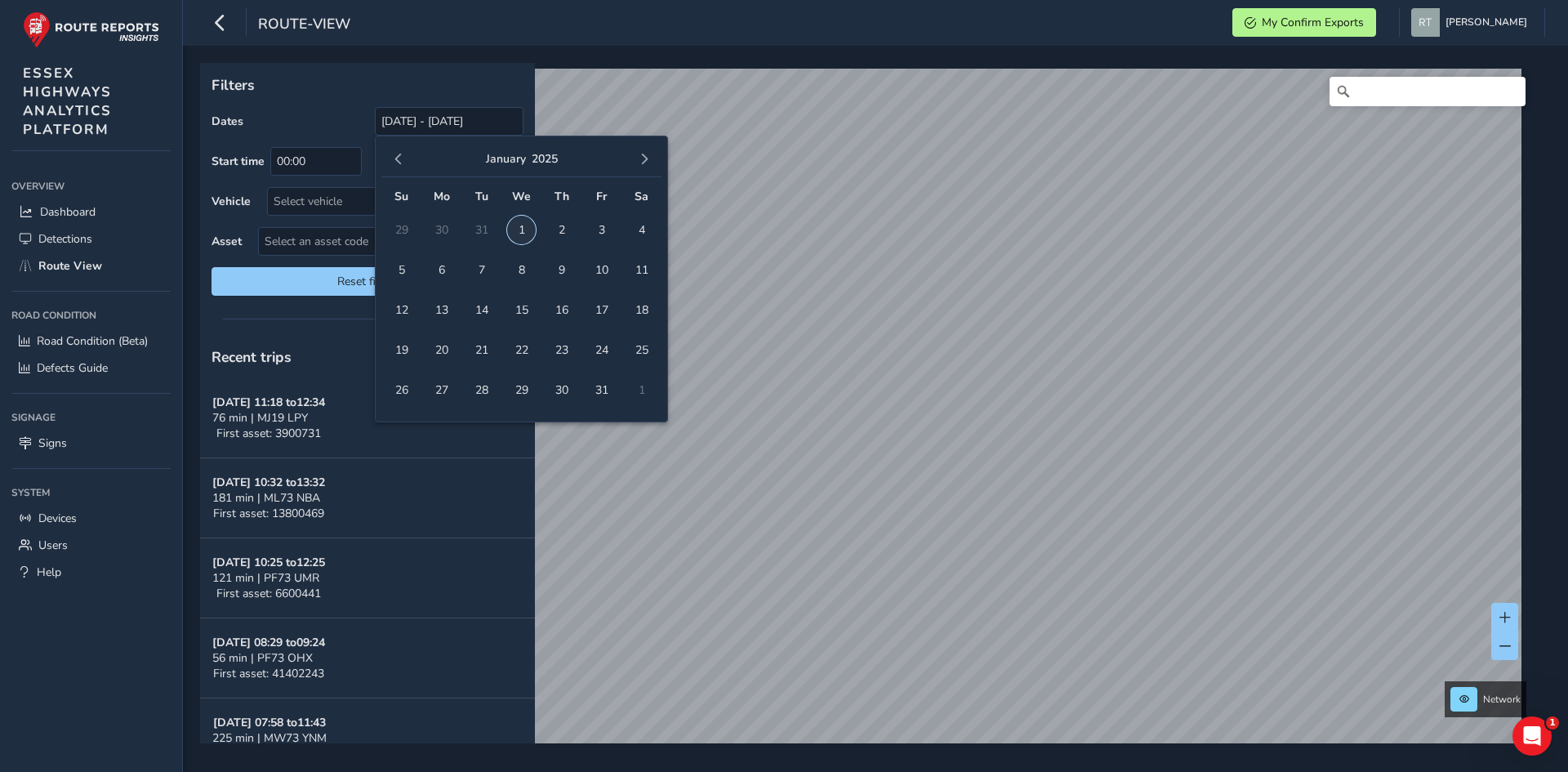
click at [516, 232] on span "1" at bounding box center [520, 229] width 28 height 28
click at [651, 162] on button "button" at bounding box center [645, 159] width 23 height 23
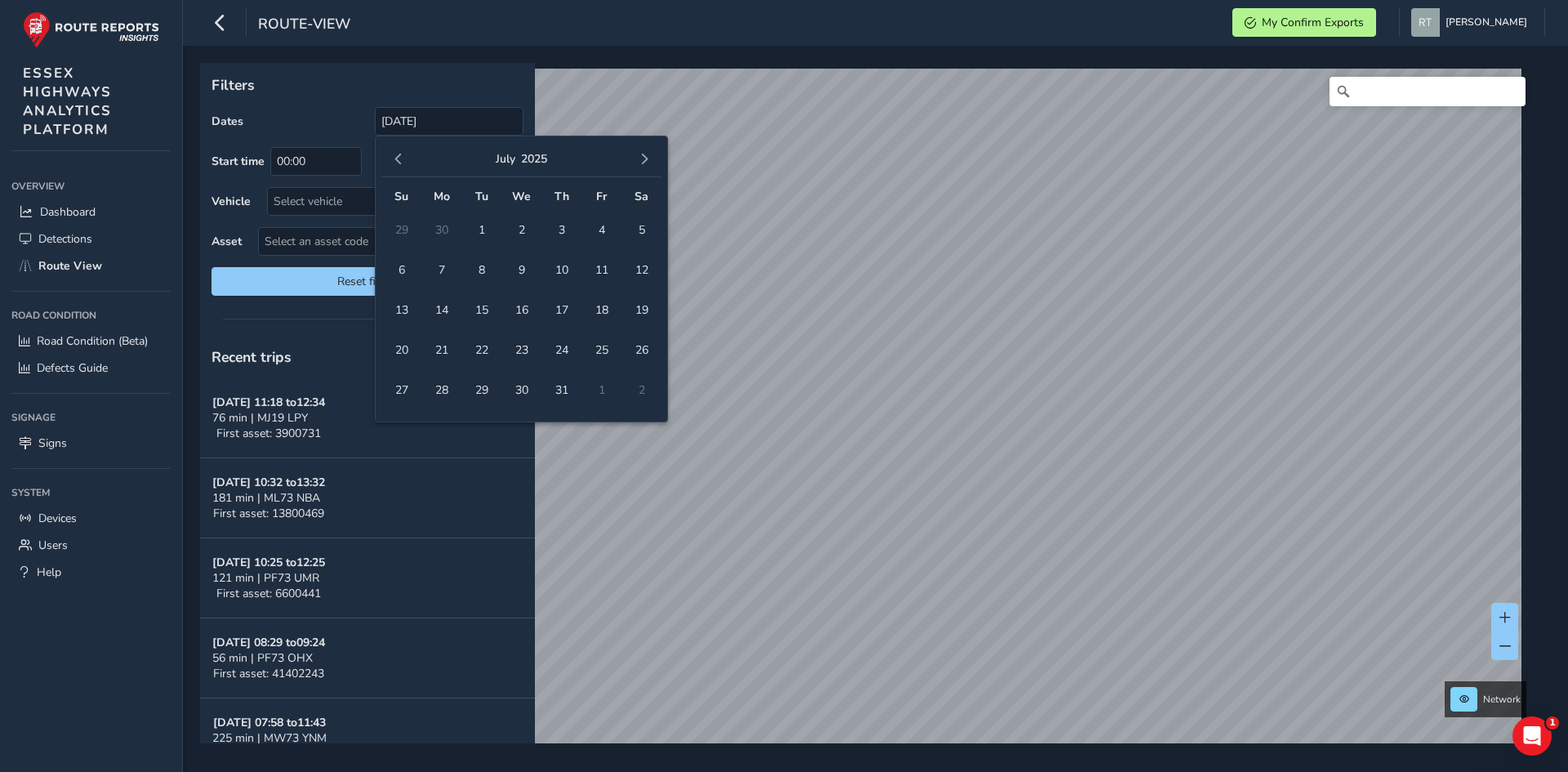
click at [651, 162] on button "button" at bounding box center [645, 159] width 23 height 23
click at [642, 315] on span "20" at bounding box center [641, 310] width 28 height 28
type input "[DATE] - [DATE]"
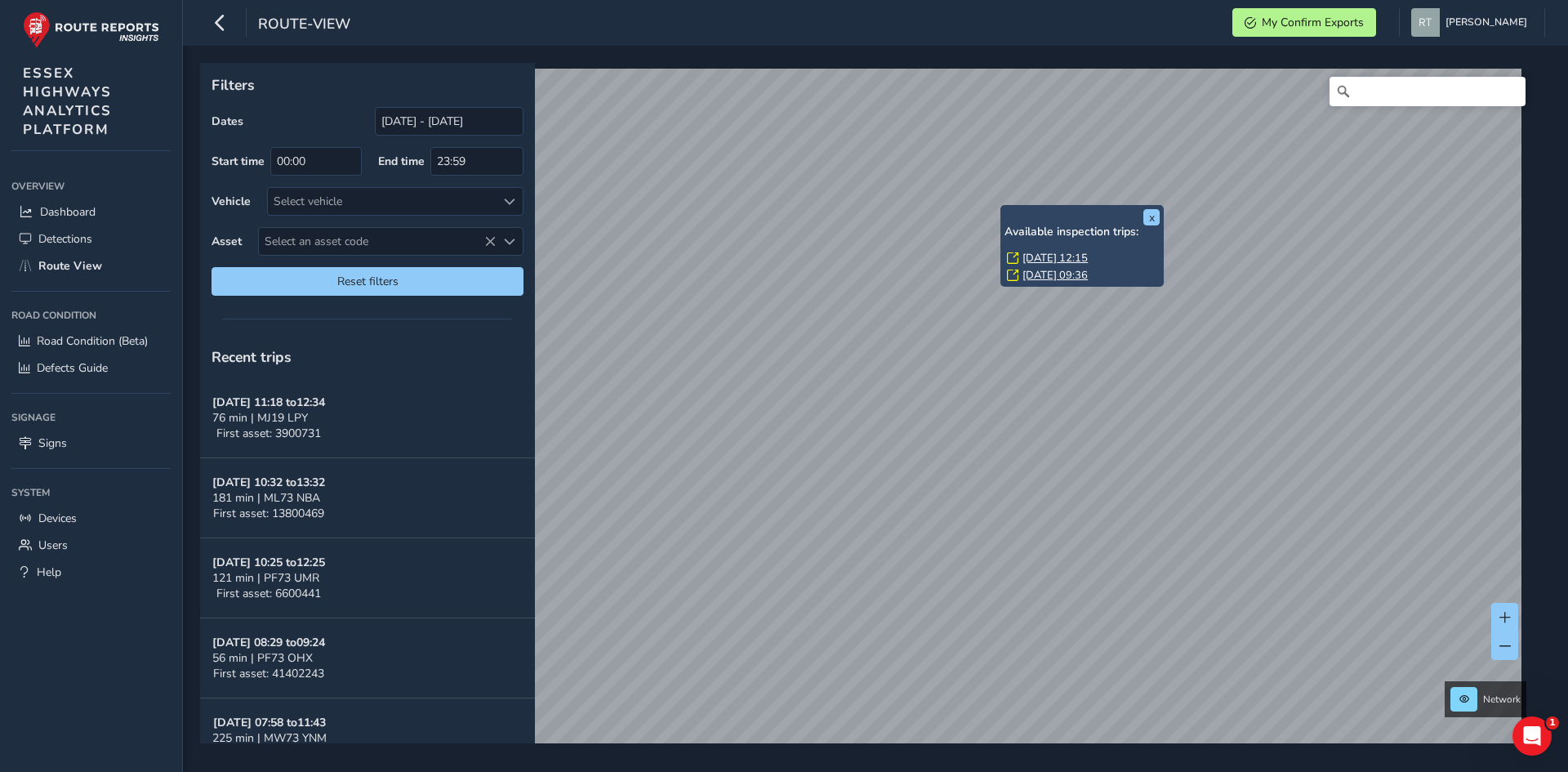
click at [1039, 275] on link "[DATE] 09:36" at bounding box center [1054, 275] width 65 height 15
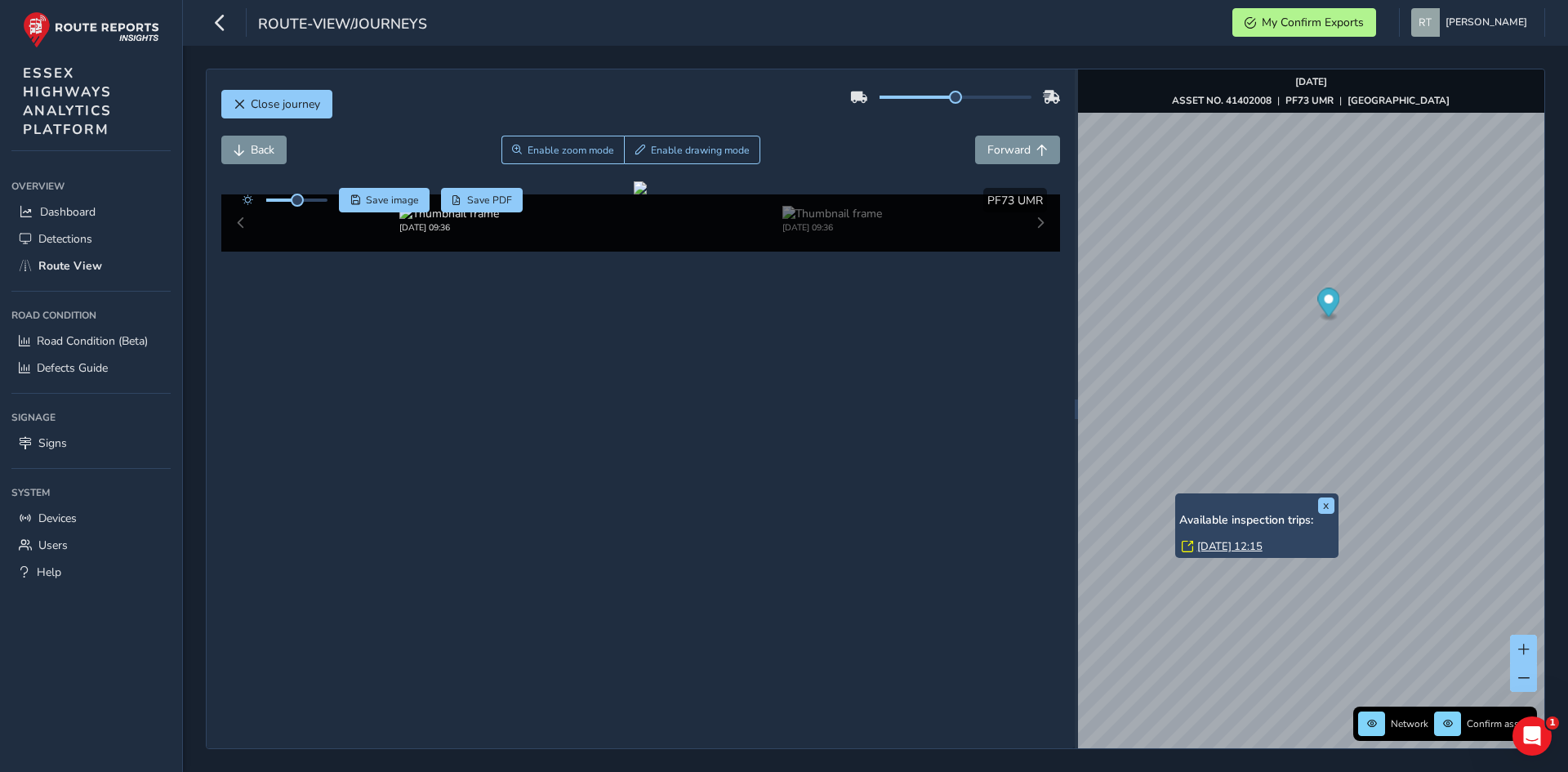
click at [1213, 545] on link "[DATE] 12:15" at bounding box center [1229, 546] width 65 height 15
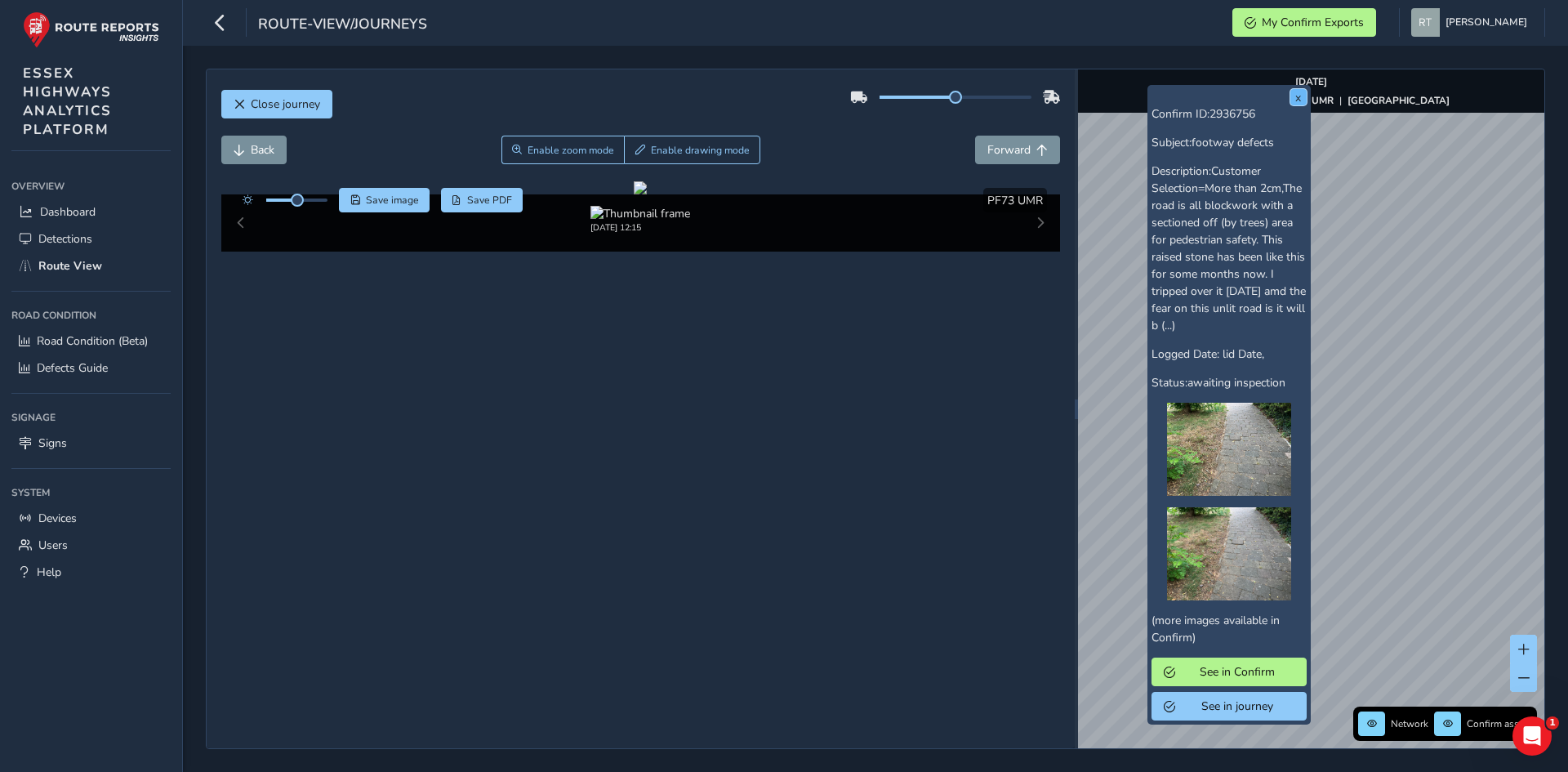
click at [1299, 96] on button "x" at bounding box center [1298, 97] width 17 height 17
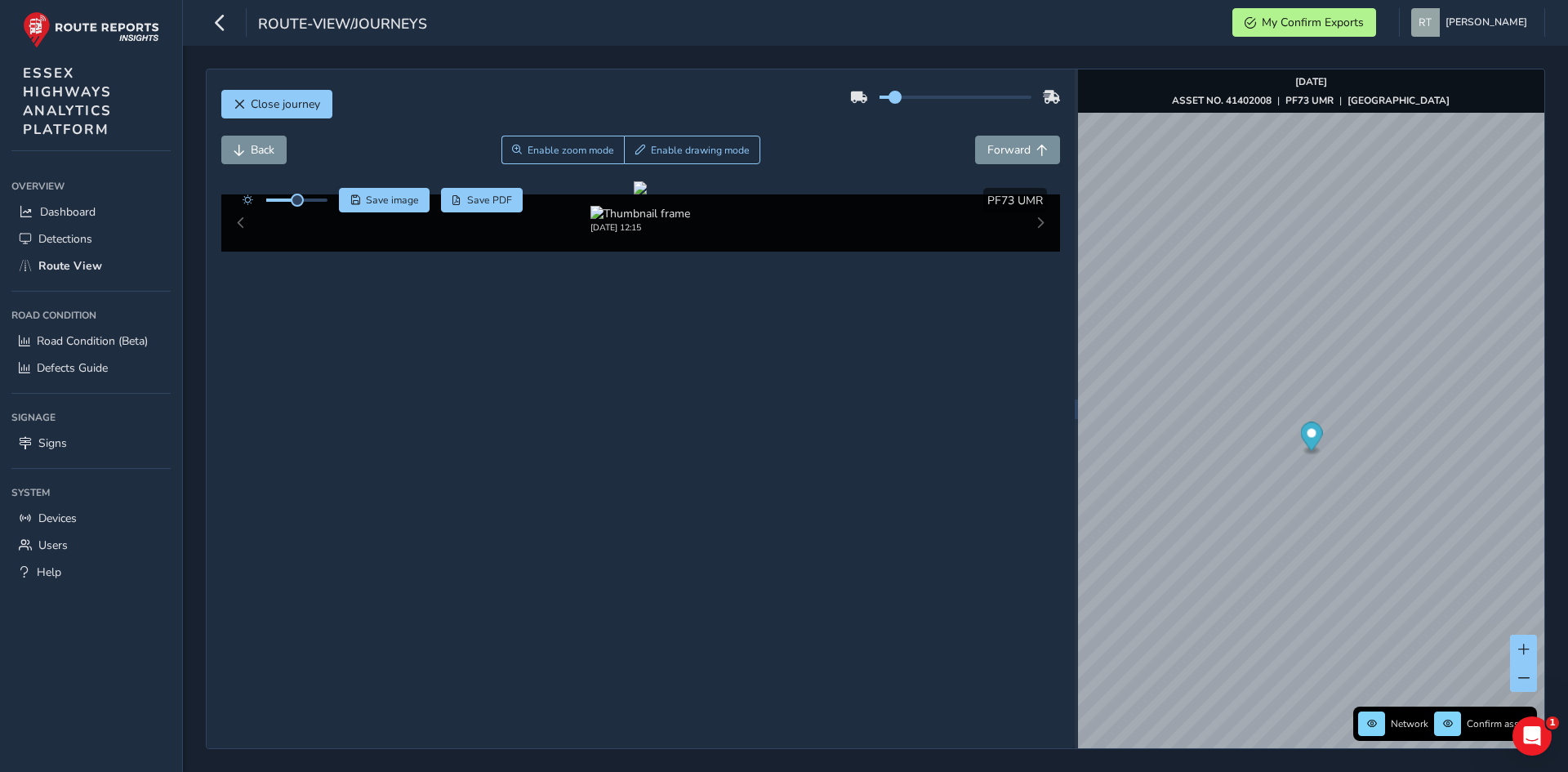
drag, startPoint x: 947, startPoint y: 95, endPoint x: 883, endPoint y: 94, distance: 64.0
click at [888, 94] on span at bounding box center [894, 96] width 13 height 13
click at [234, 147] on span "Back" at bounding box center [240, 151] width 12 height 12
click at [991, 153] on span "Forward" at bounding box center [1009, 150] width 44 height 16
click at [1318, 445] on icon "Map marker" at bounding box center [1311, 439] width 22 height 33
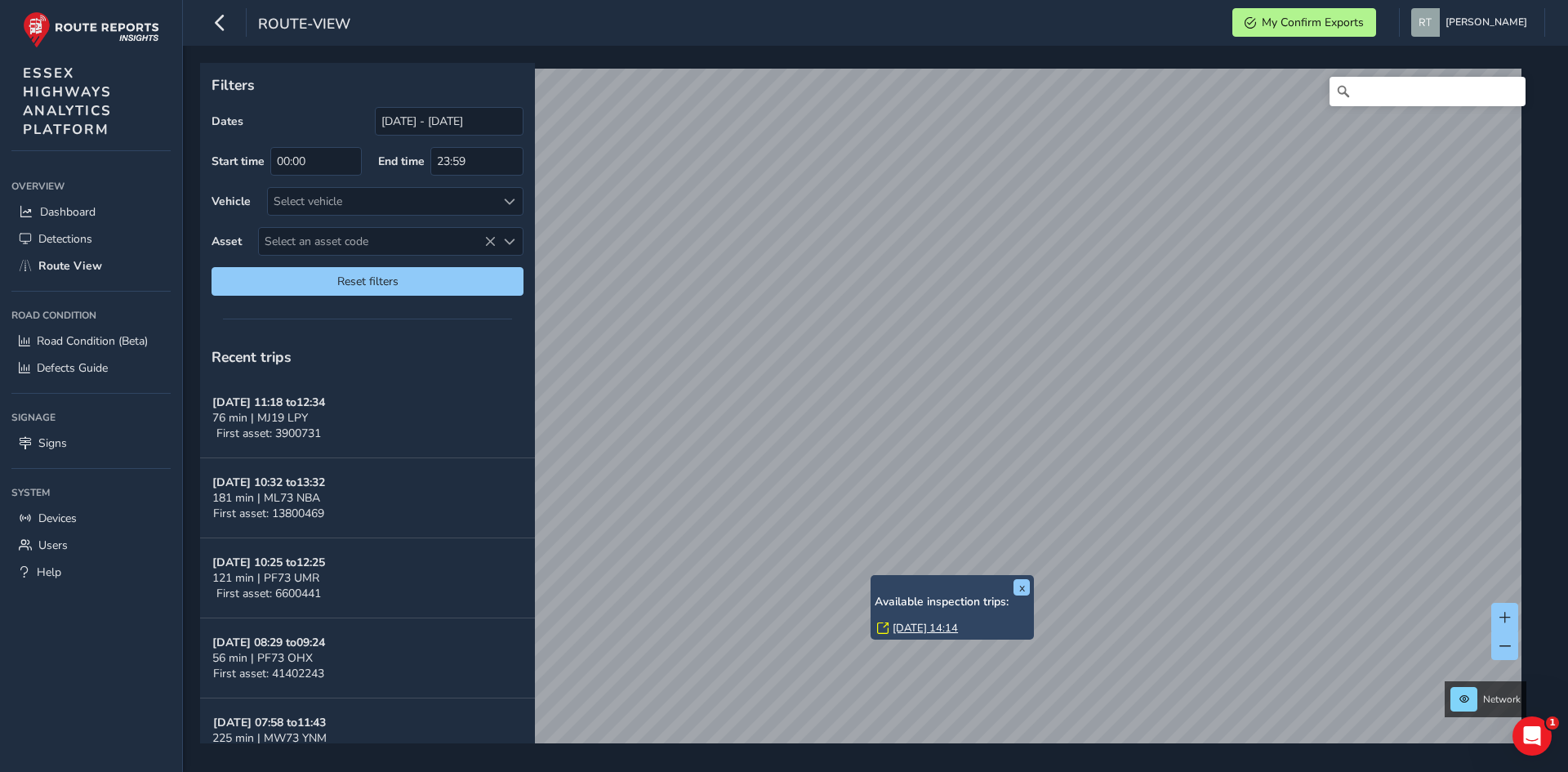
click at [910, 627] on link "[DATE] 14:14" at bounding box center [925, 627] width 65 height 15
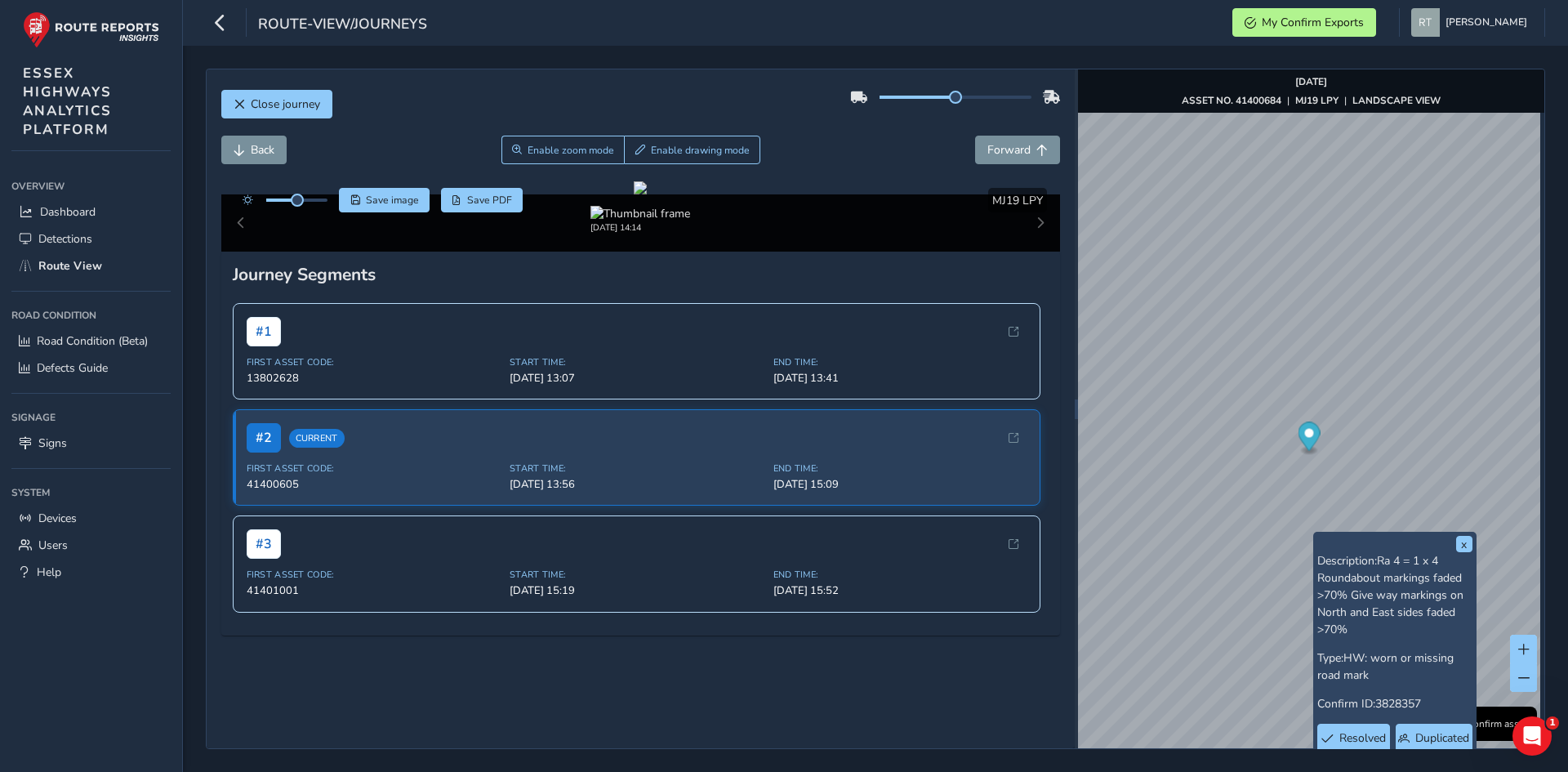
click at [1305, 435] on circle "Map marker" at bounding box center [1309, 433] width 9 height 9
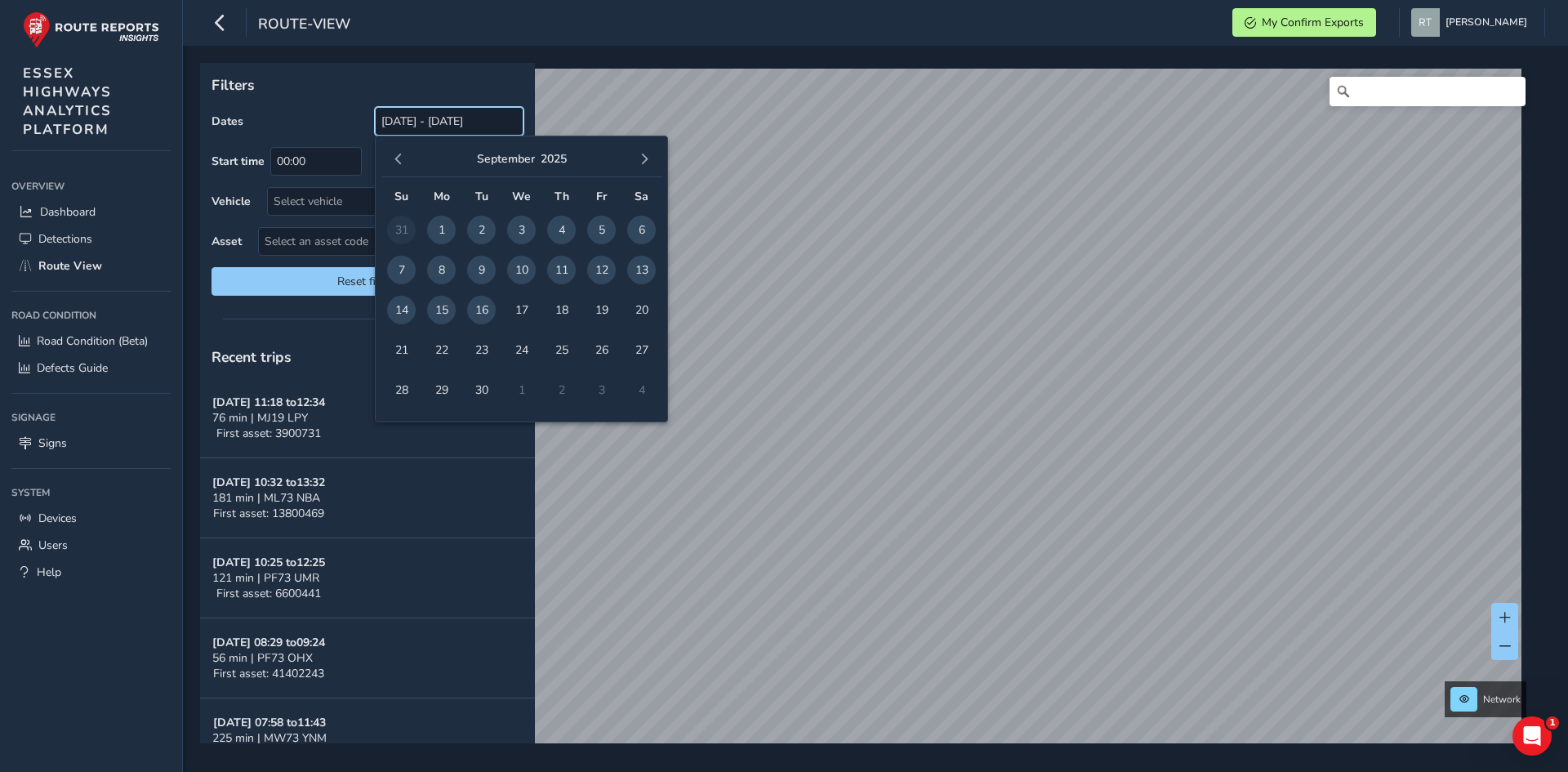
click at [412, 117] on input "[DATE] - [DATE]" at bounding box center [449, 120] width 149 height 28
click at [399, 156] on span "button" at bounding box center [399, 159] width 12 height 12
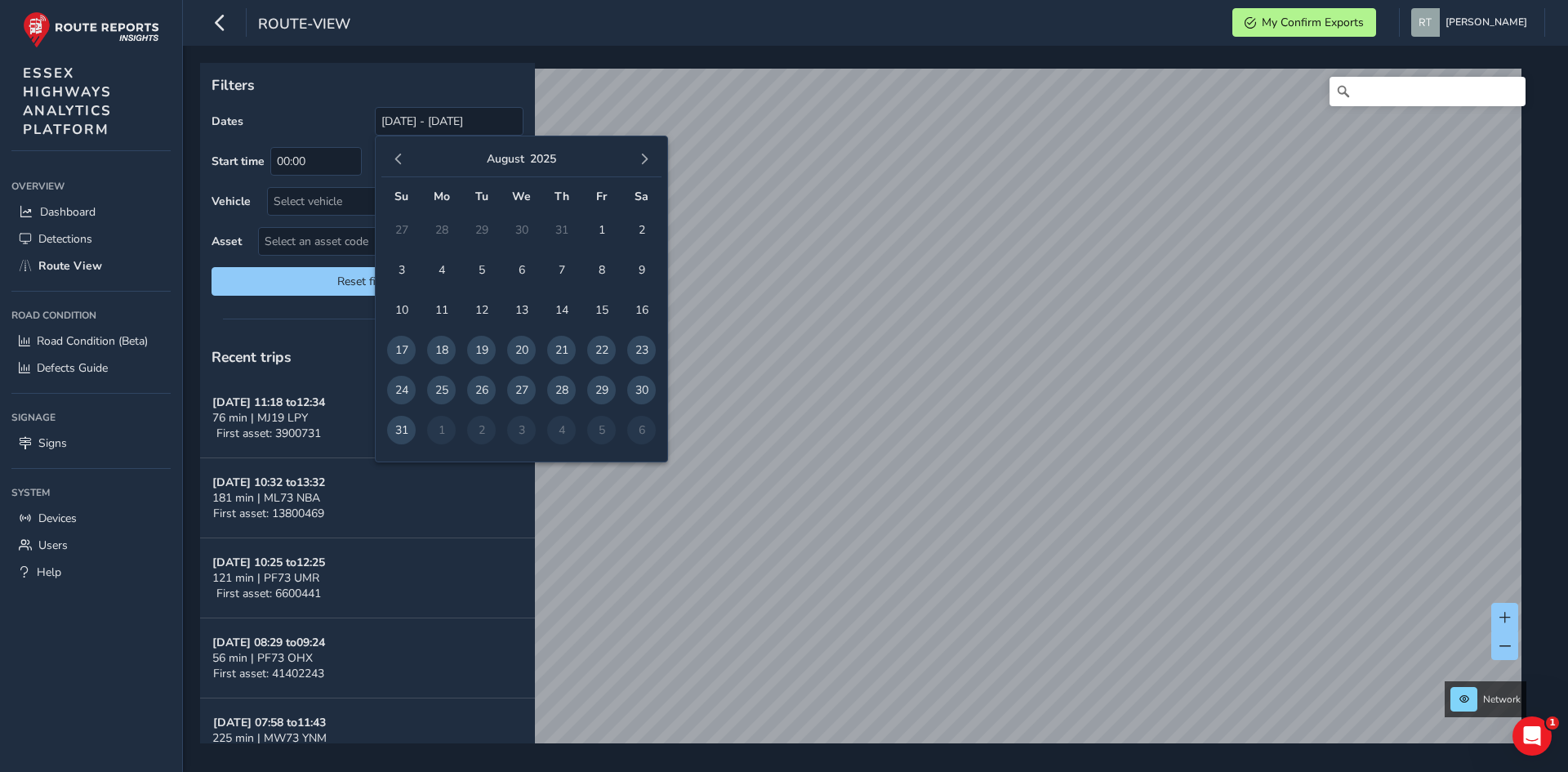
click at [399, 156] on span "button" at bounding box center [399, 159] width 12 height 12
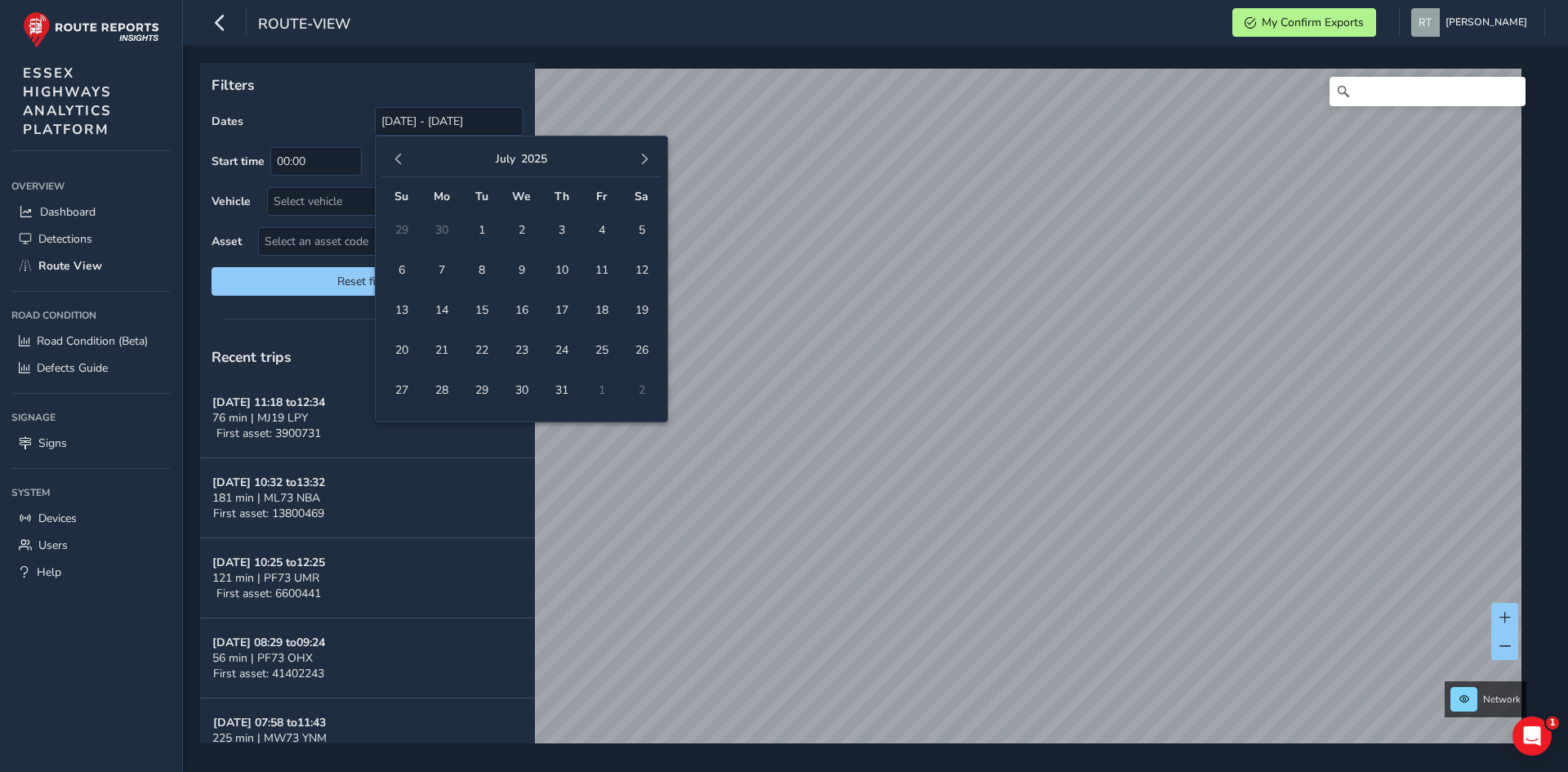
click at [399, 156] on span "button" at bounding box center [399, 159] width 12 height 12
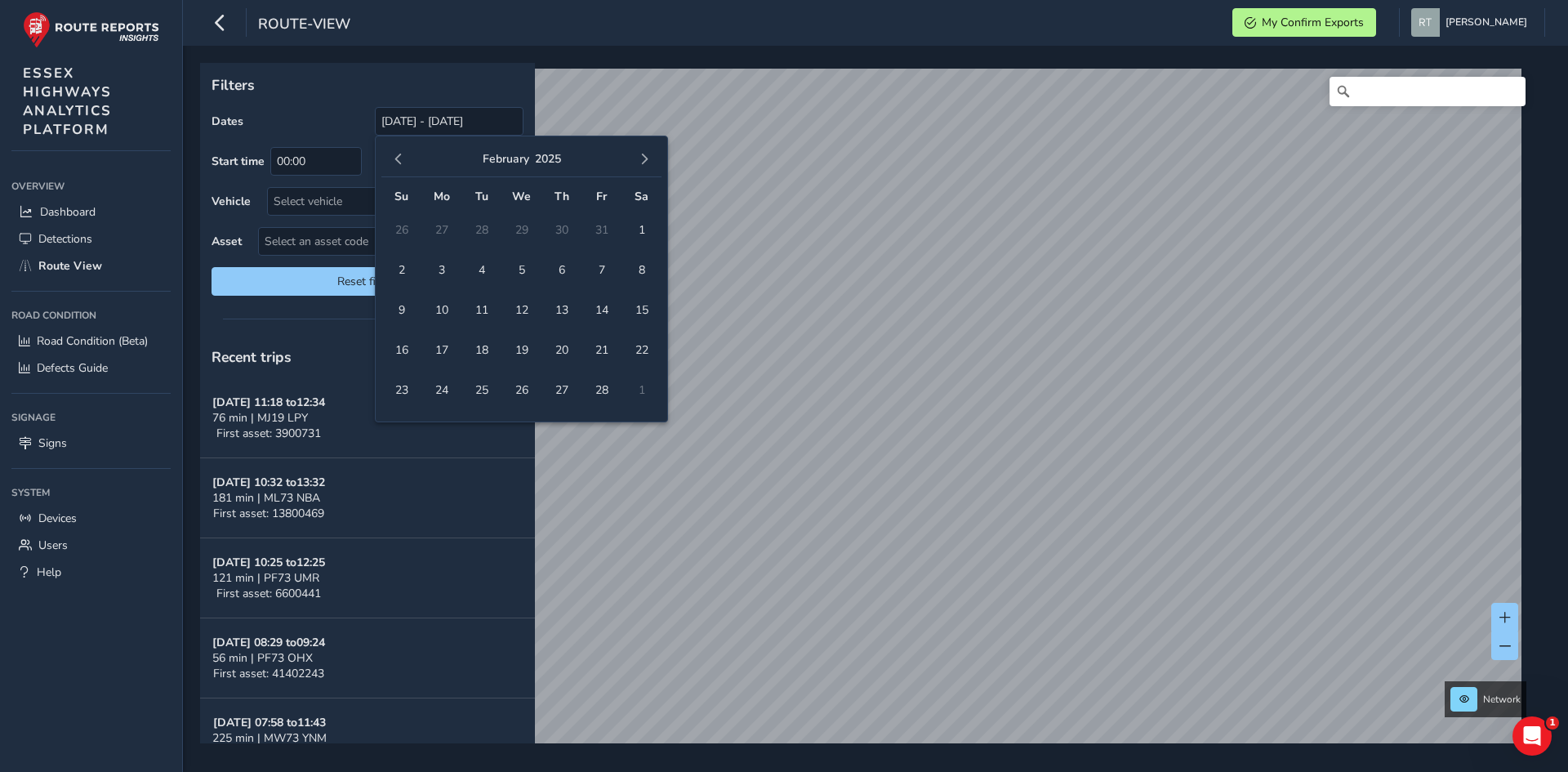
click at [399, 156] on span "button" at bounding box center [399, 159] width 12 height 12
drag, startPoint x: 528, startPoint y: 239, endPoint x: 533, endPoint y: 232, distance: 8.6
click at [528, 240] on span "1" at bounding box center [520, 229] width 28 height 28
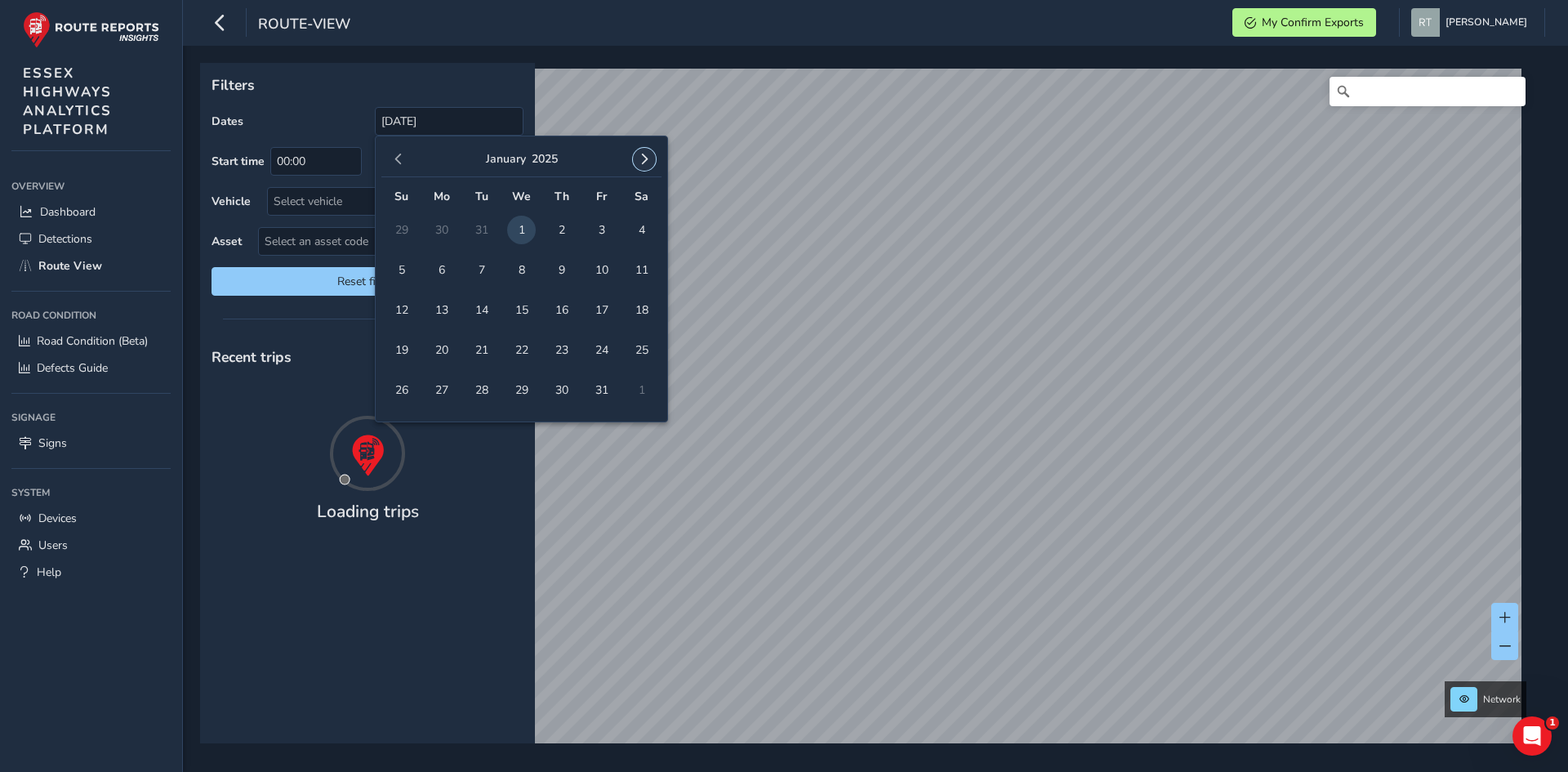
click at [651, 160] on button "button" at bounding box center [645, 159] width 23 height 23
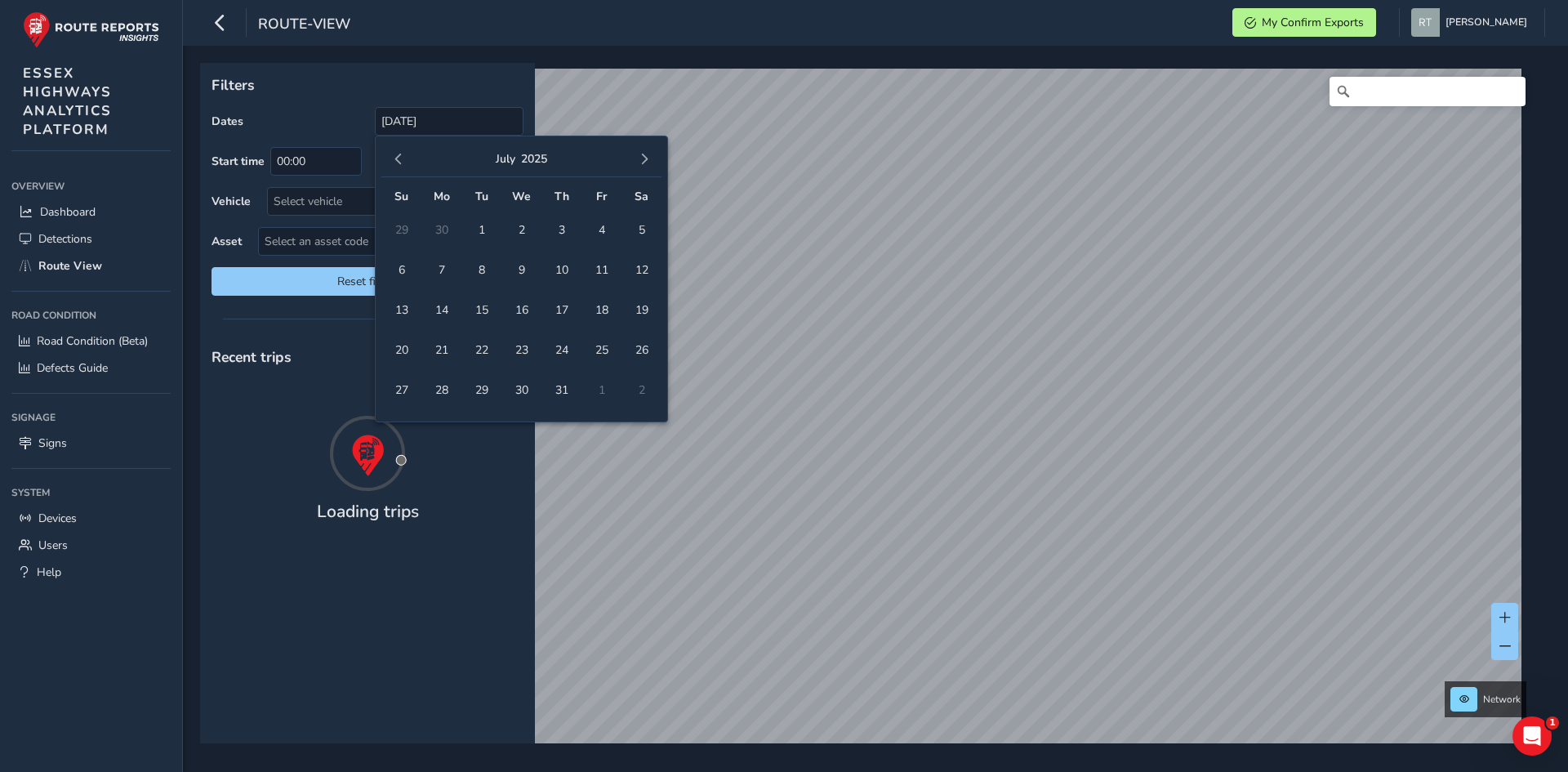
click at [651, 160] on button "button" at bounding box center [645, 159] width 23 height 23
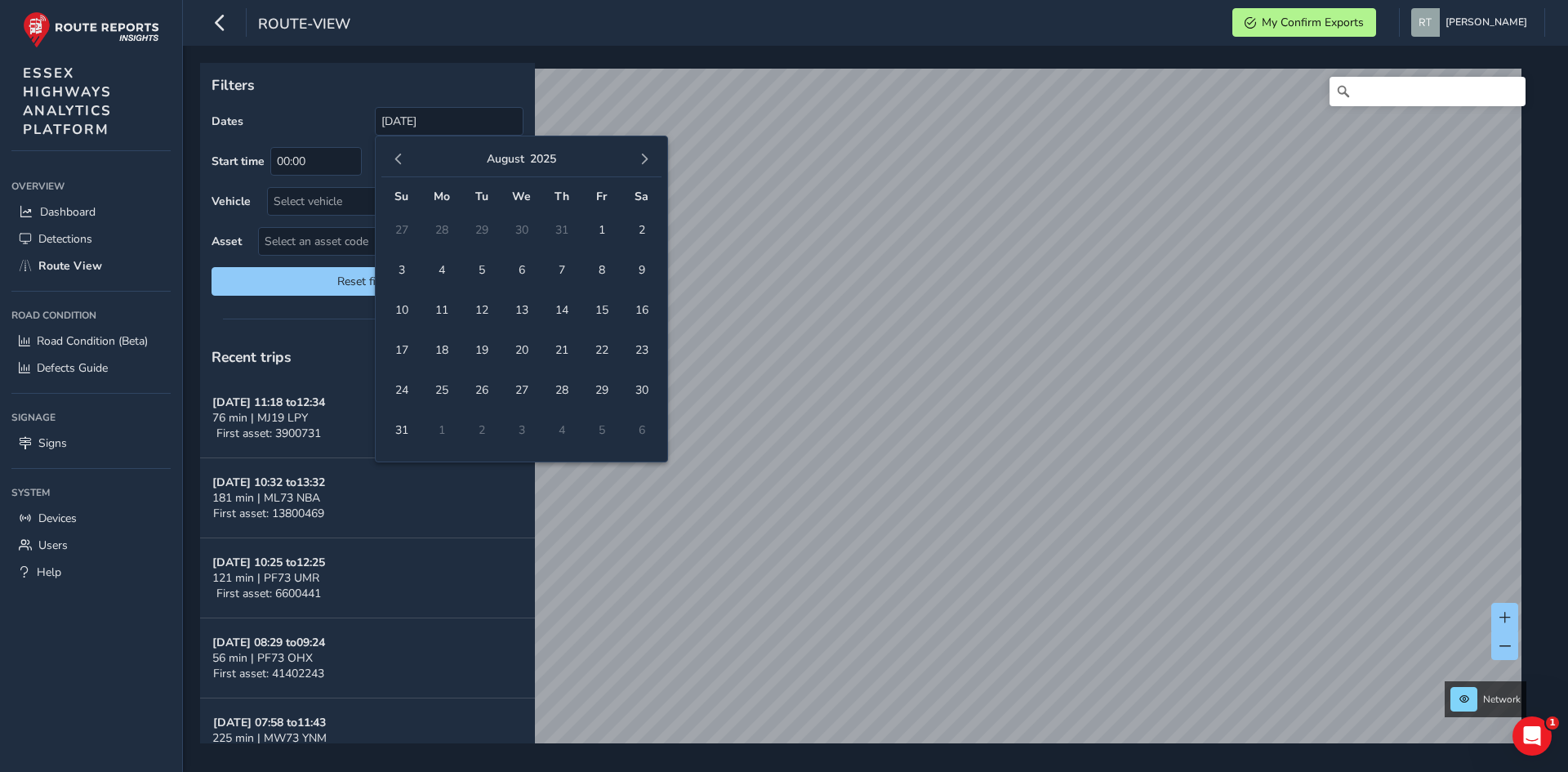
click at [651, 160] on button "button" at bounding box center [645, 159] width 23 height 23
click at [401, 159] on span "button" at bounding box center [399, 159] width 12 height 12
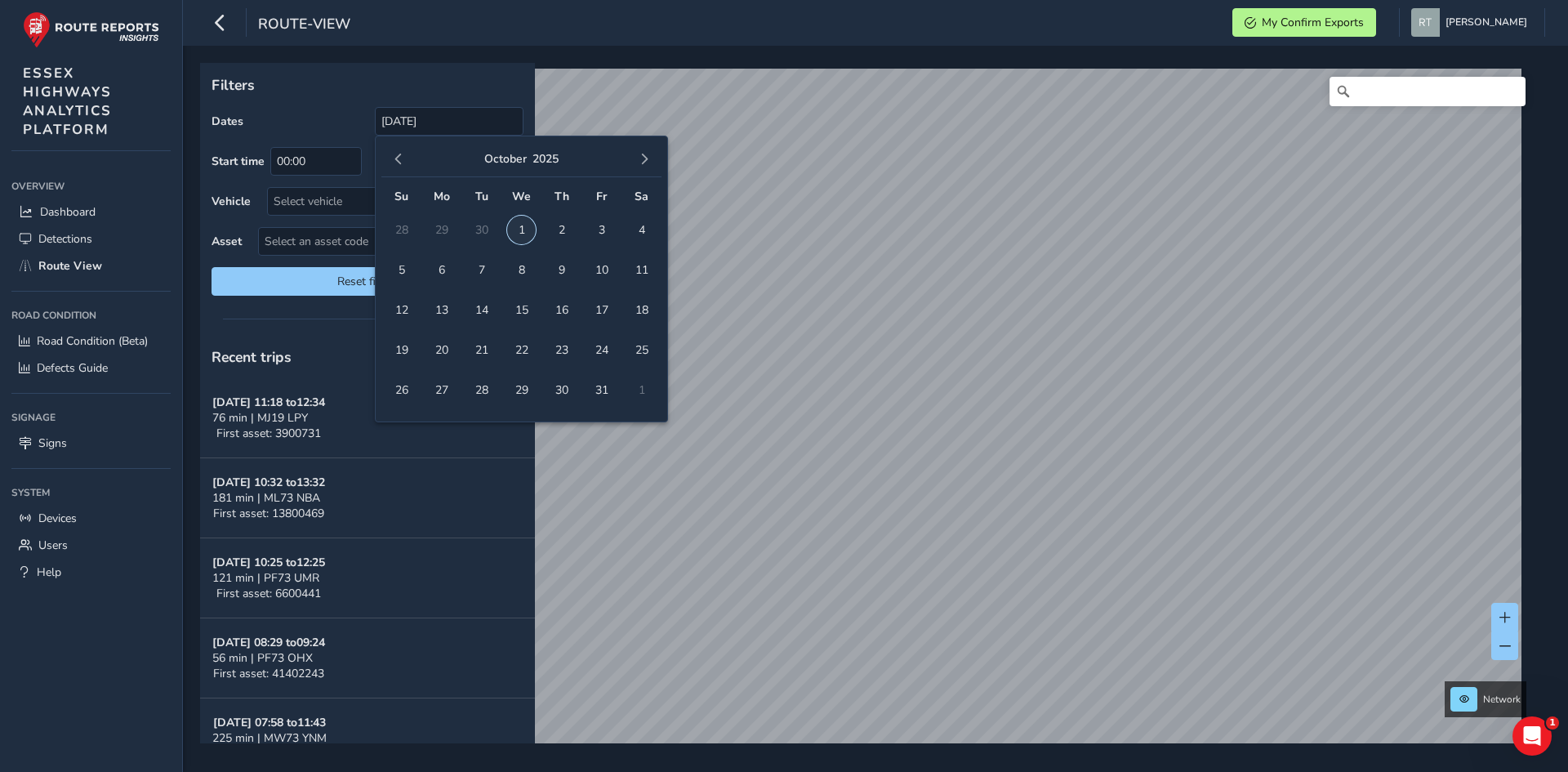
click at [519, 228] on span "1" at bounding box center [520, 229] width 28 height 28
type input "01/01/2025 - 01/10/2025"
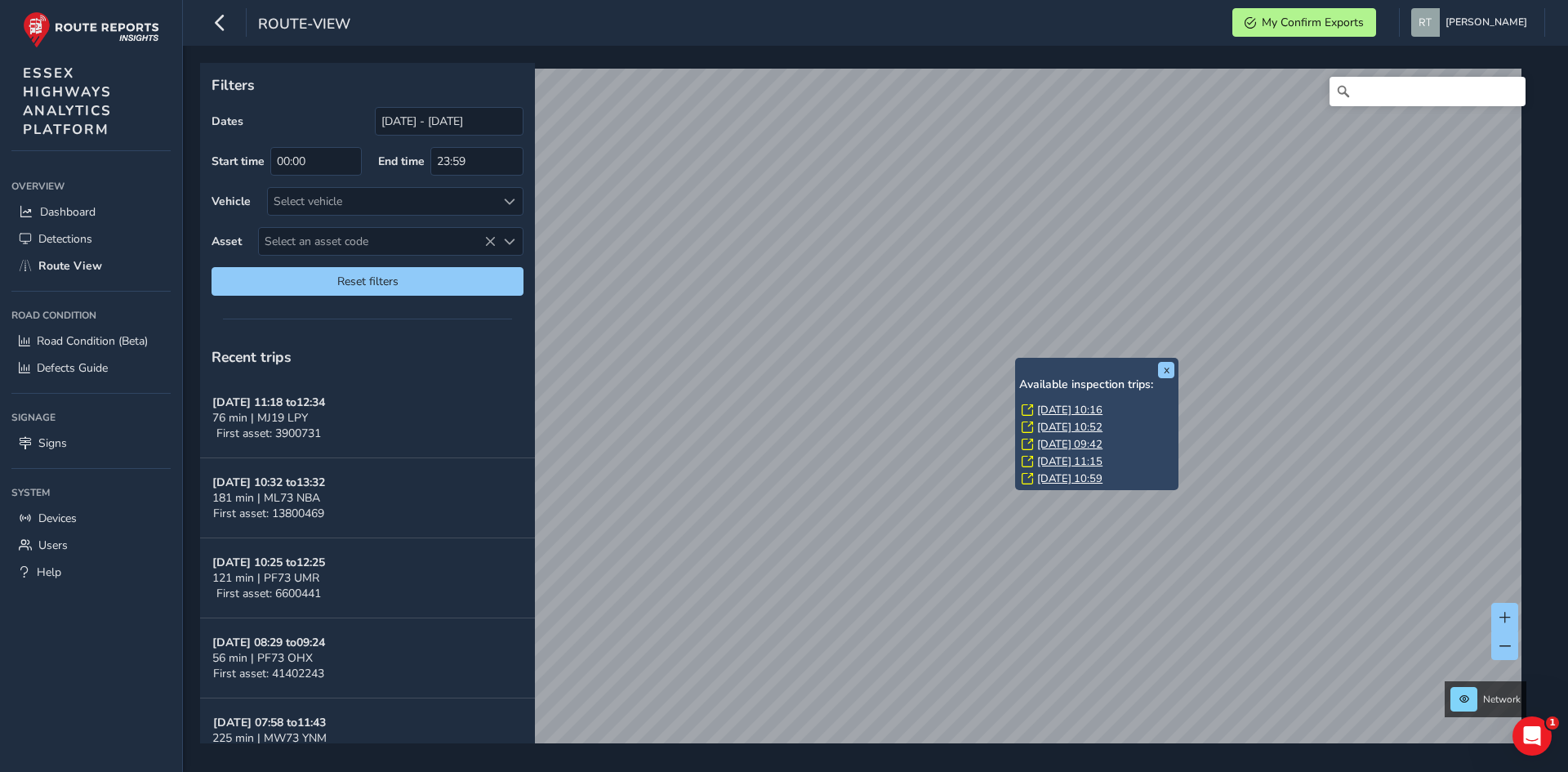
click at [1050, 410] on link "Fri, 20 Jun, 10:16" at bounding box center [1070, 410] width 65 height 15
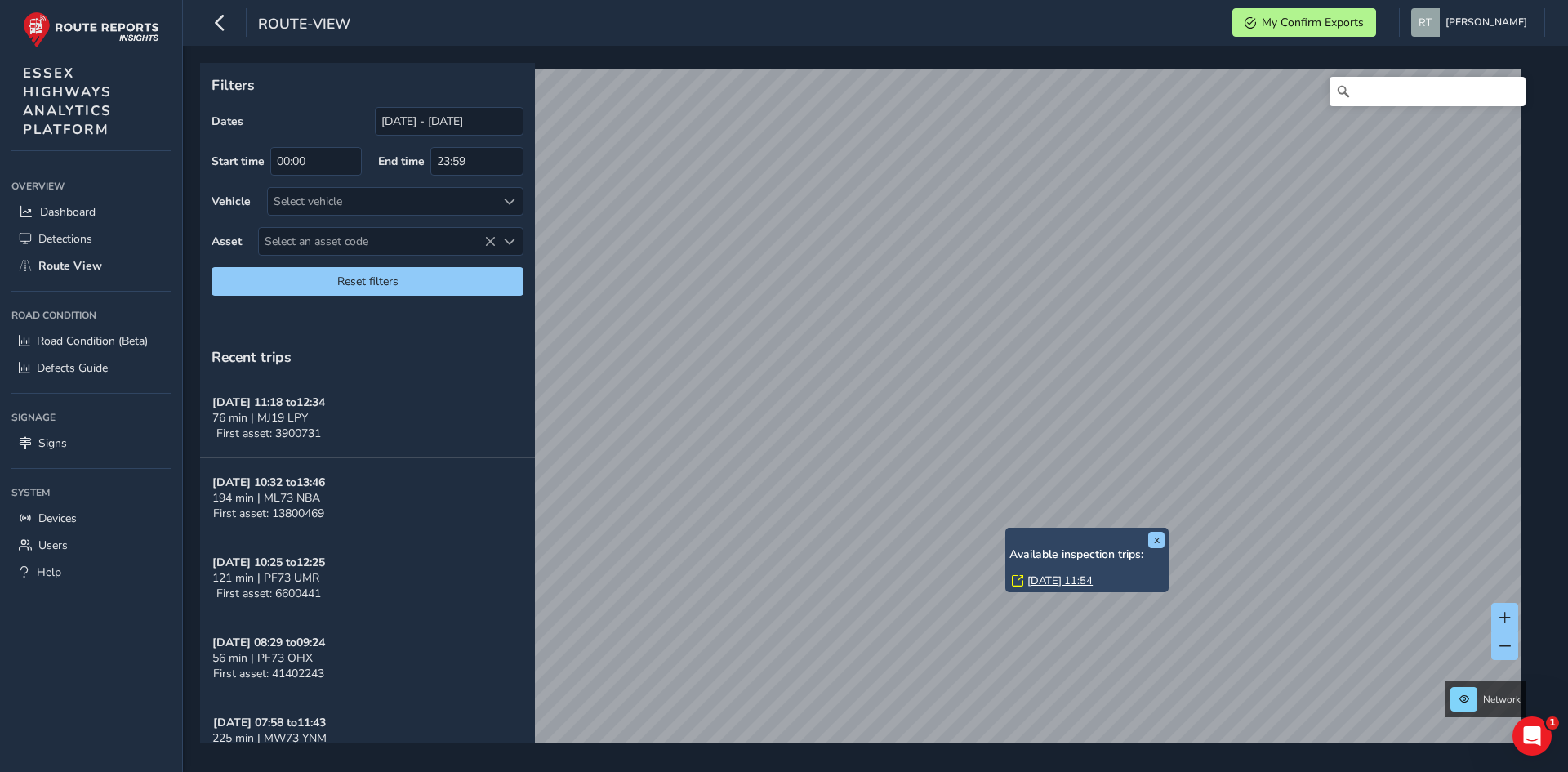
click at [1056, 576] on link "[DATE] 11:54" at bounding box center [1059, 581] width 65 height 15
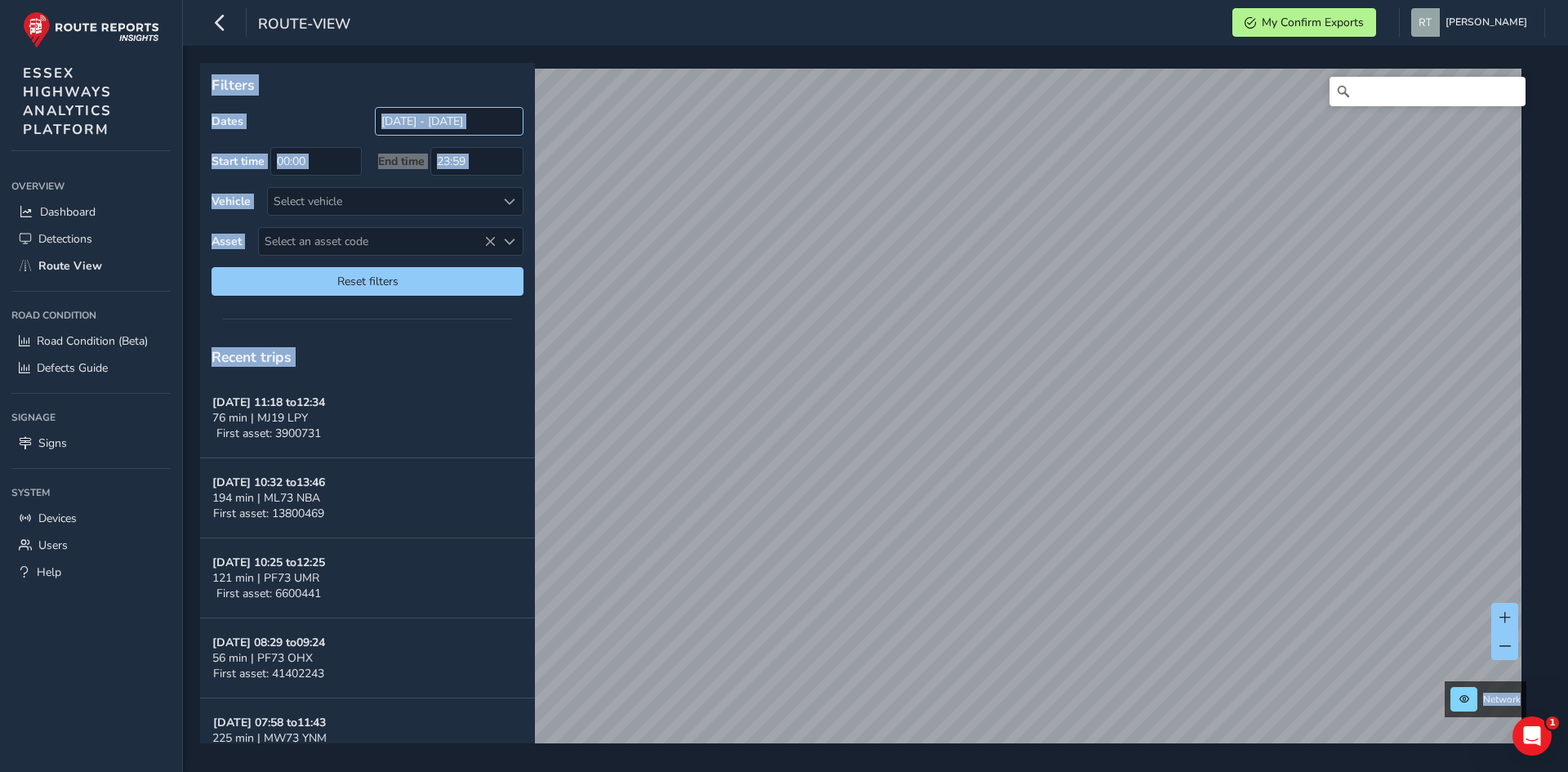
click at [417, 129] on input "[DATE] - [DATE]" at bounding box center [449, 120] width 149 height 28
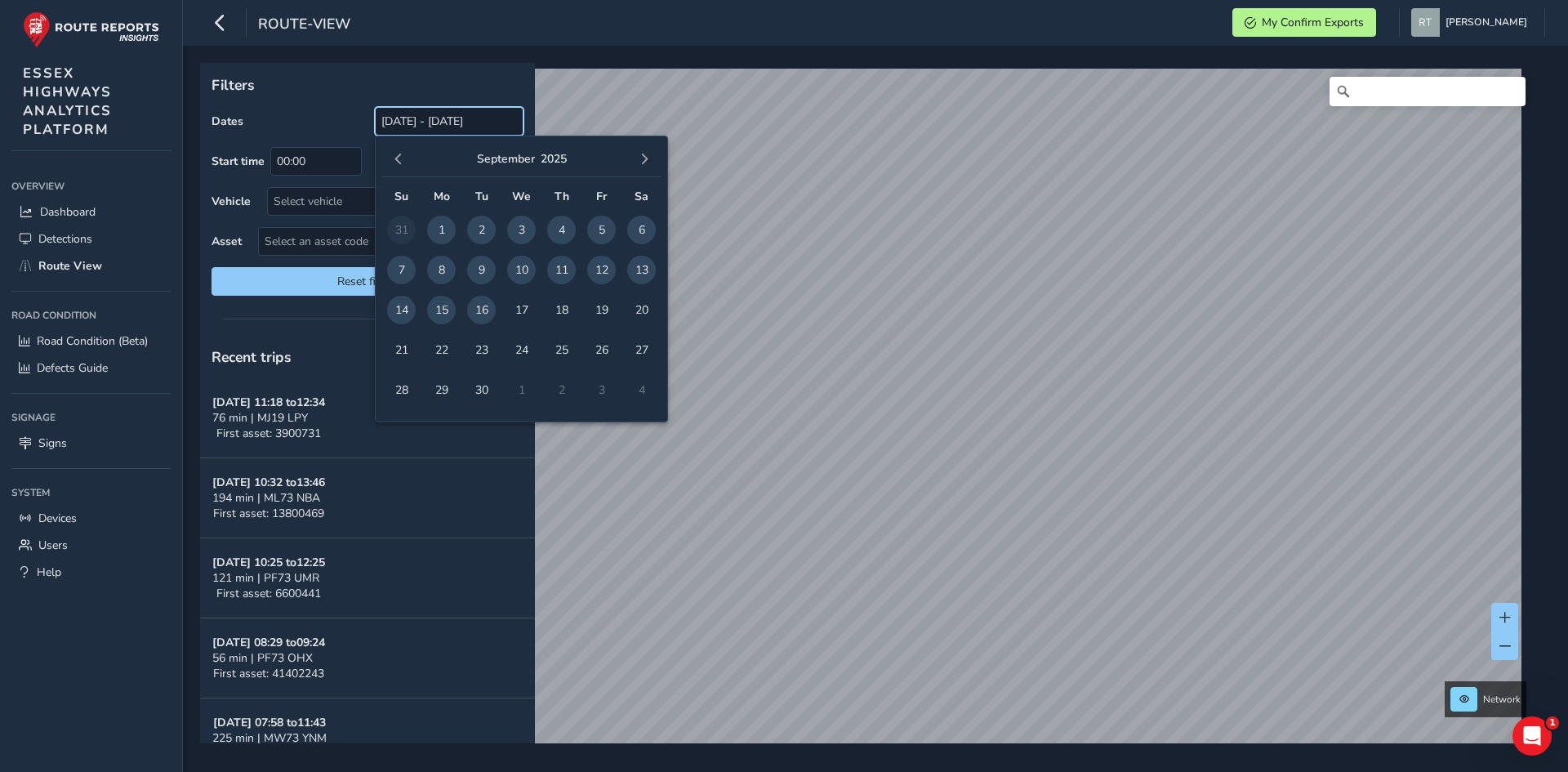
click at [416, 126] on input "[DATE] - [DATE]" at bounding box center [449, 120] width 149 height 28
click at [400, 157] on span "button" at bounding box center [399, 159] width 12 height 12
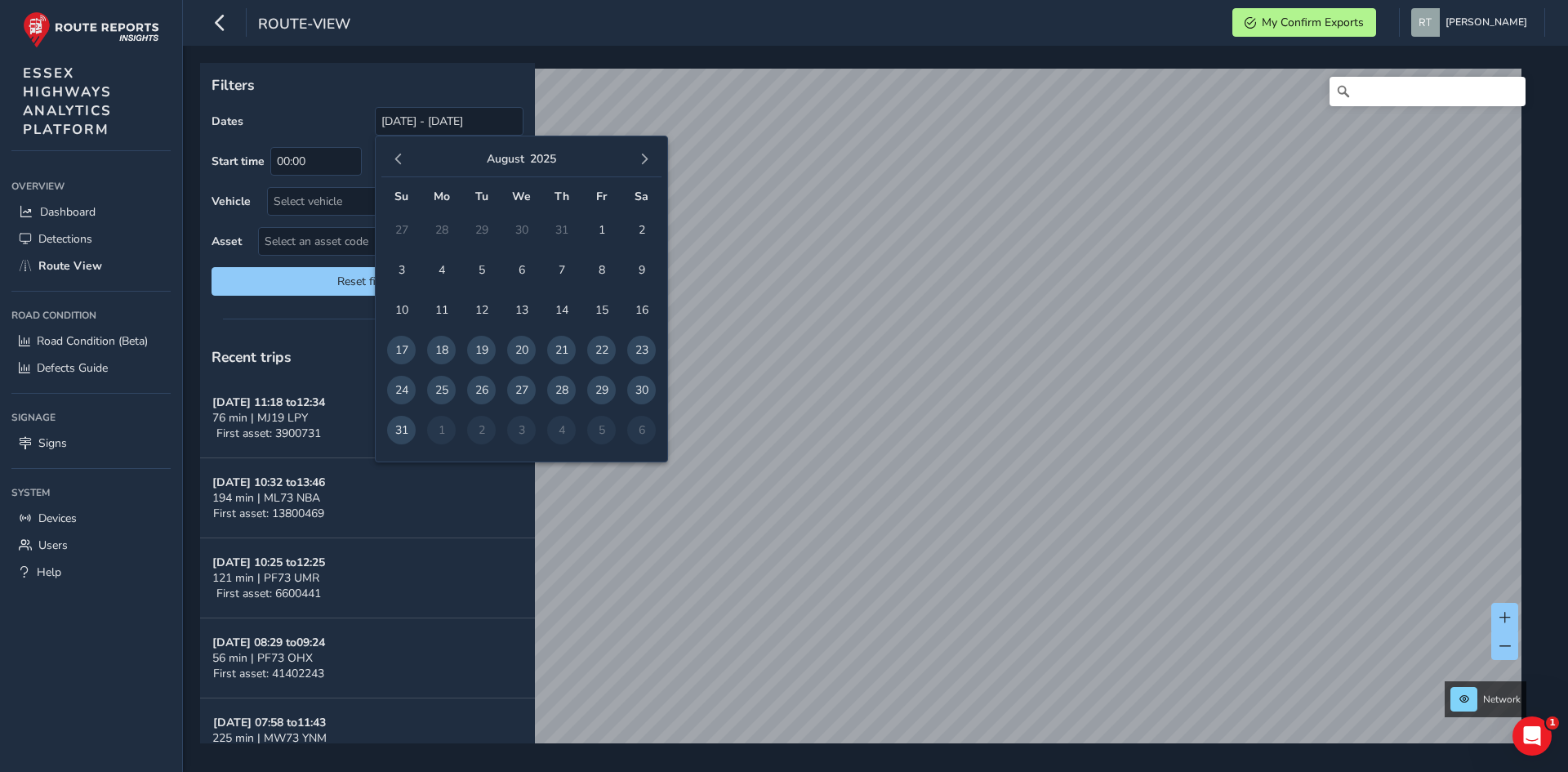
click at [400, 157] on span "button" at bounding box center [399, 159] width 12 height 12
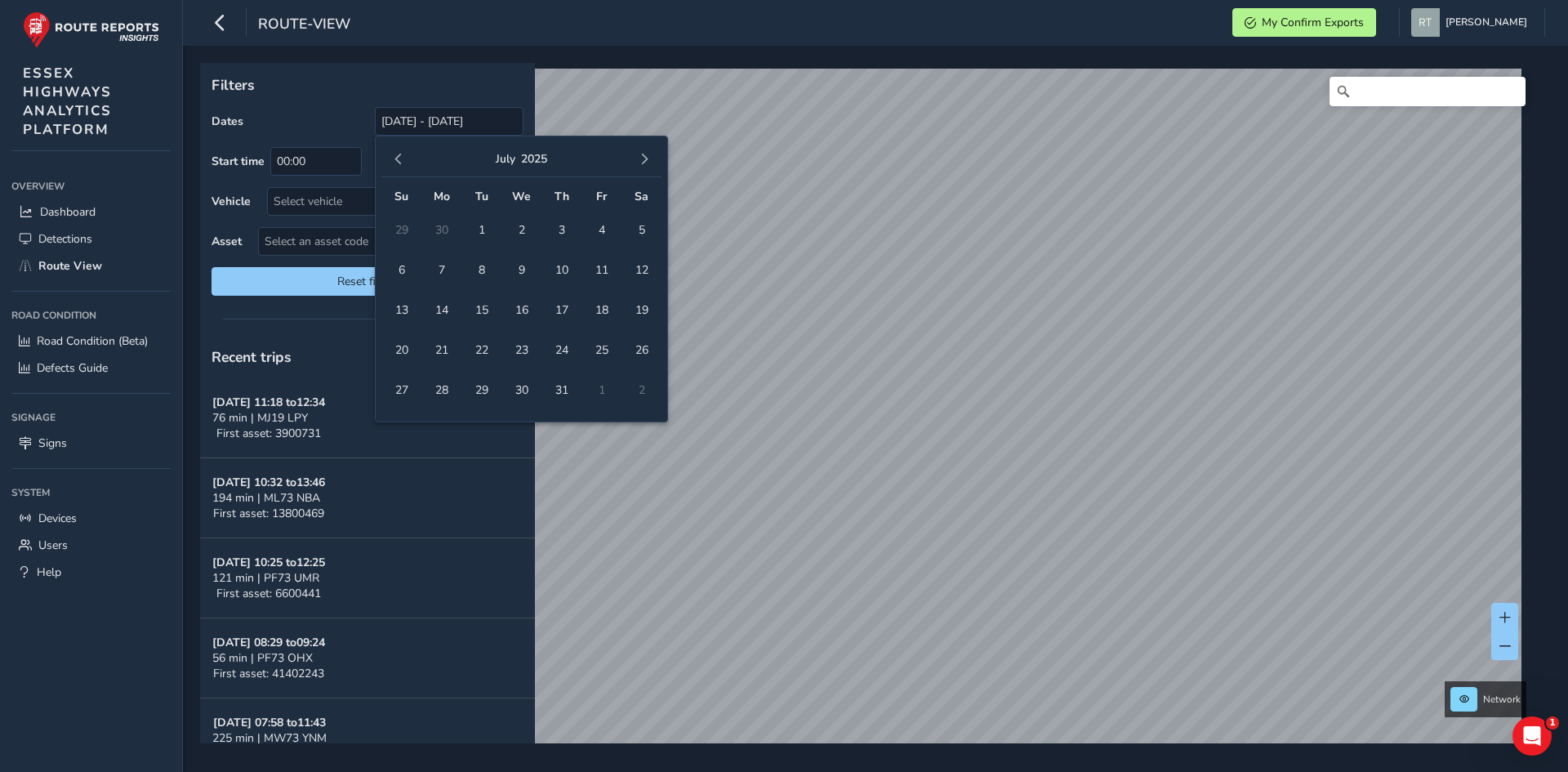
click at [400, 157] on span "button" at bounding box center [399, 159] width 12 height 12
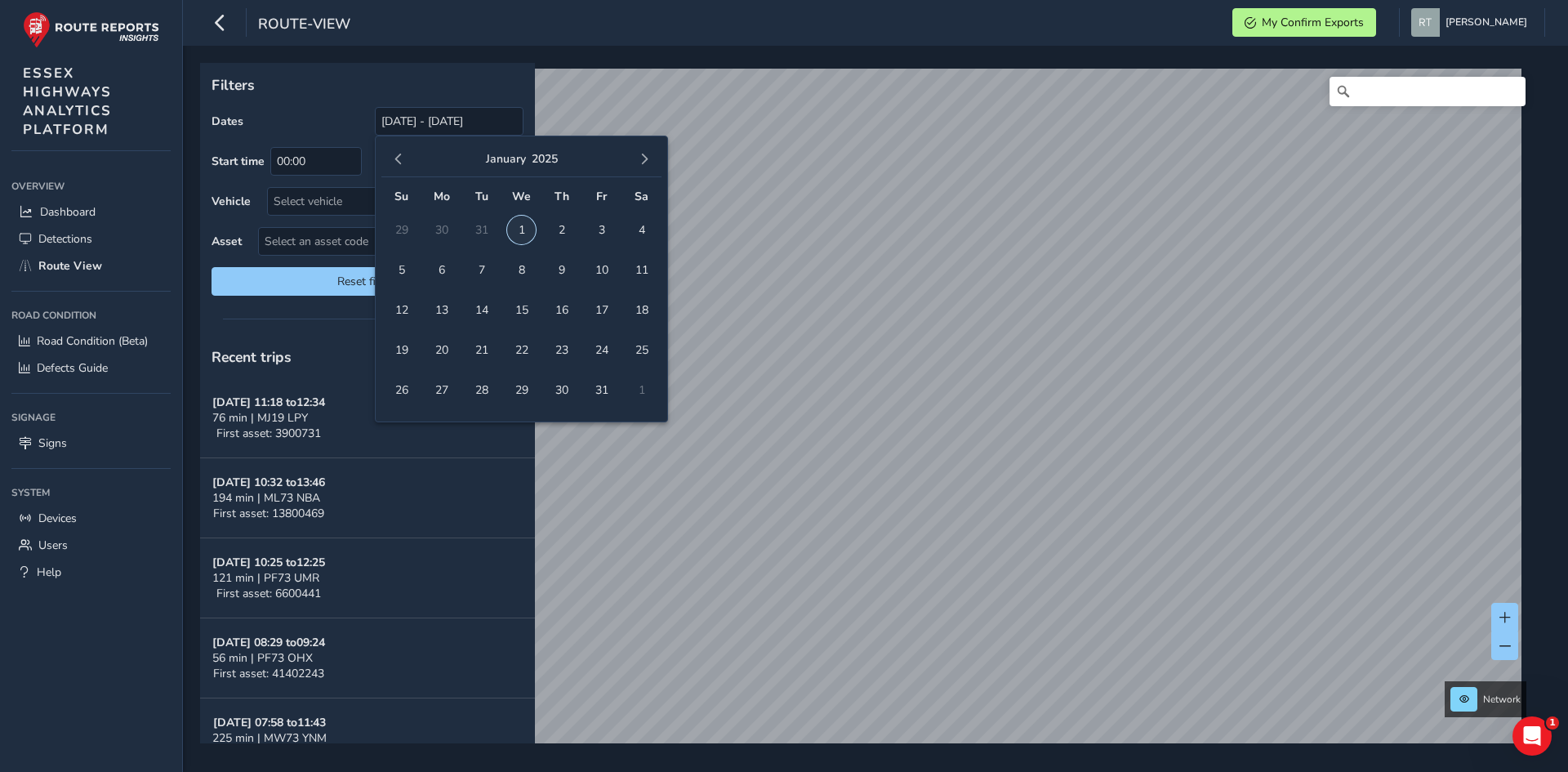
click at [524, 224] on span "1" at bounding box center [520, 229] width 28 height 28
click at [643, 157] on span "button" at bounding box center [645, 159] width 12 height 12
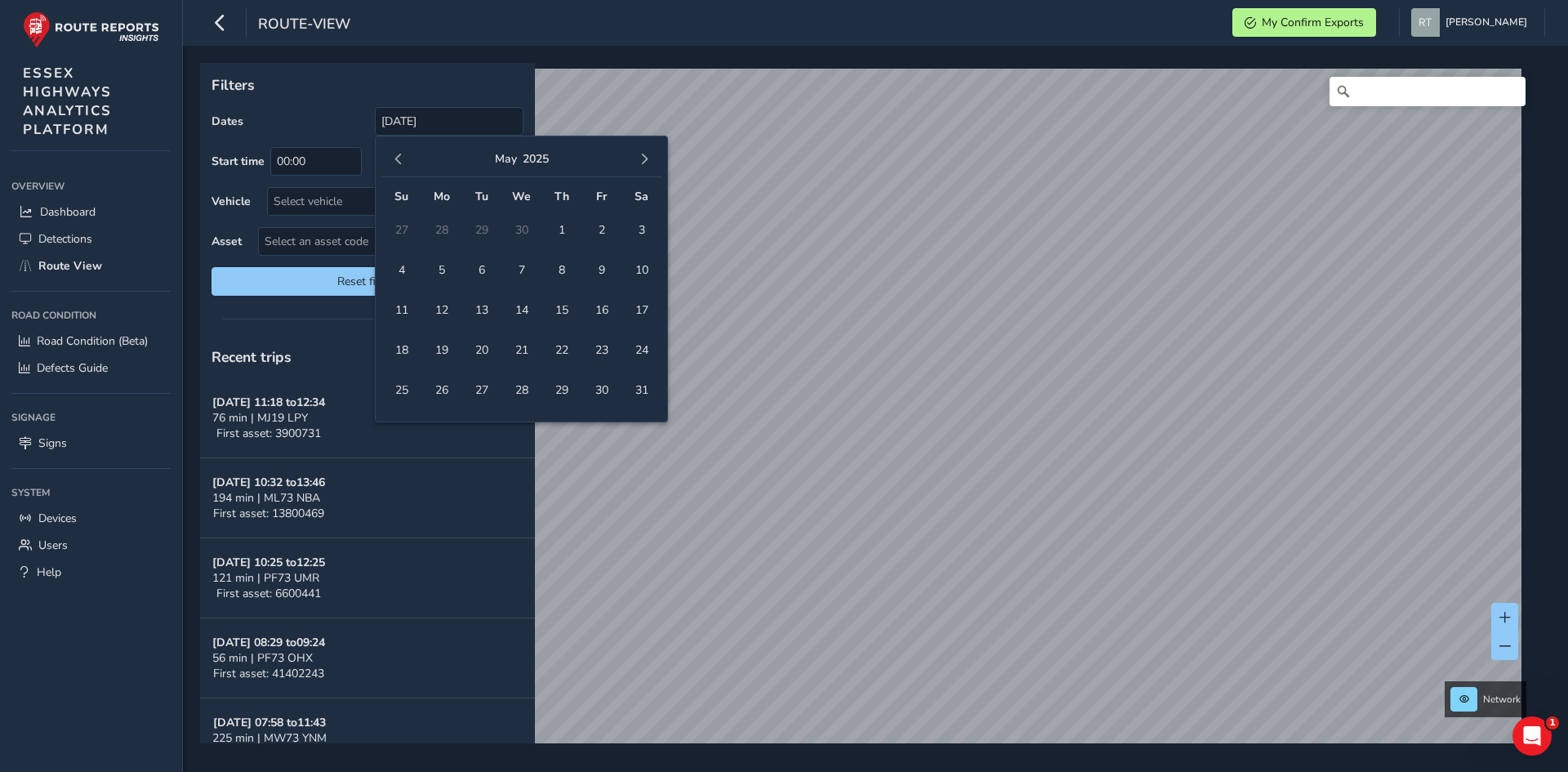
click at [643, 157] on span "button" at bounding box center [645, 159] width 12 height 12
click at [646, 314] on span "20" at bounding box center [641, 310] width 28 height 28
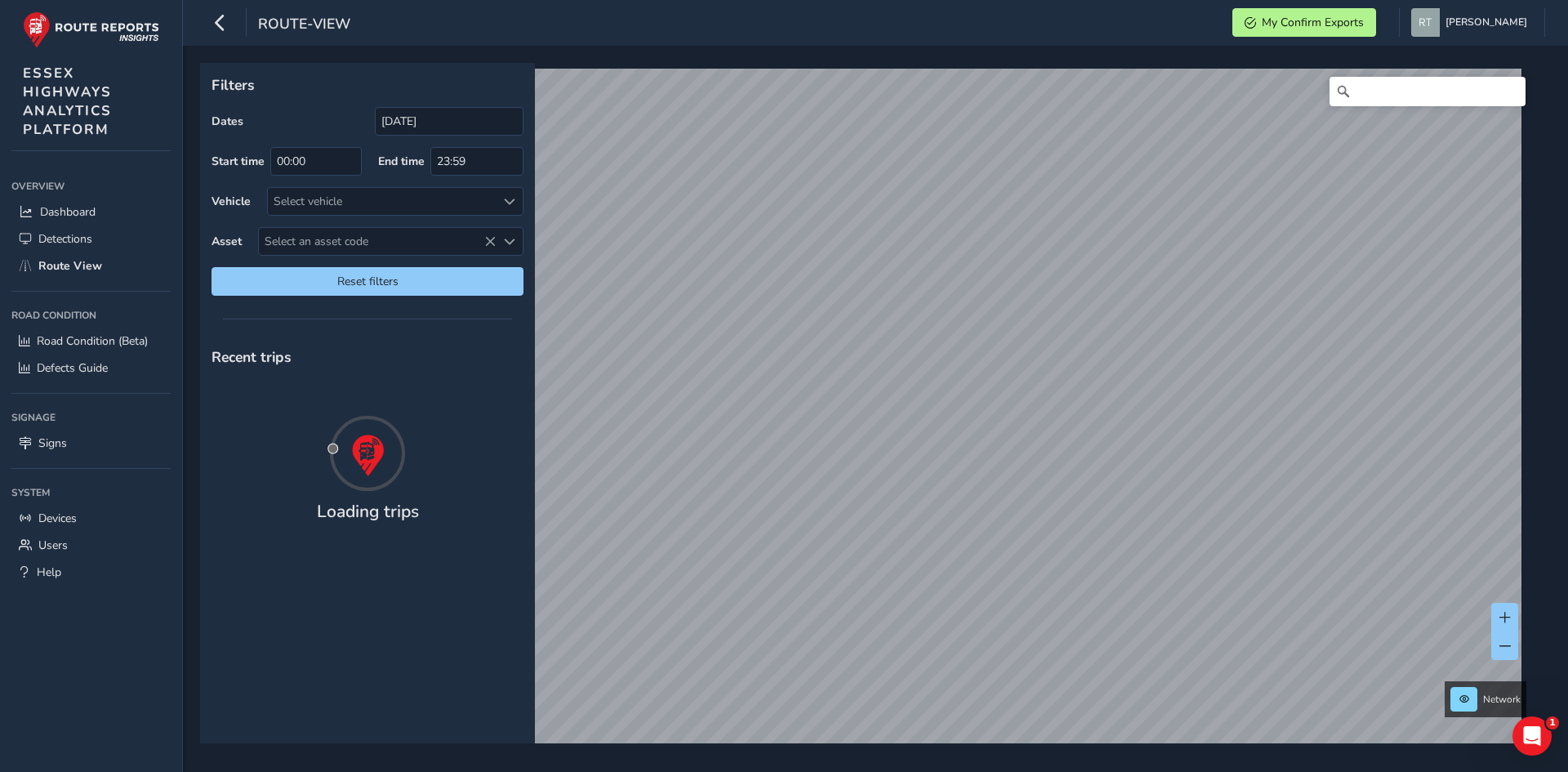
type input "[DATE] - [DATE]"
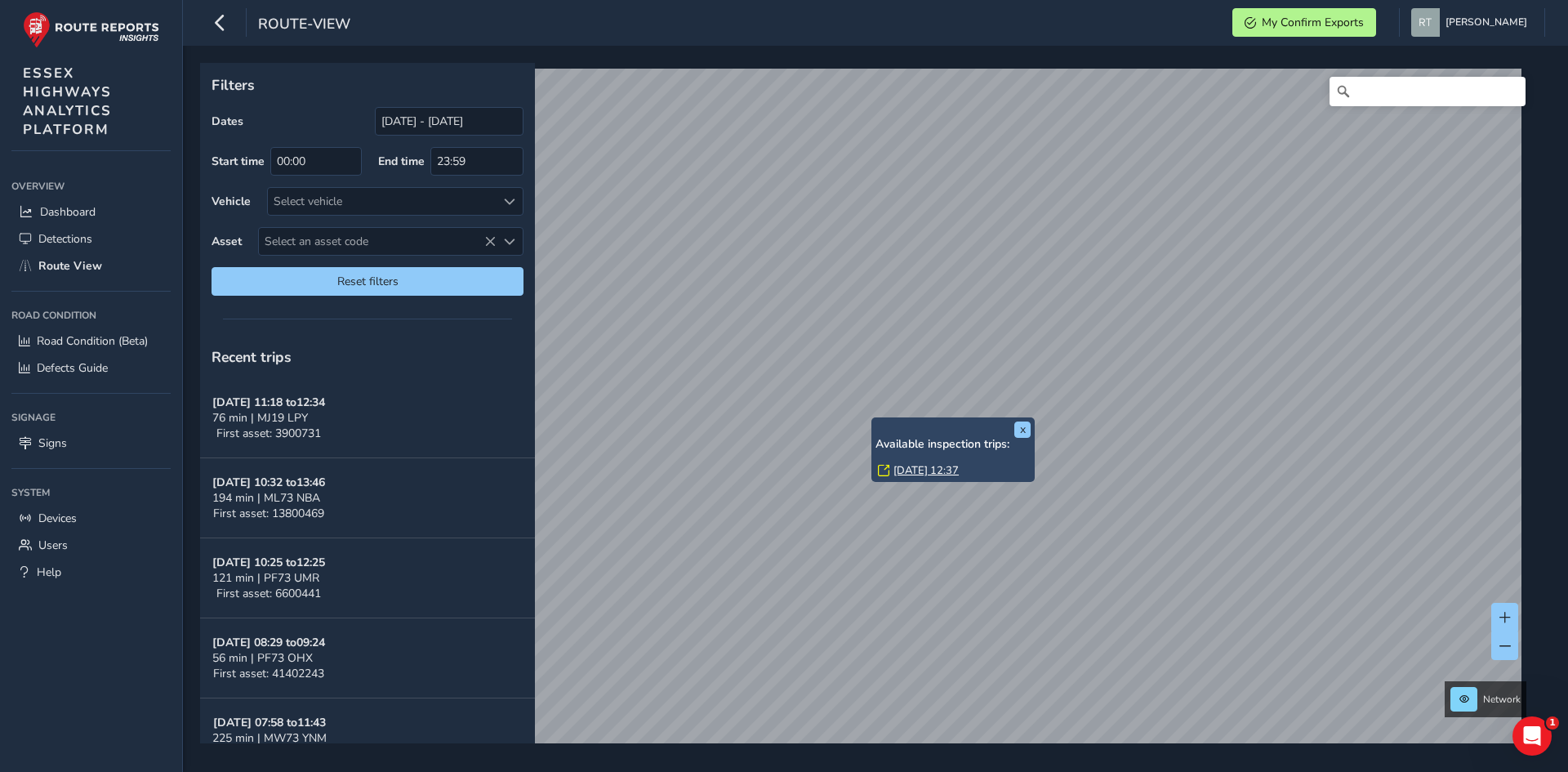
click at [914, 471] on link "[DATE] 12:37" at bounding box center [925, 470] width 65 height 15
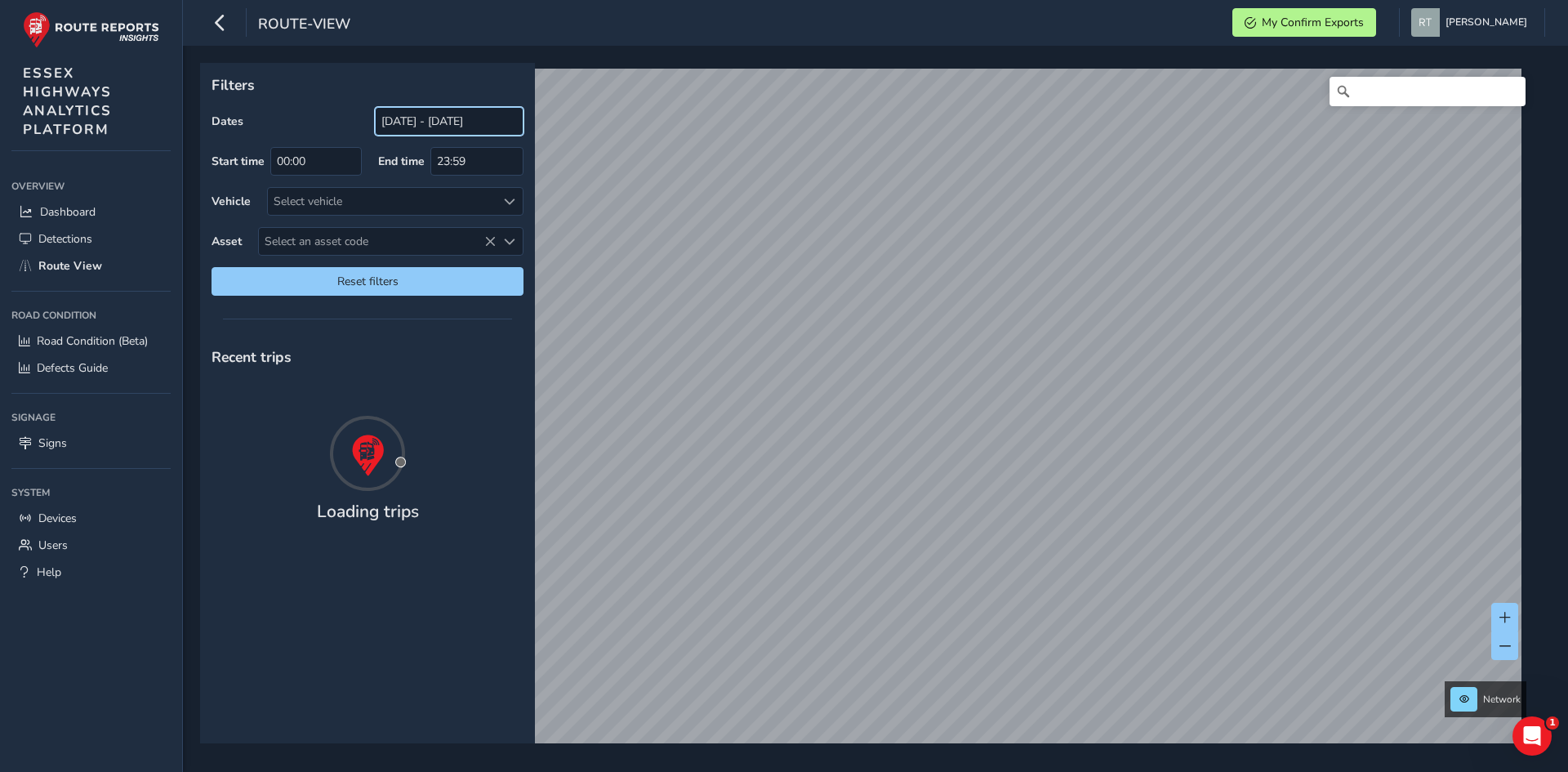
click at [403, 126] on input "[DATE] - [DATE]" at bounding box center [449, 120] width 149 height 28
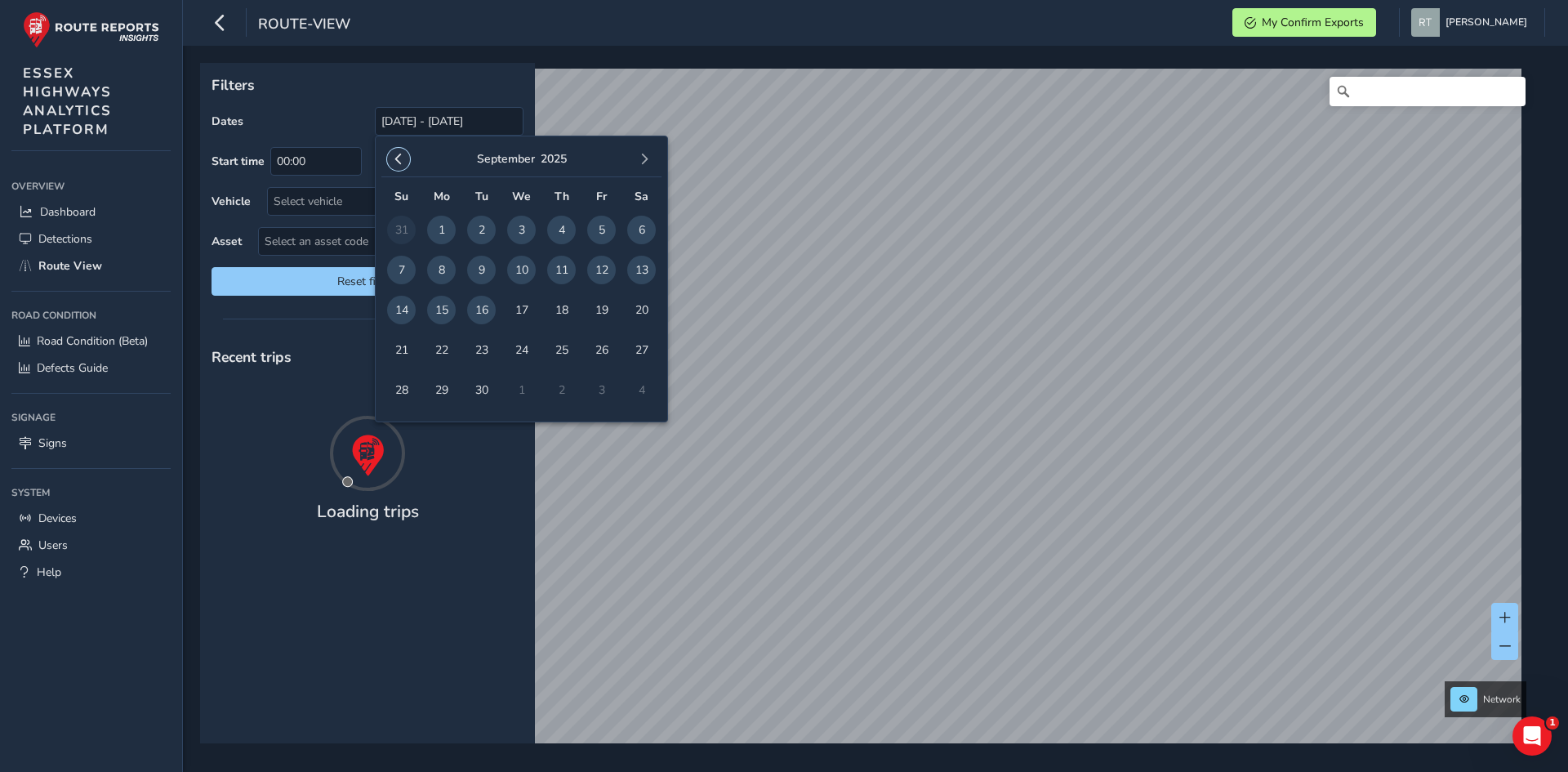
click at [402, 160] on span "button" at bounding box center [399, 159] width 12 height 12
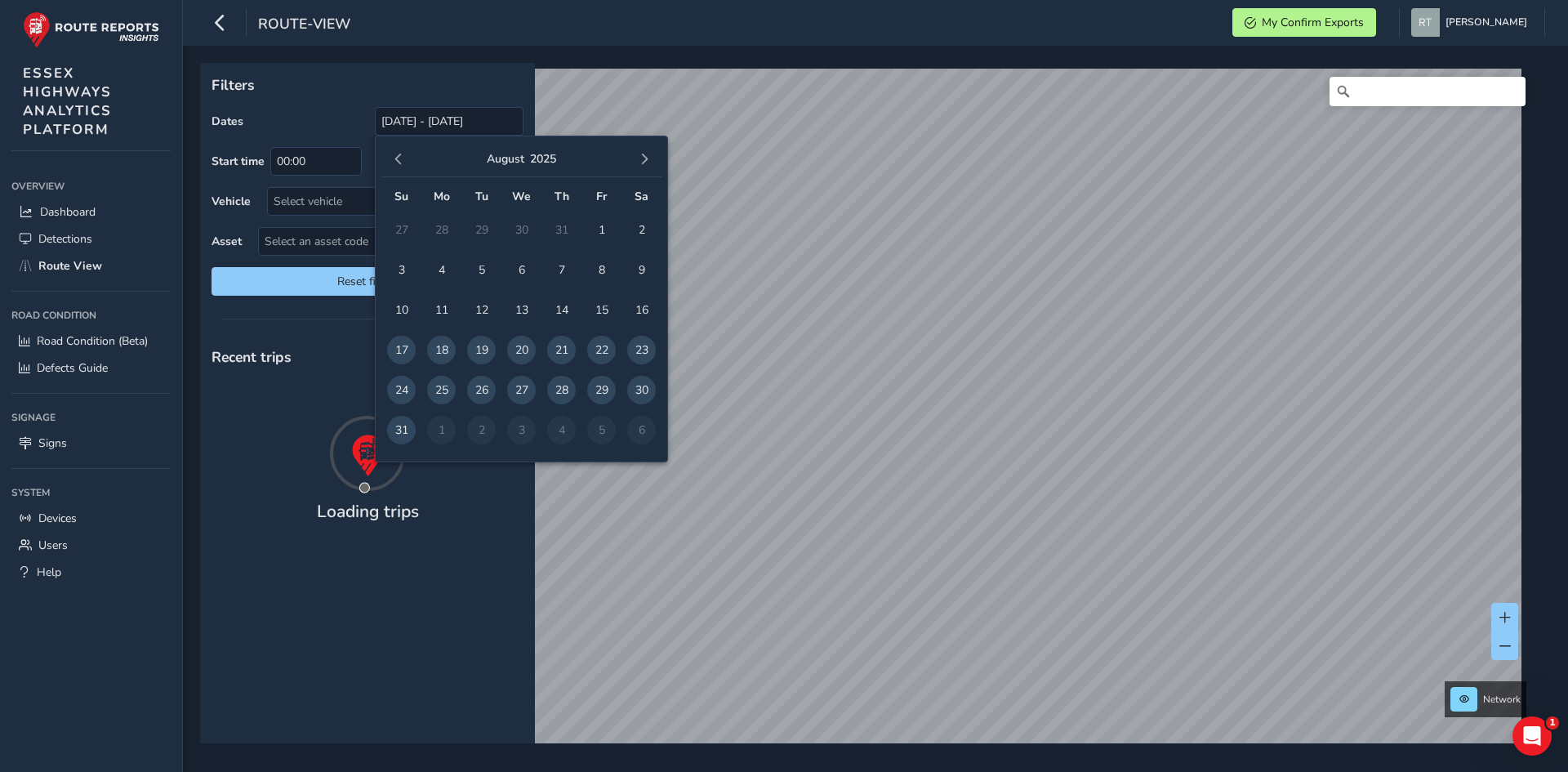
click at [402, 160] on span "button" at bounding box center [399, 159] width 12 height 12
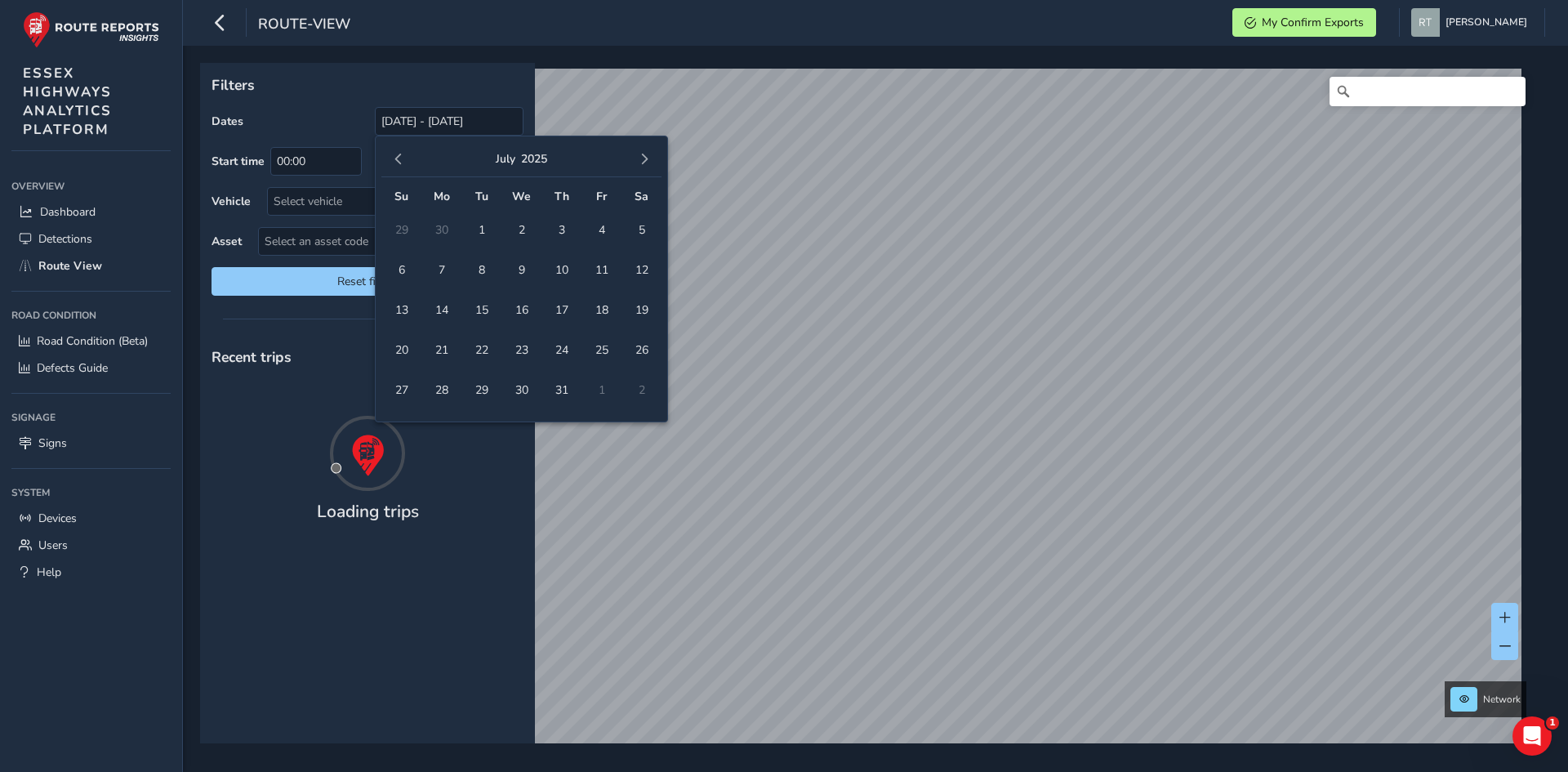
click at [402, 160] on span "button" at bounding box center [399, 159] width 12 height 12
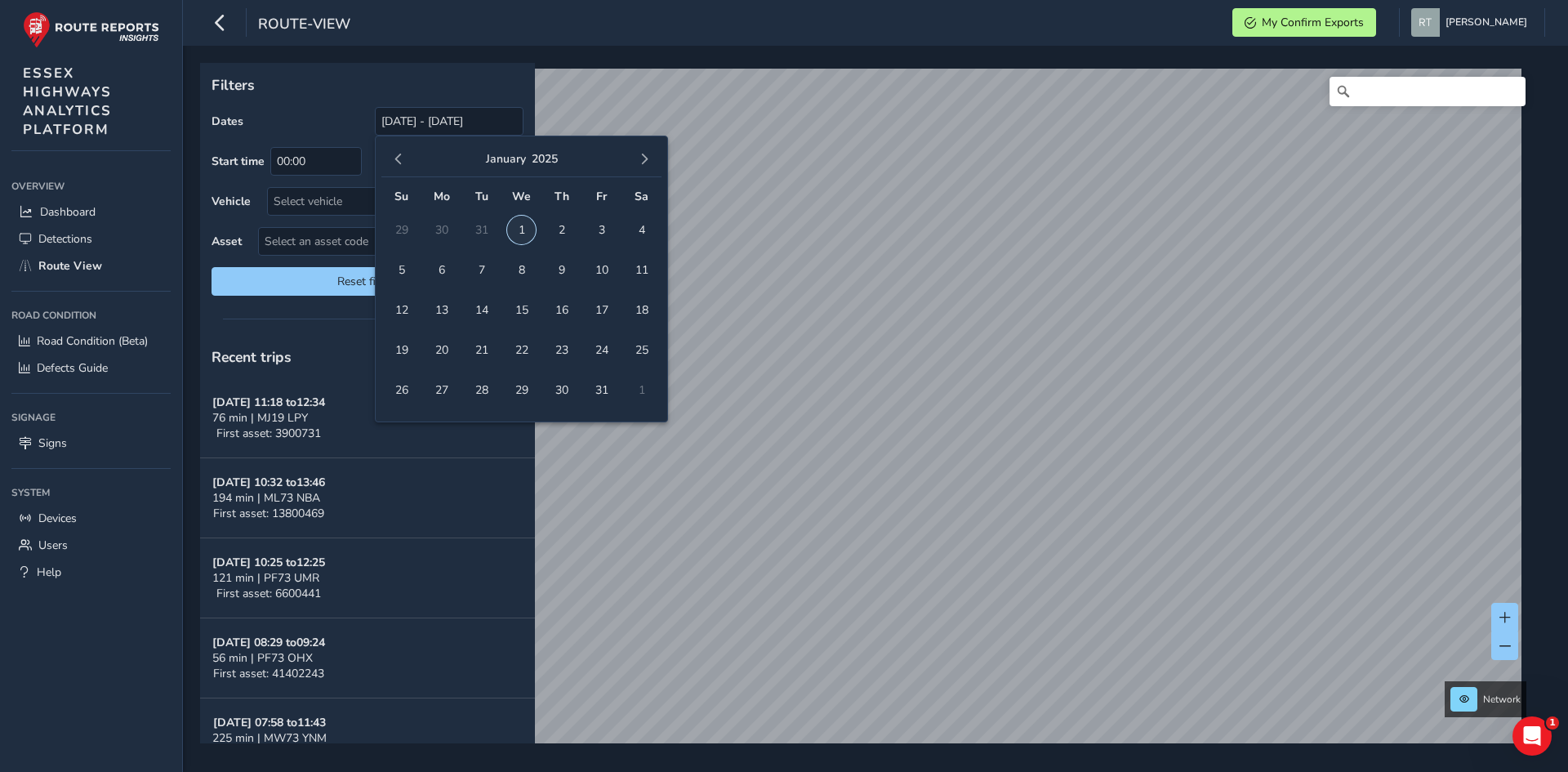
click at [528, 240] on span "1" at bounding box center [520, 229] width 28 height 28
click at [647, 163] on span "button" at bounding box center [645, 159] width 12 height 12
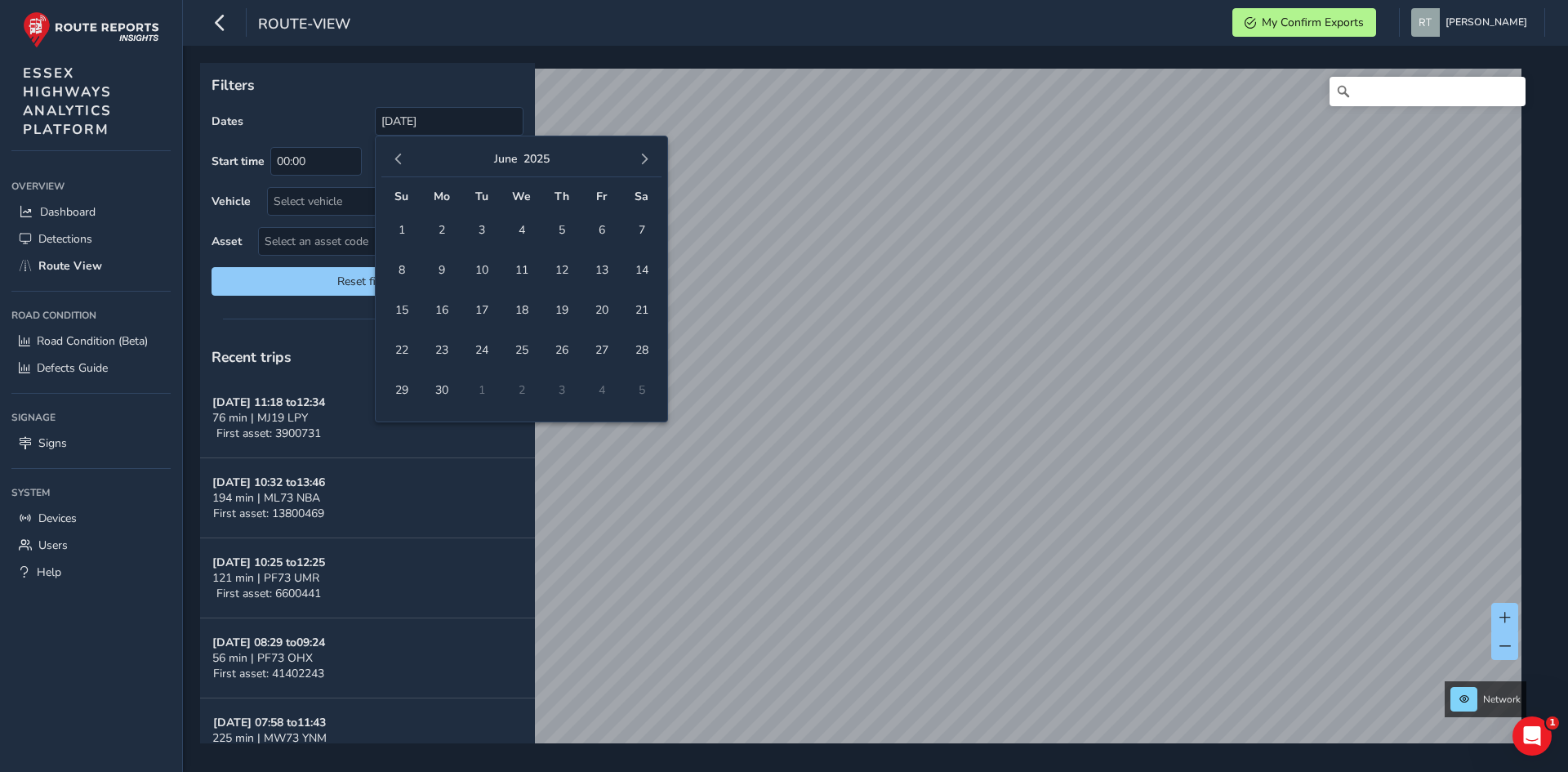
click at [647, 163] on span "button" at bounding box center [645, 159] width 12 height 12
click at [648, 164] on span "button" at bounding box center [645, 159] width 12 height 12
click at [645, 312] on span "20" at bounding box center [641, 310] width 28 height 28
type input "[DATE] - [DATE]"
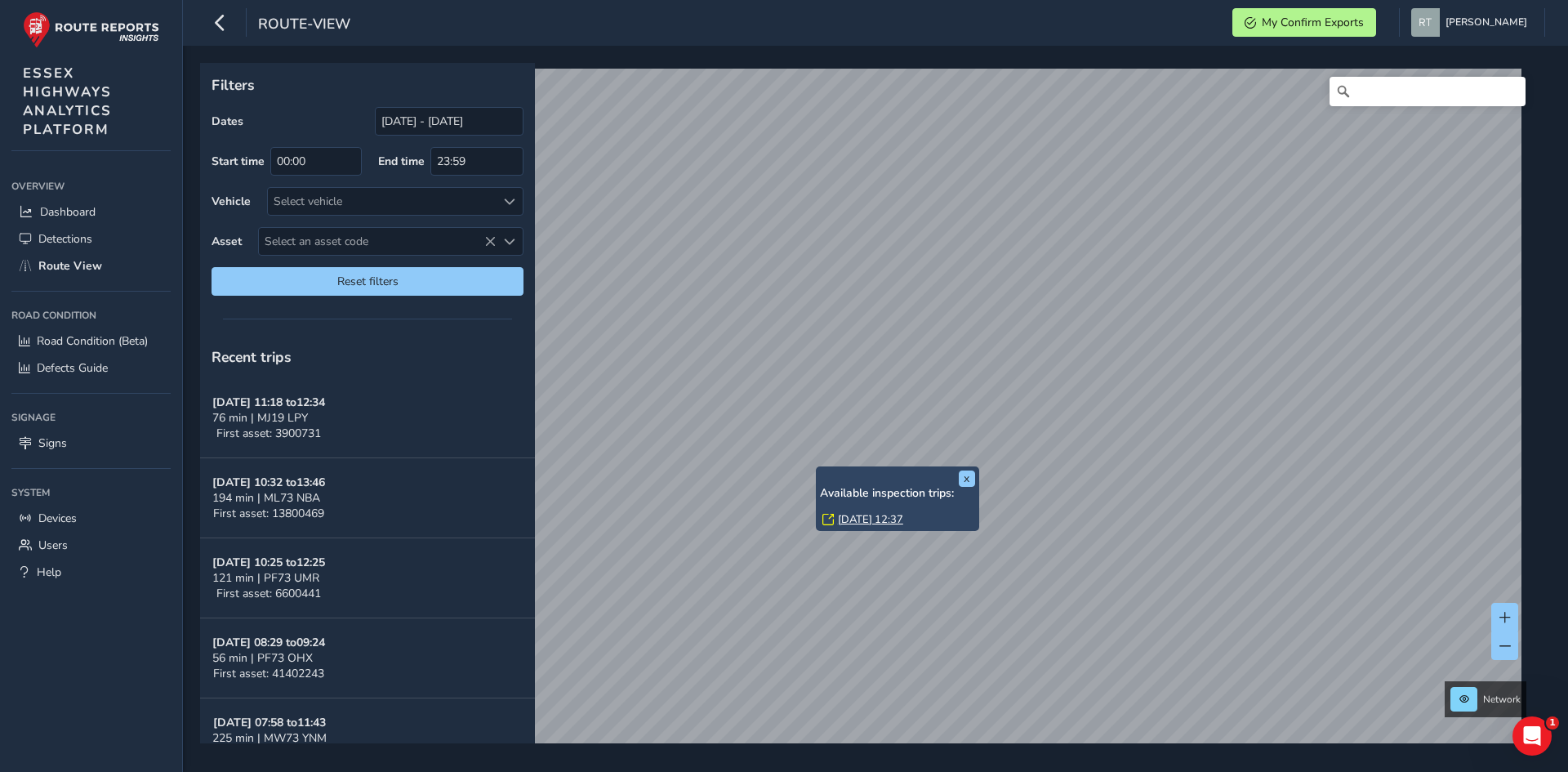
click at [851, 518] on link "Mon, 14 Apr, 12:37" at bounding box center [870, 520] width 65 height 15
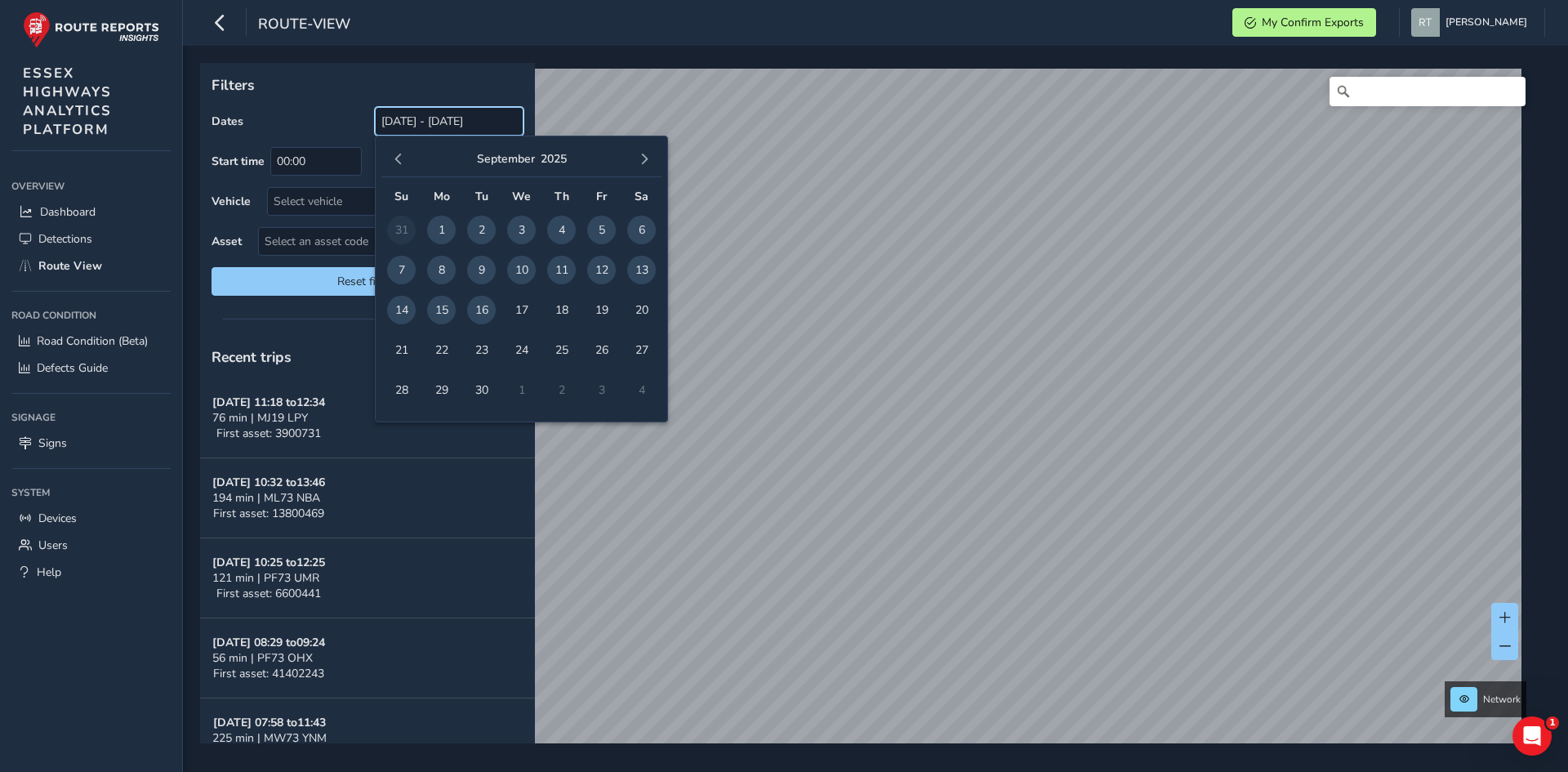
click at [406, 116] on input "[DATE] - [DATE]" at bounding box center [449, 120] width 149 height 28
click at [390, 156] on button "button" at bounding box center [399, 159] width 23 height 23
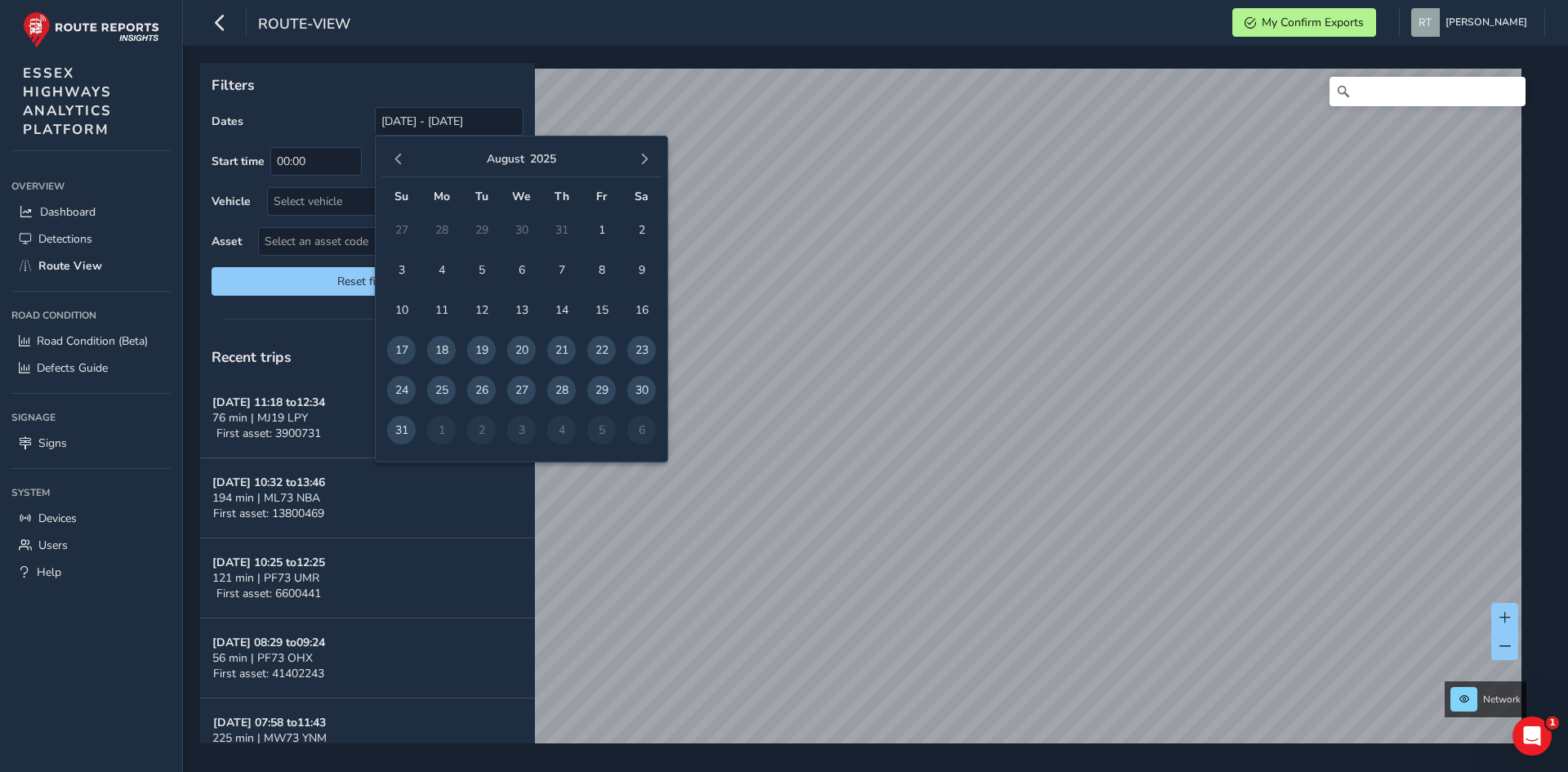
click at [390, 156] on button "button" at bounding box center [399, 159] width 23 height 23
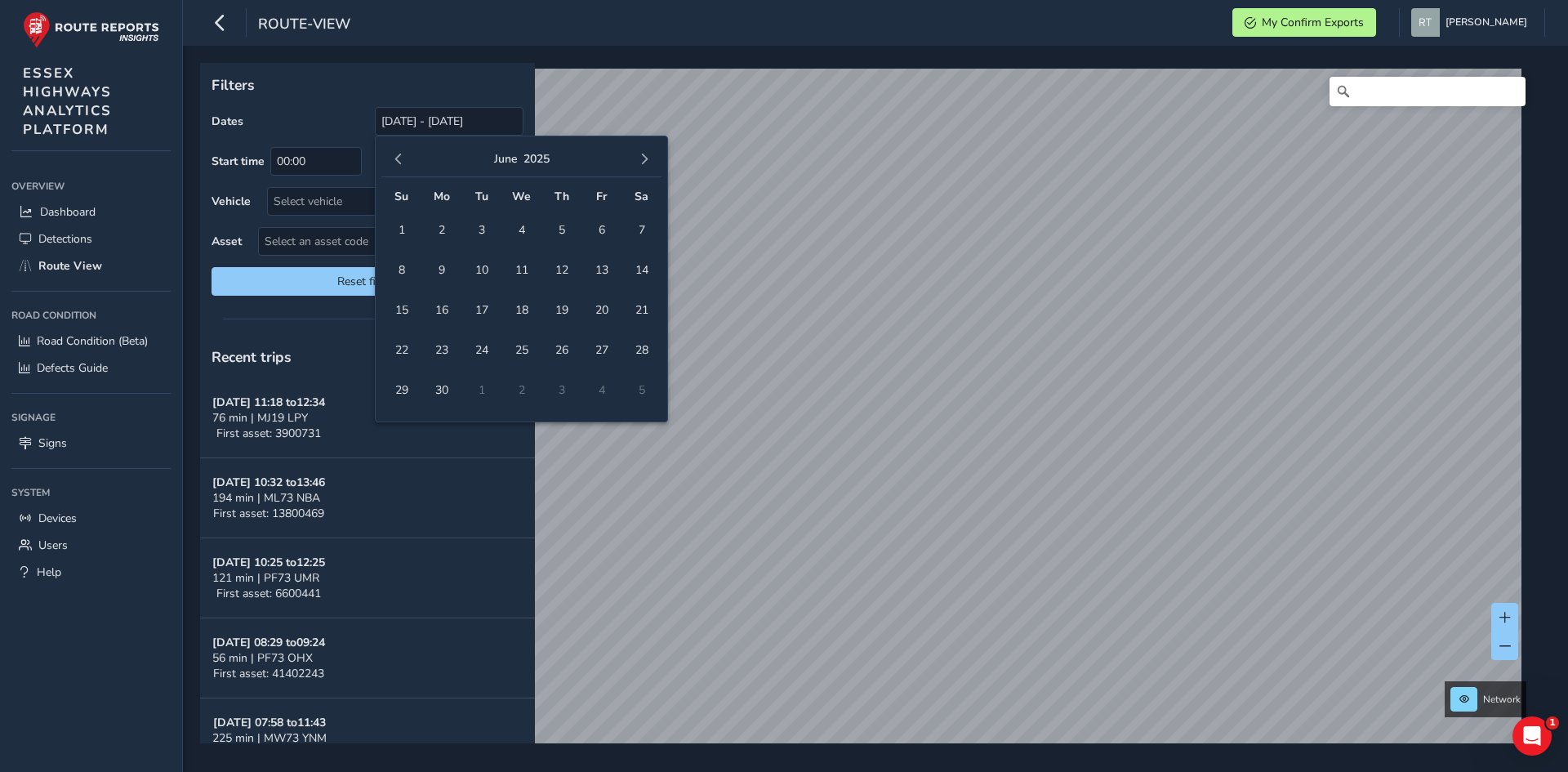
click at [390, 156] on button "button" at bounding box center [399, 159] width 23 height 23
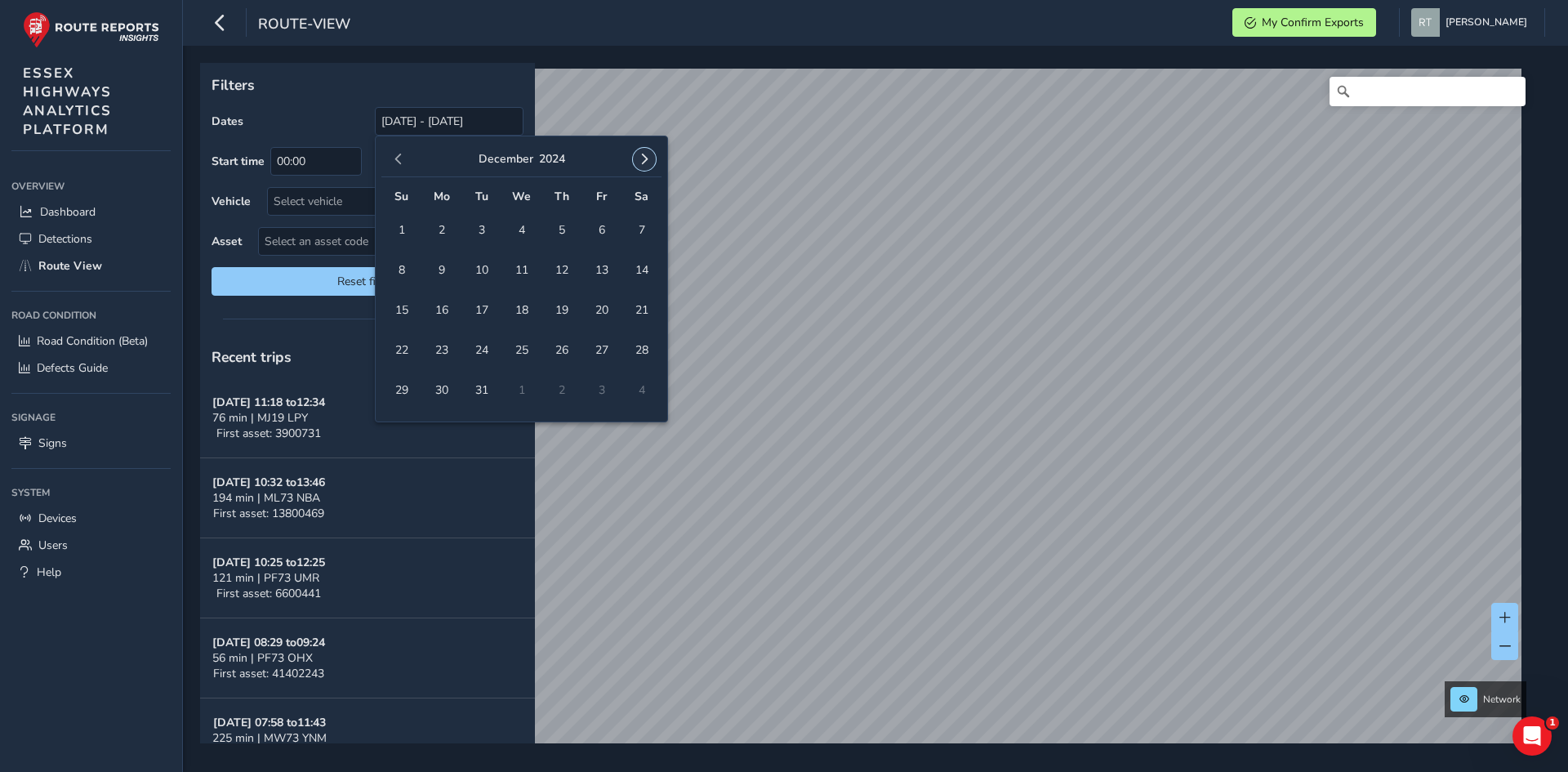
click at [642, 157] on span "button" at bounding box center [645, 159] width 12 height 12
click at [525, 229] on span "1" at bounding box center [520, 229] width 28 height 28
click at [641, 161] on span "button" at bounding box center [645, 159] width 12 height 12
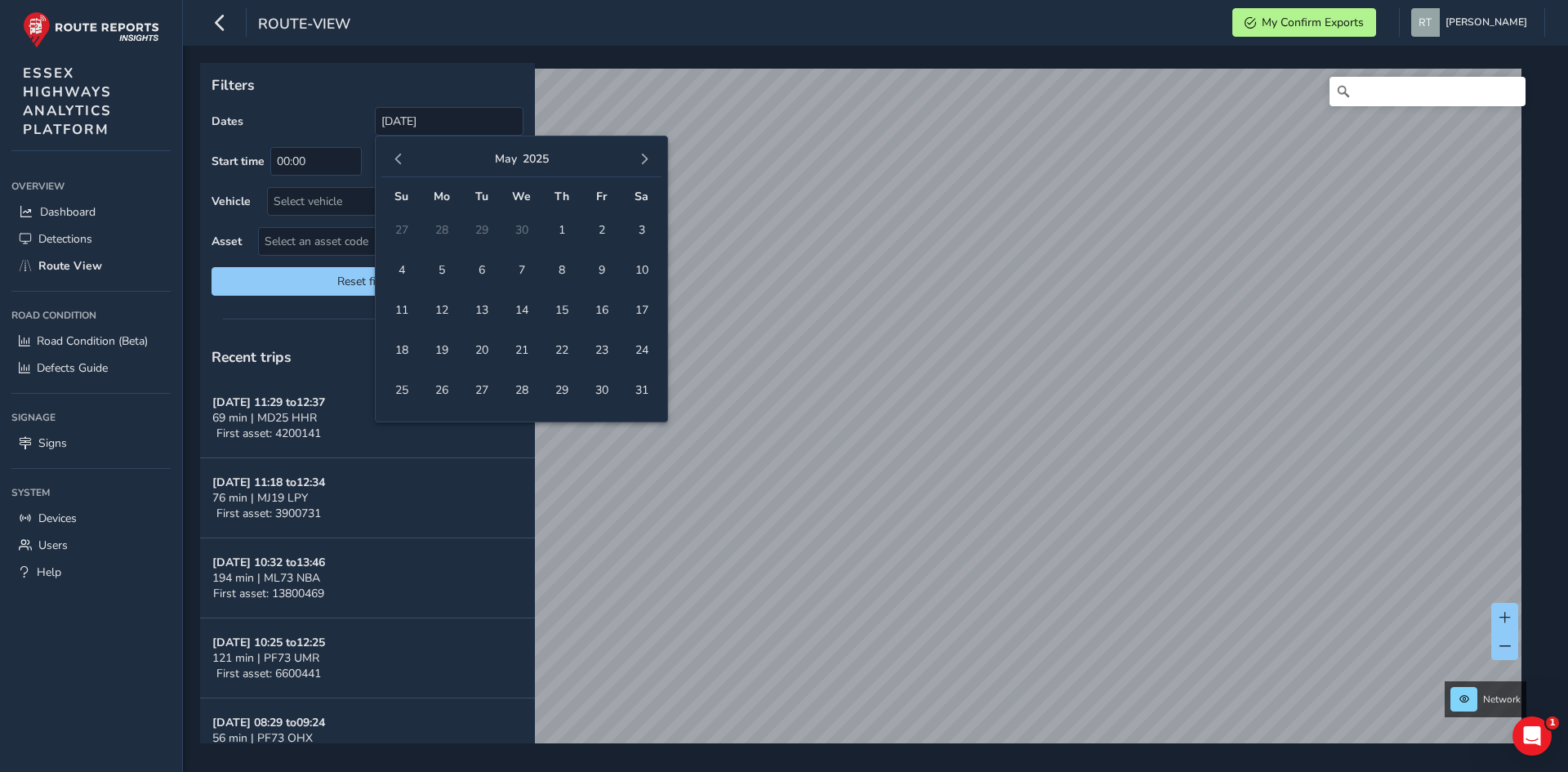
click at [641, 161] on span "button" at bounding box center [645, 159] width 12 height 12
click at [645, 150] on button "button" at bounding box center [645, 159] width 23 height 23
click at [642, 309] on span "20" at bounding box center [641, 310] width 28 height 28
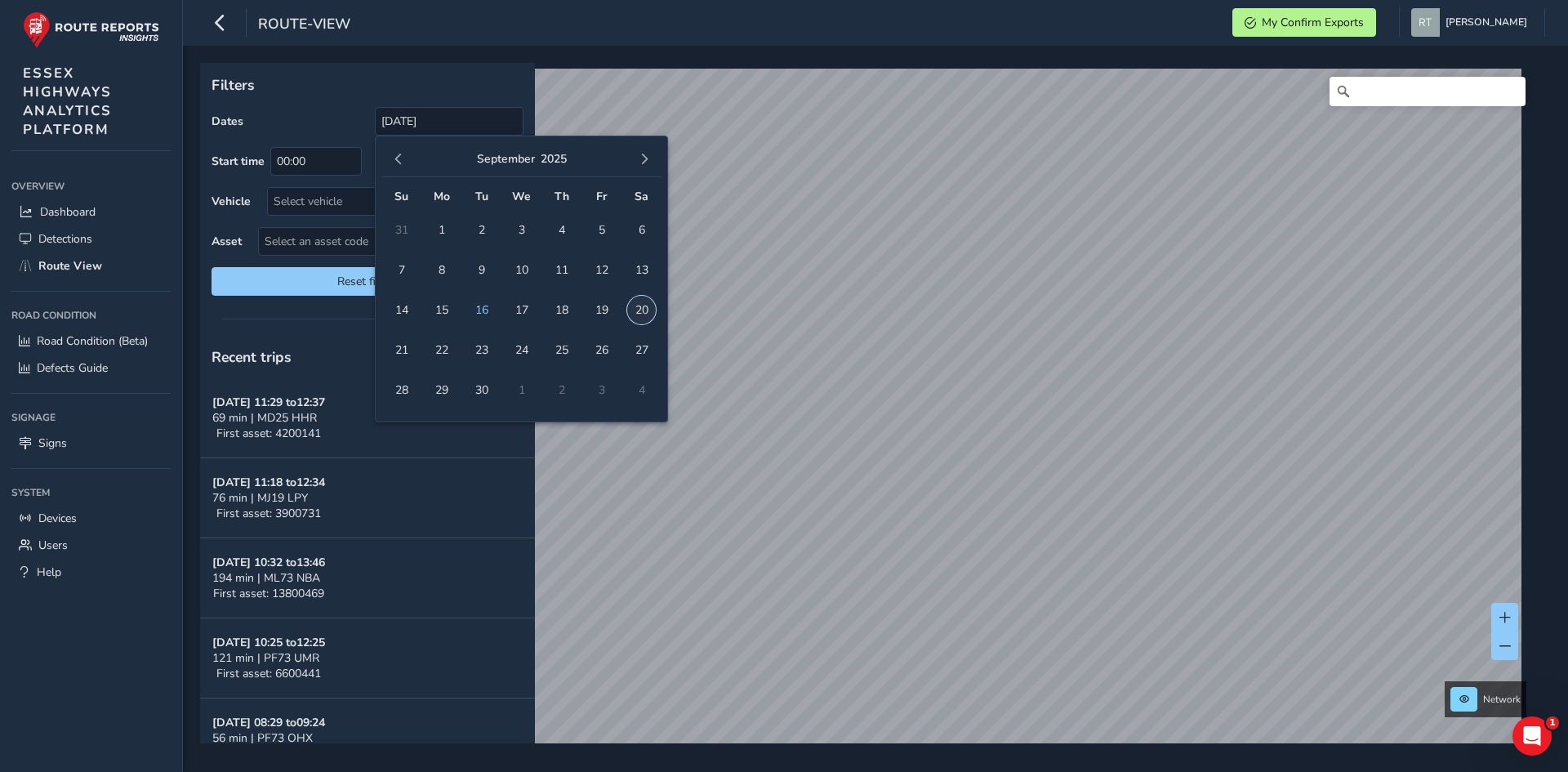
type input "[DATE] - [DATE]"
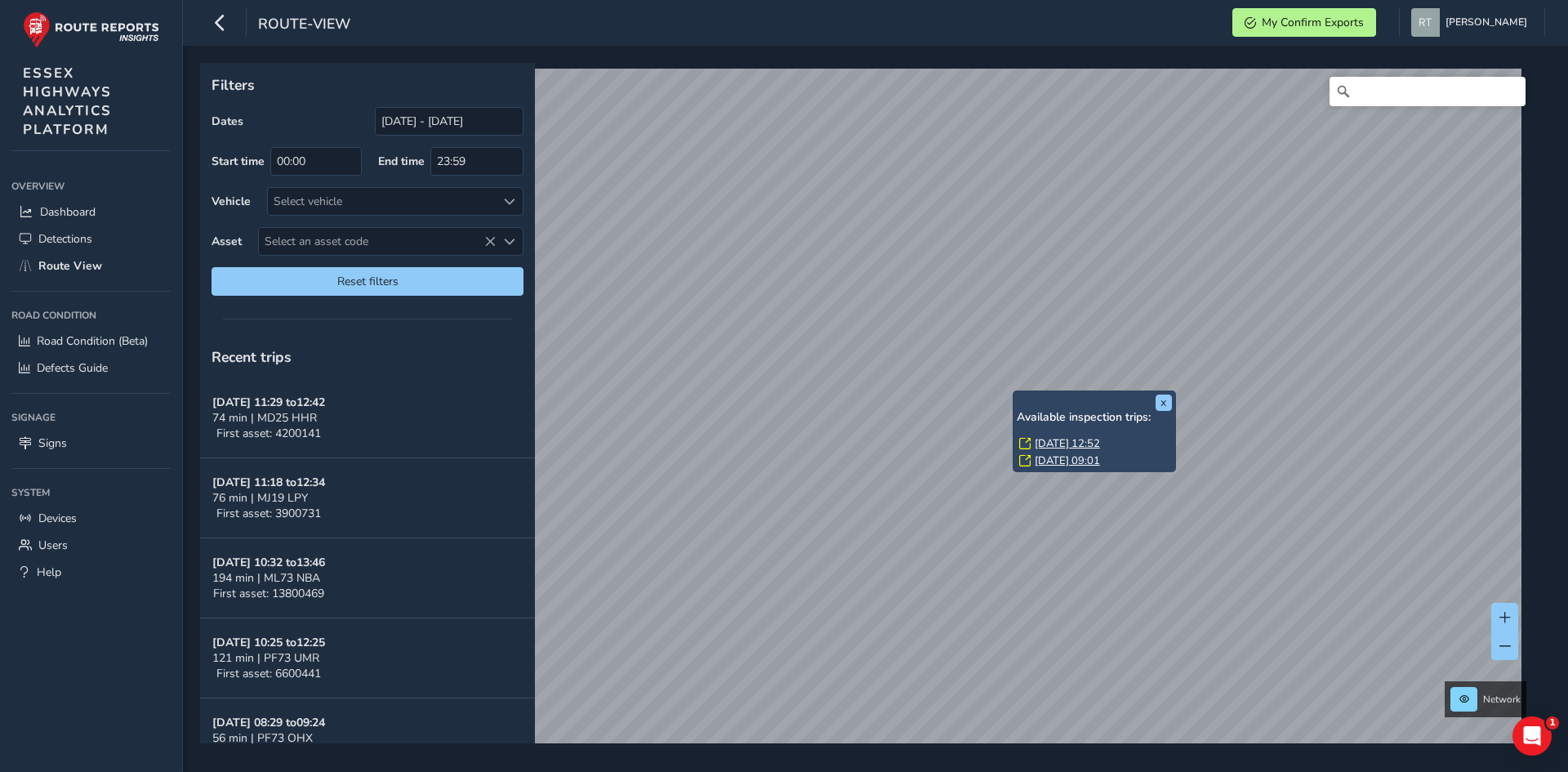
click at [1063, 439] on link "[DATE] 12:52" at bounding box center [1067, 443] width 65 height 15
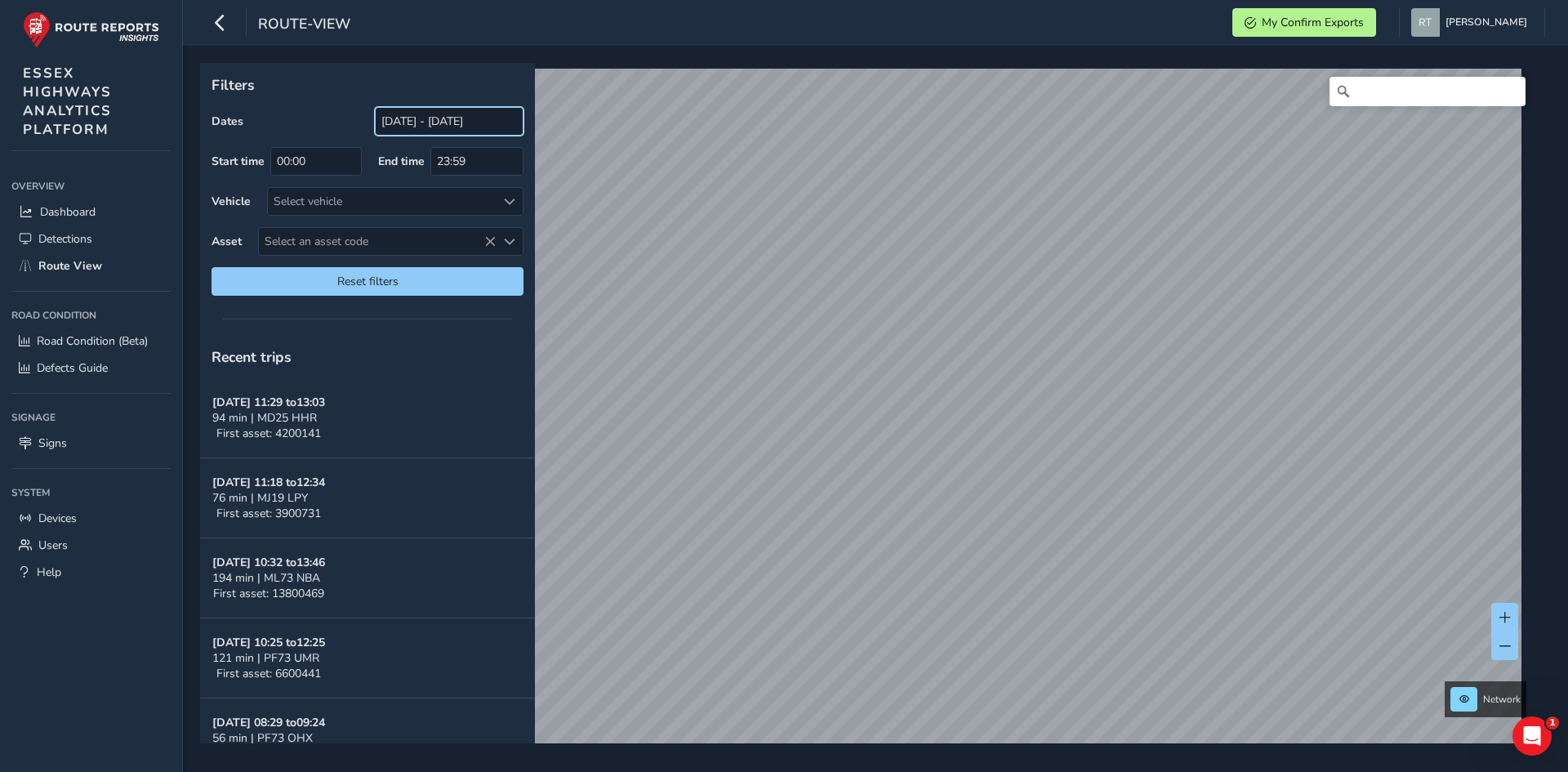
click at [408, 116] on input "[DATE] - [DATE]" at bounding box center [449, 120] width 149 height 28
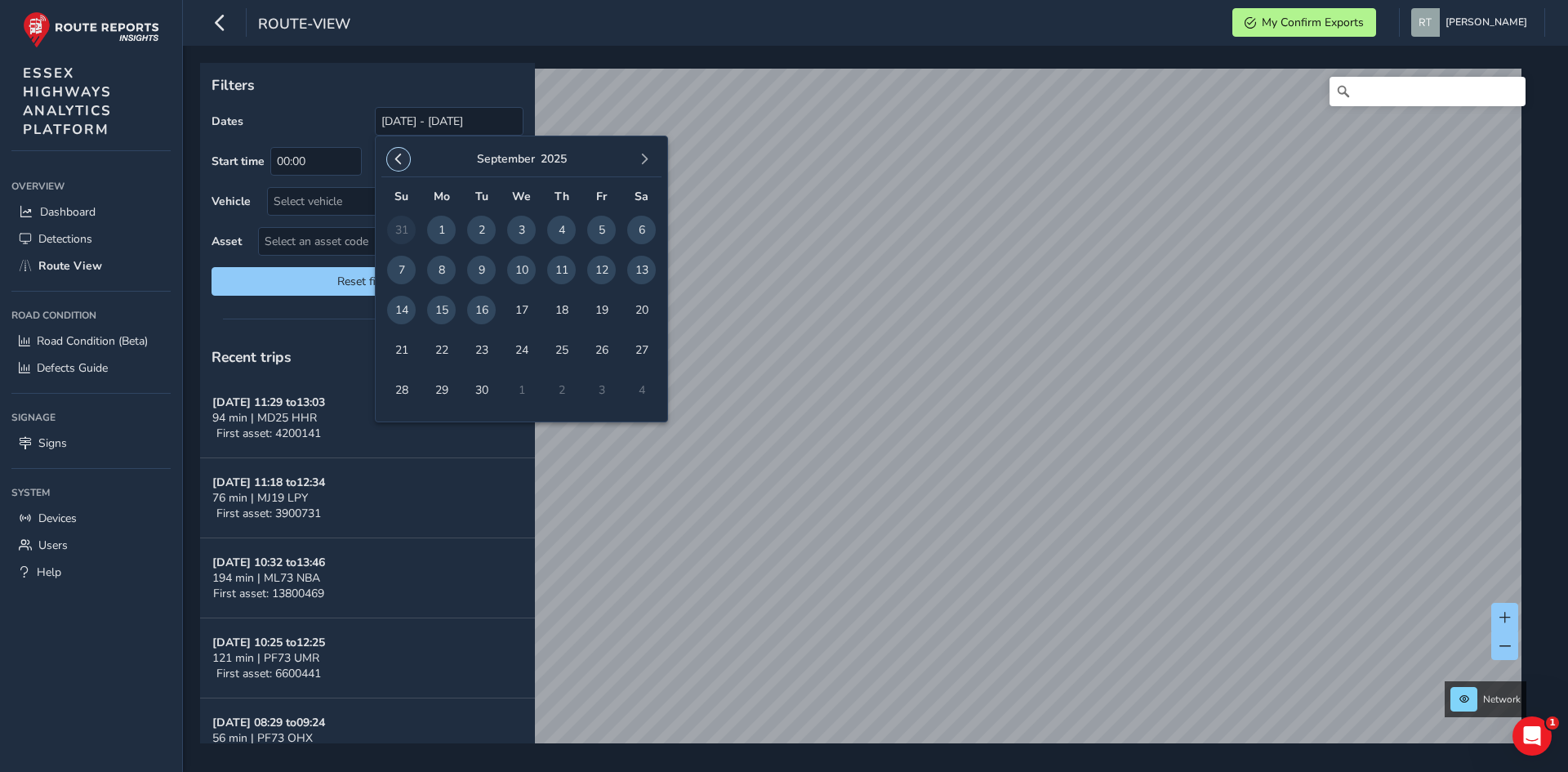
click at [404, 157] on span "button" at bounding box center [399, 159] width 12 height 12
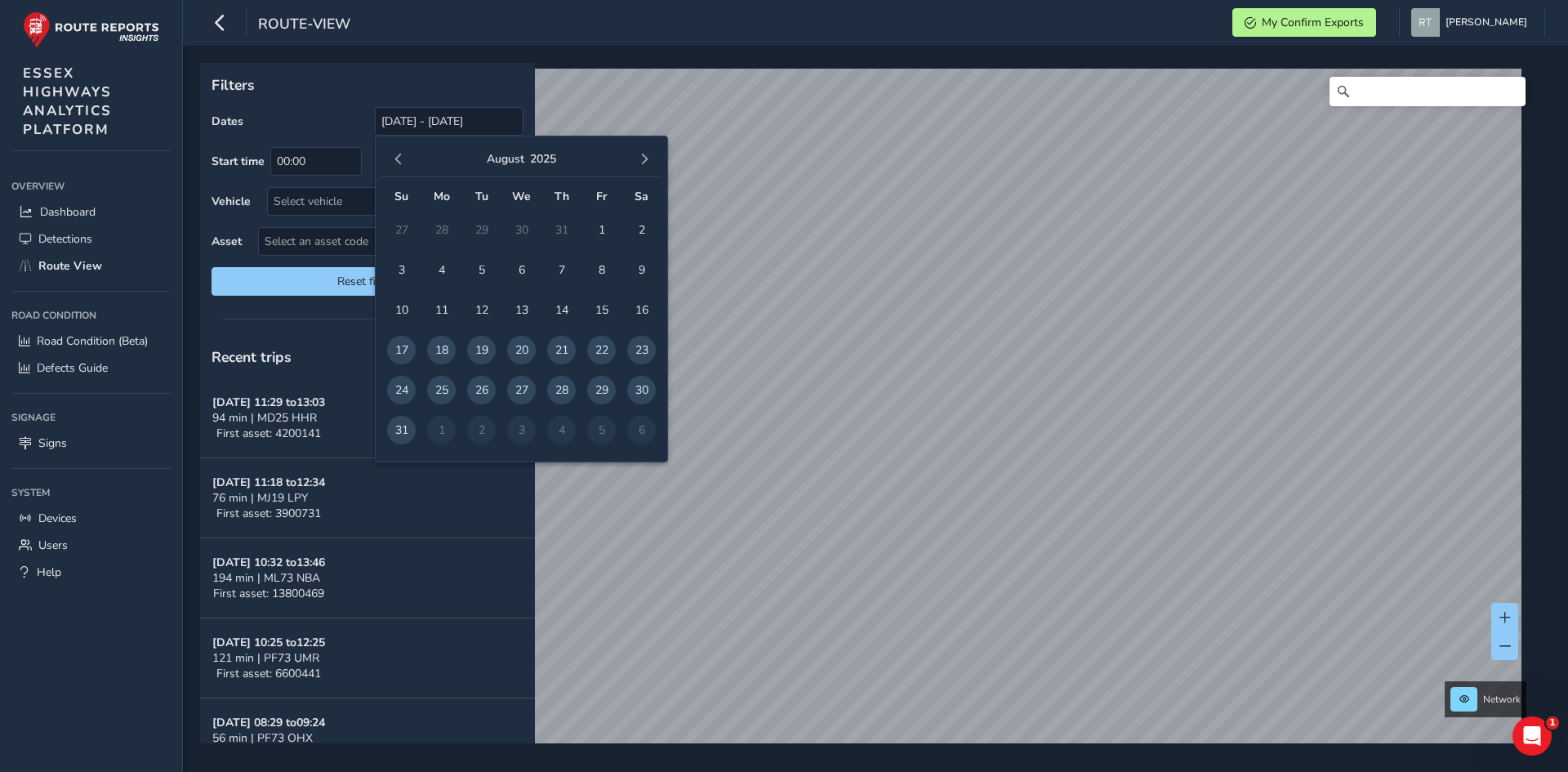
click at [404, 157] on span "button" at bounding box center [399, 159] width 12 height 12
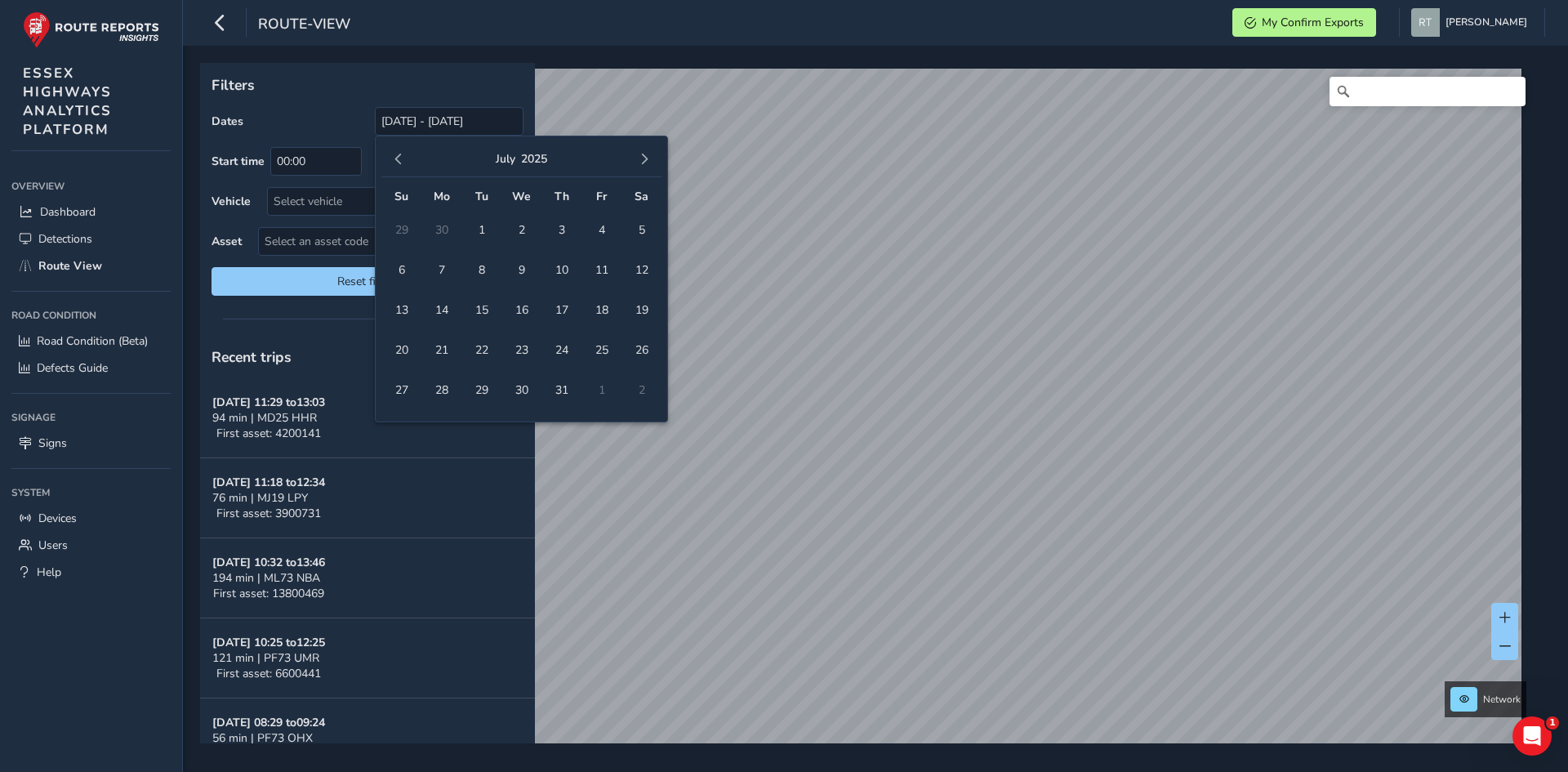
click at [404, 157] on span "button" at bounding box center [399, 159] width 12 height 12
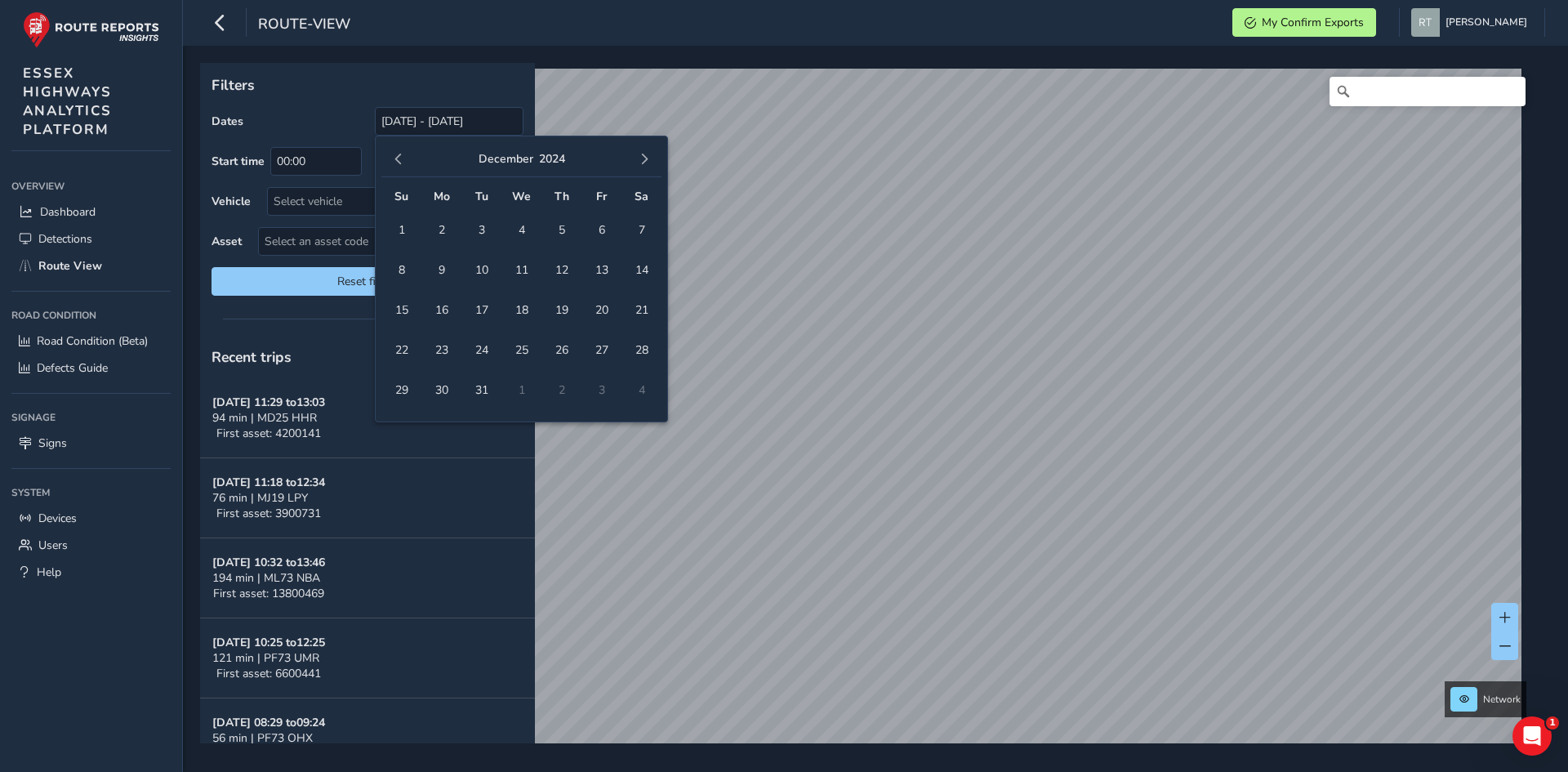
click at [404, 157] on span "button" at bounding box center [399, 159] width 12 height 12
click at [558, 226] on span "1" at bounding box center [561, 229] width 28 height 28
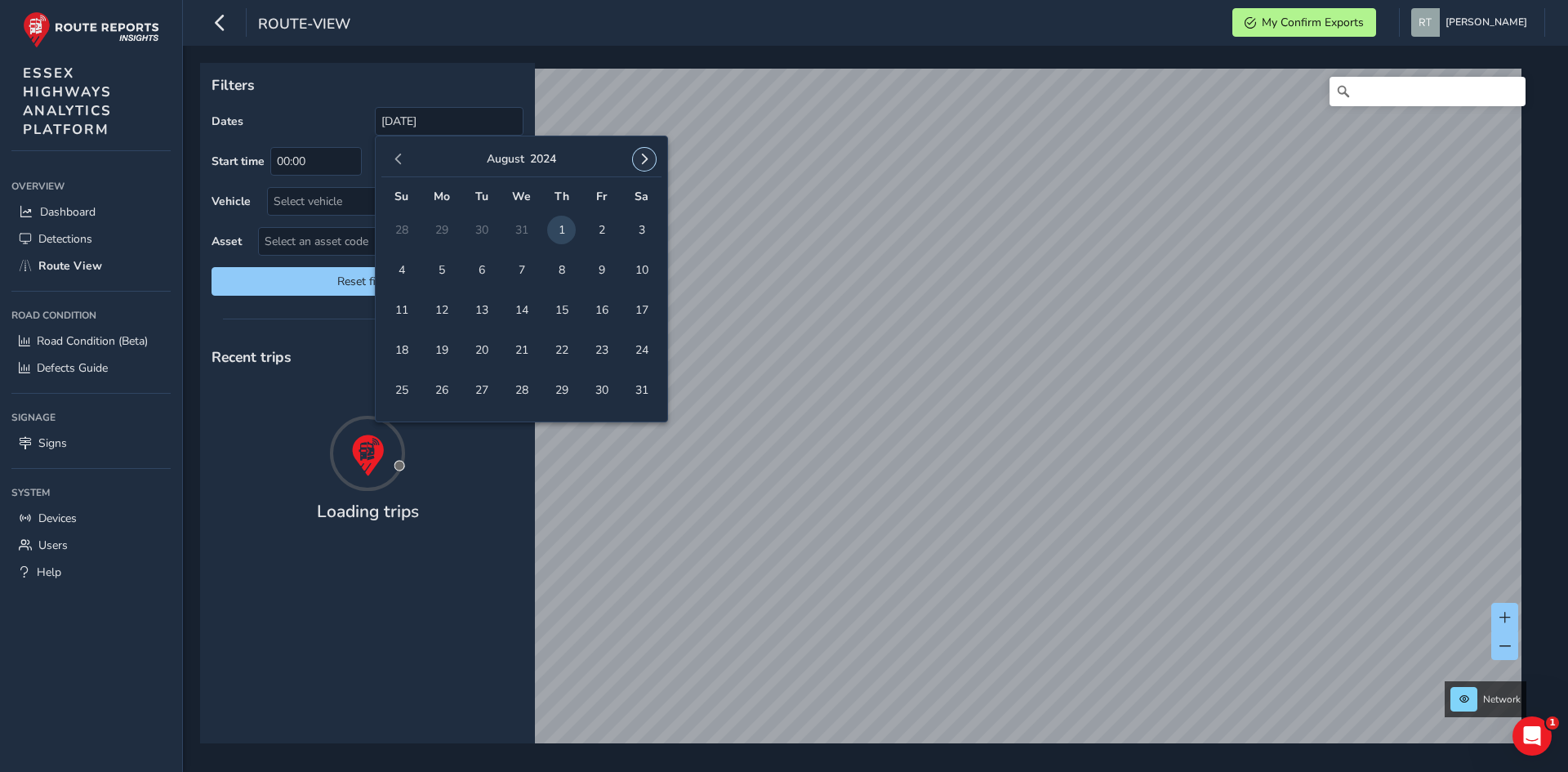
click at [649, 160] on span "button" at bounding box center [645, 159] width 12 height 12
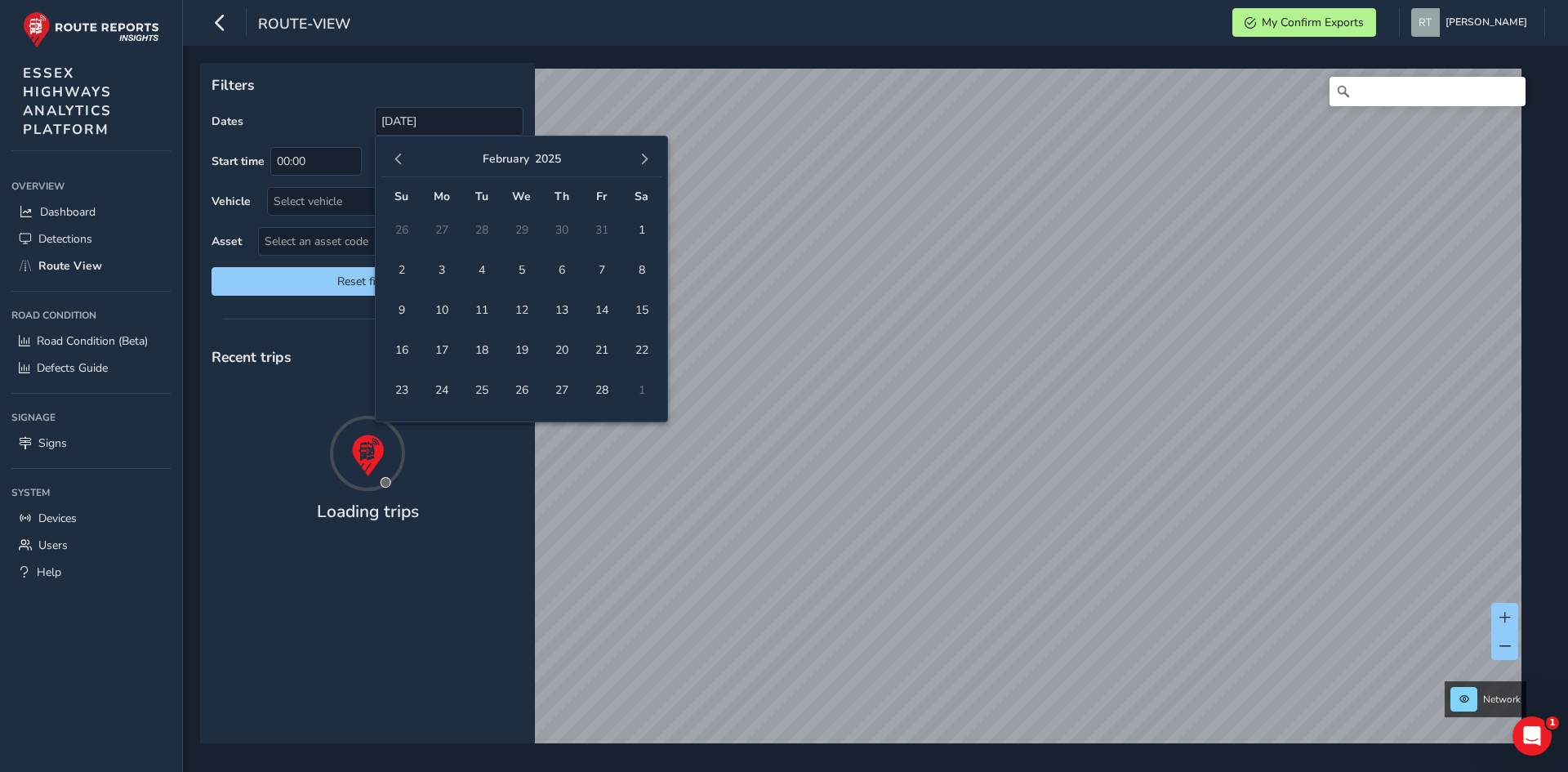
click at [649, 160] on span "button" at bounding box center [645, 159] width 12 height 12
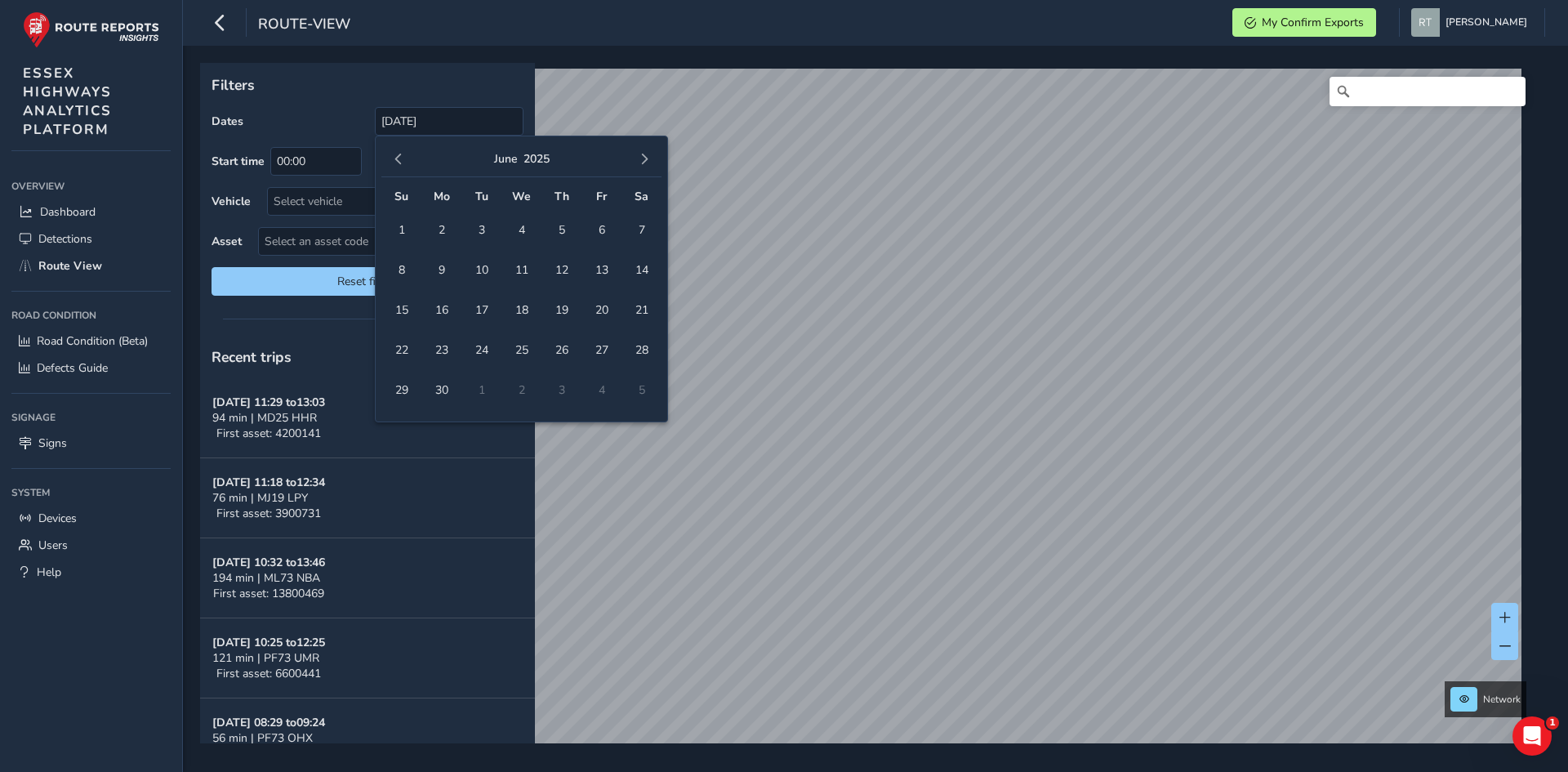
click at [649, 160] on span "button" at bounding box center [645, 159] width 12 height 12
click at [647, 317] on span "20" at bounding box center [641, 310] width 28 height 28
type input "01/08/2024 - 20/09/2025"
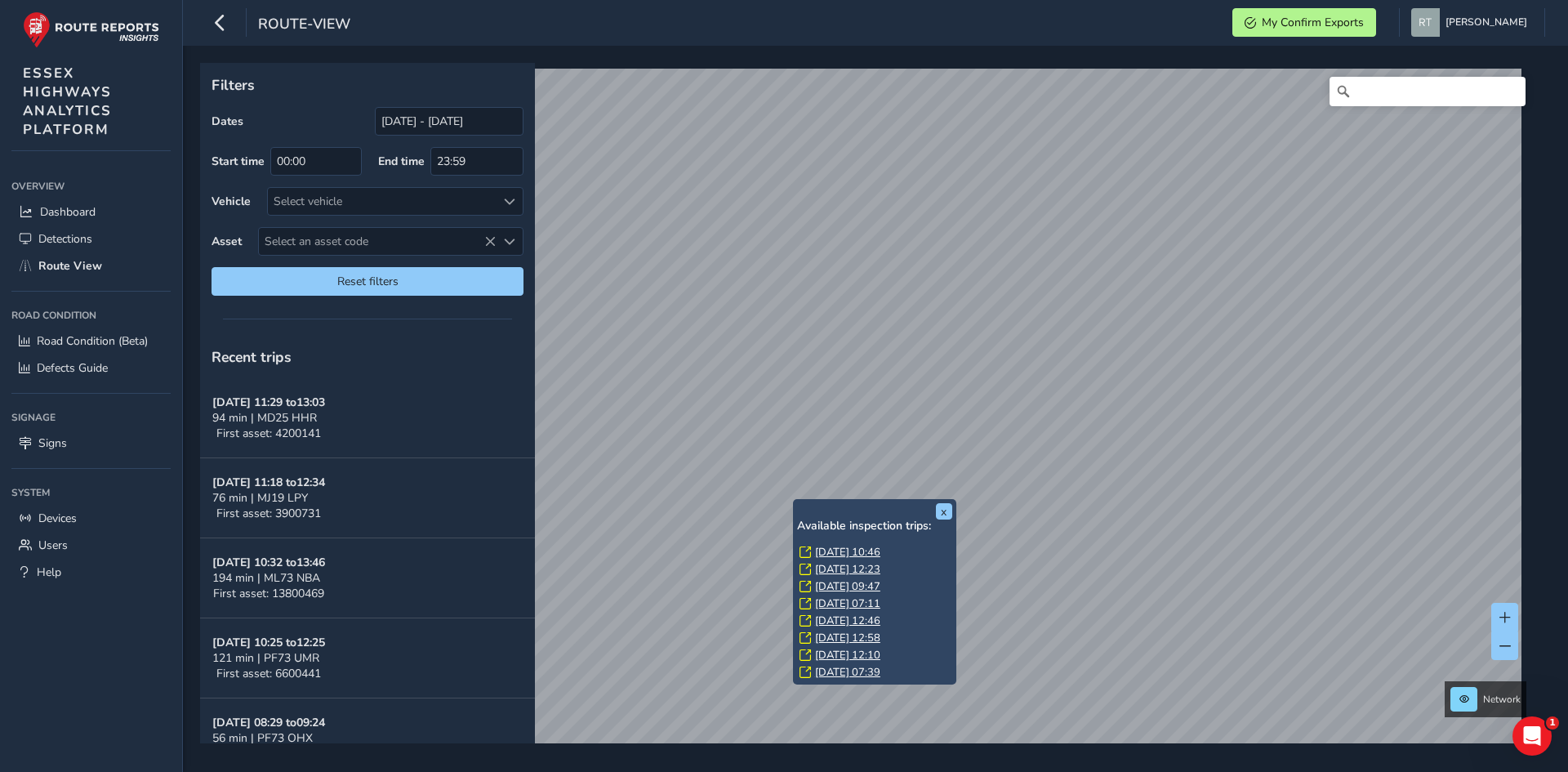
click at [832, 550] on link "Mon, 28 Jul, 10:46" at bounding box center [848, 552] width 65 height 15
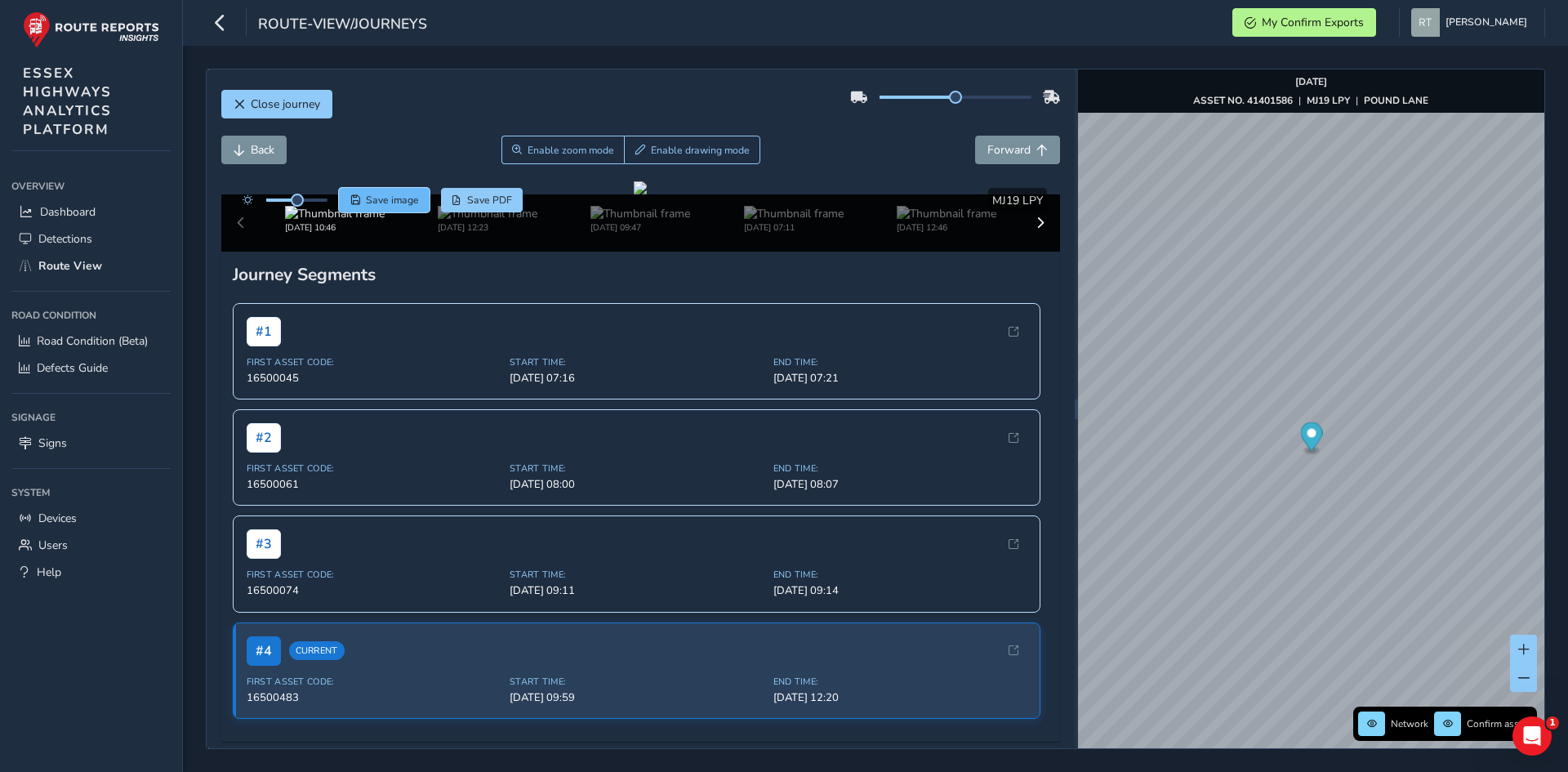
click at [368, 202] on span "Save image" at bounding box center [392, 199] width 53 height 13
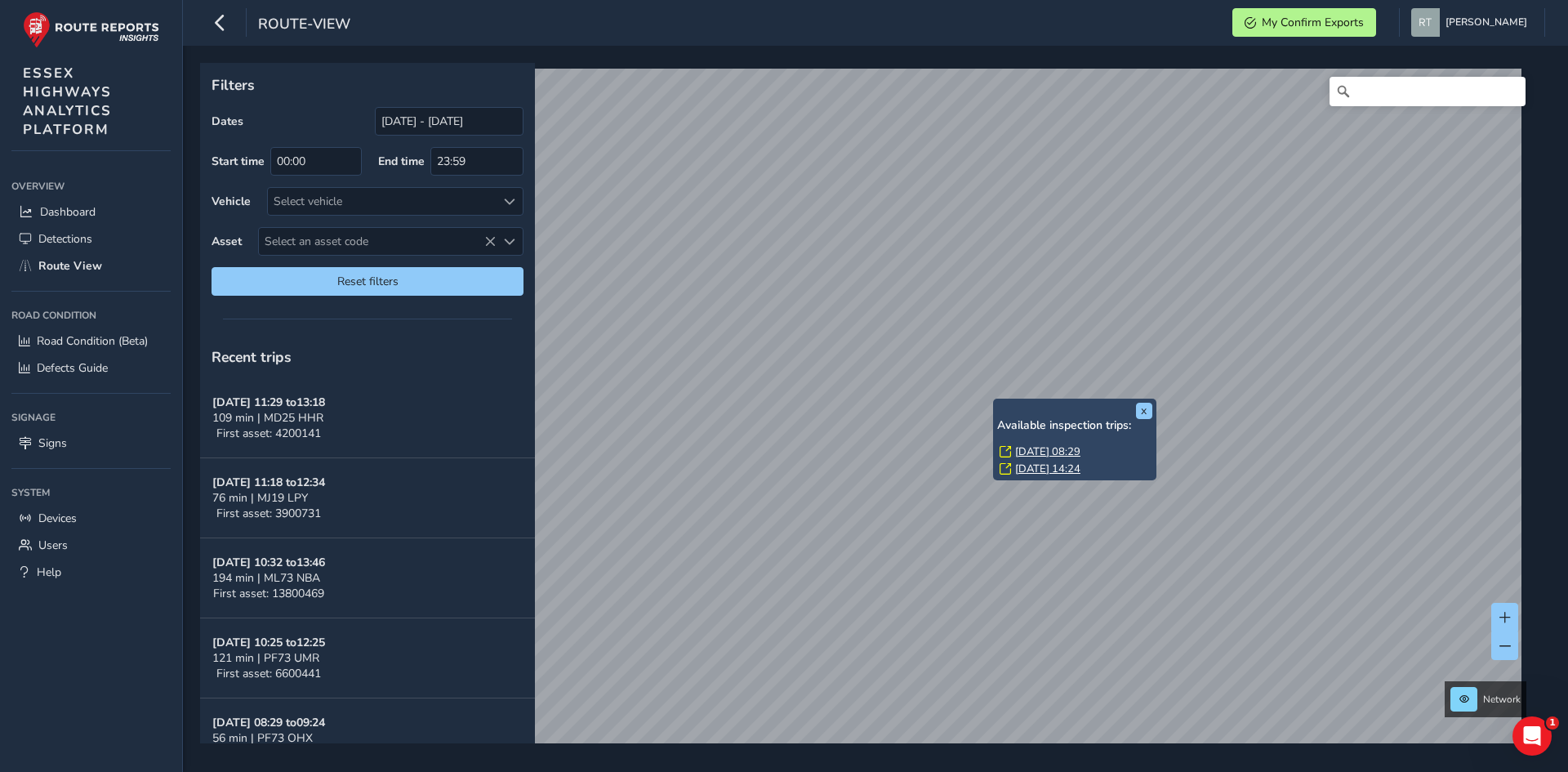
click at [1033, 452] on link "[DATE] 08:29" at bounding box center [1048, 452] width 65 height 15
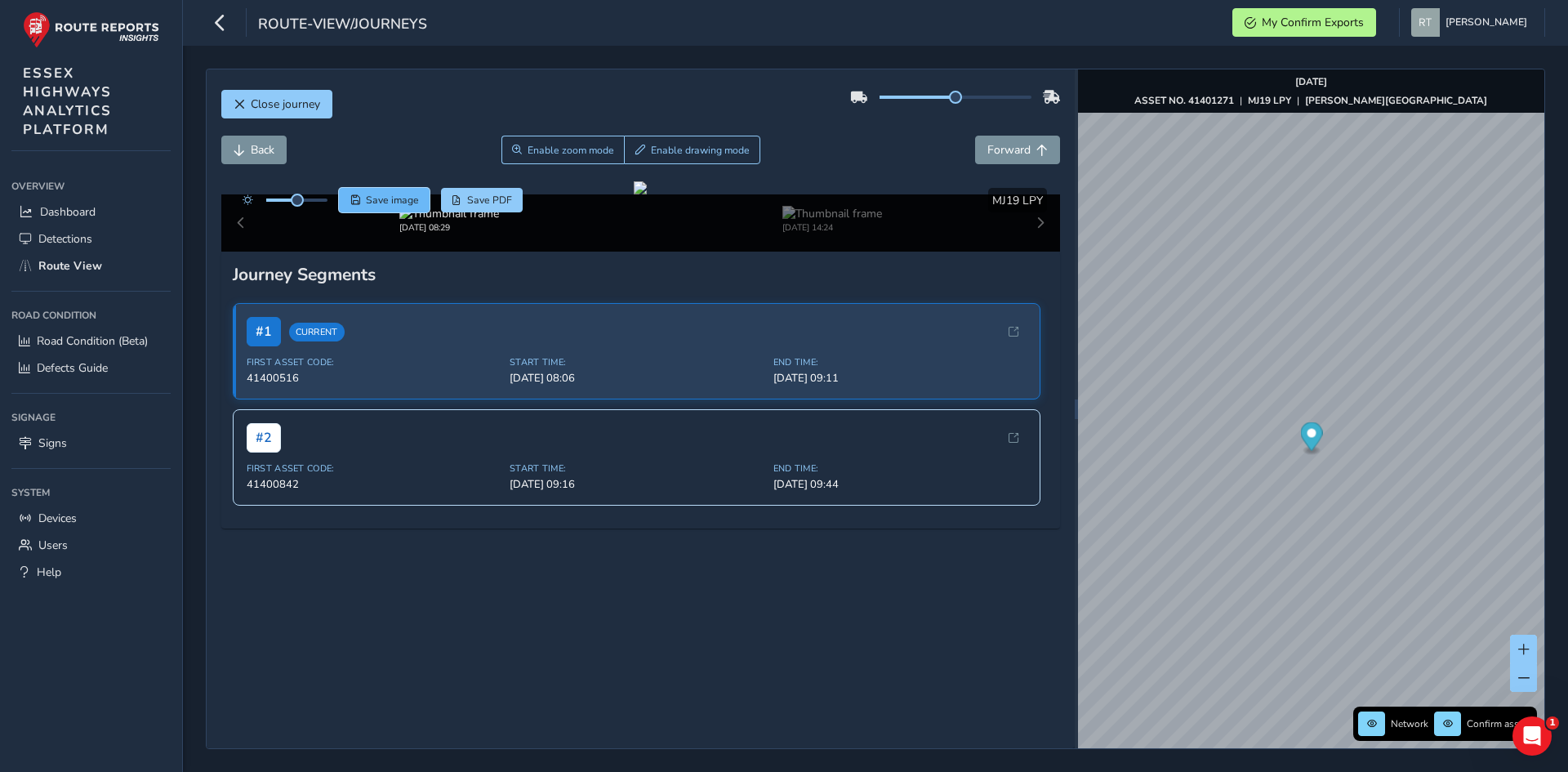
click at [394, 209] on button "Save image" at bounding box center [384, 200] width 90 height 24
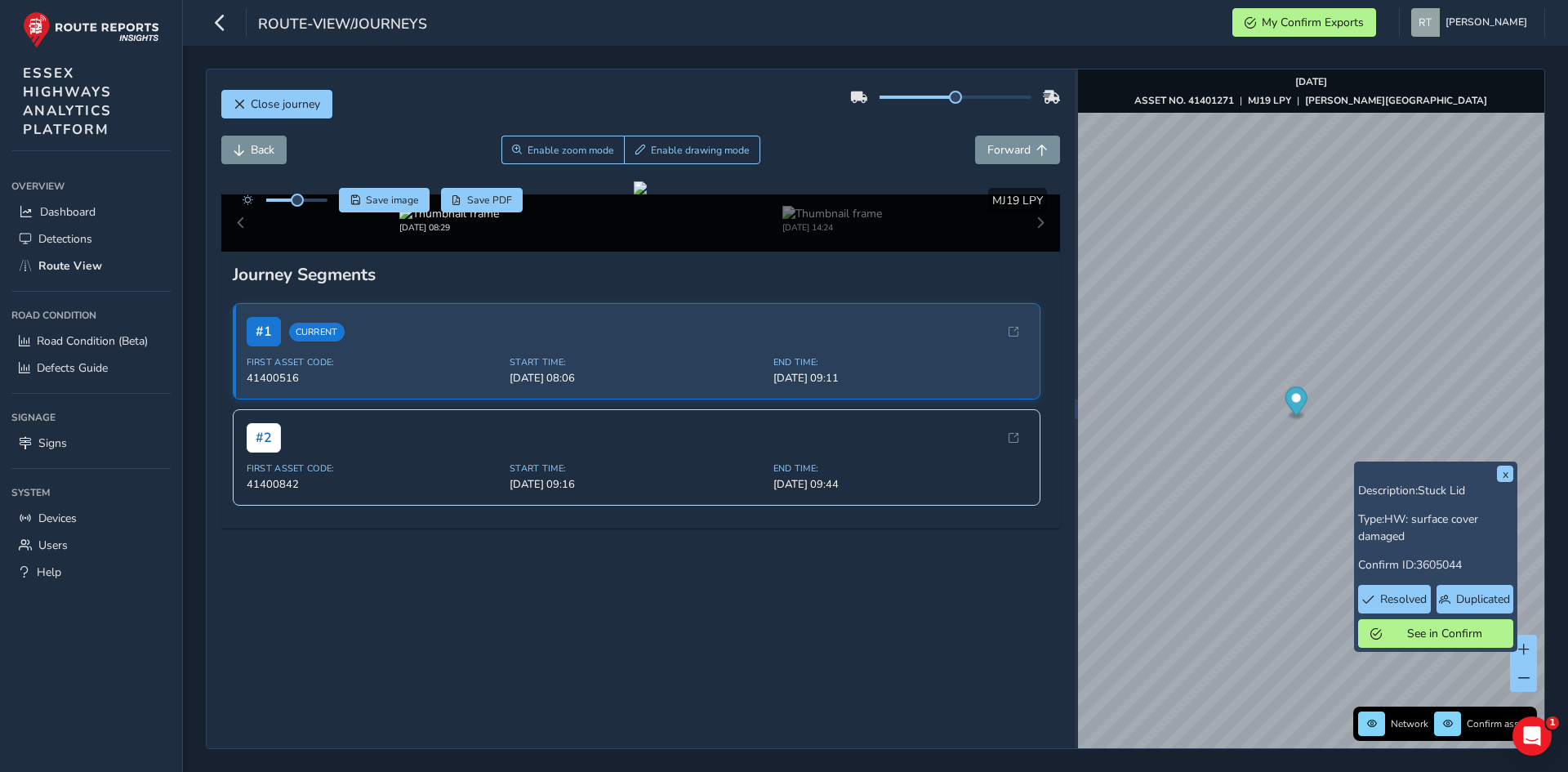
click at [1373, 480] on div "x Description: Stuck Lid Type: HW: surface cover damaged Confirm ID: 3605044 Re…" at bounding box center [1312, 409] width 466 height 679
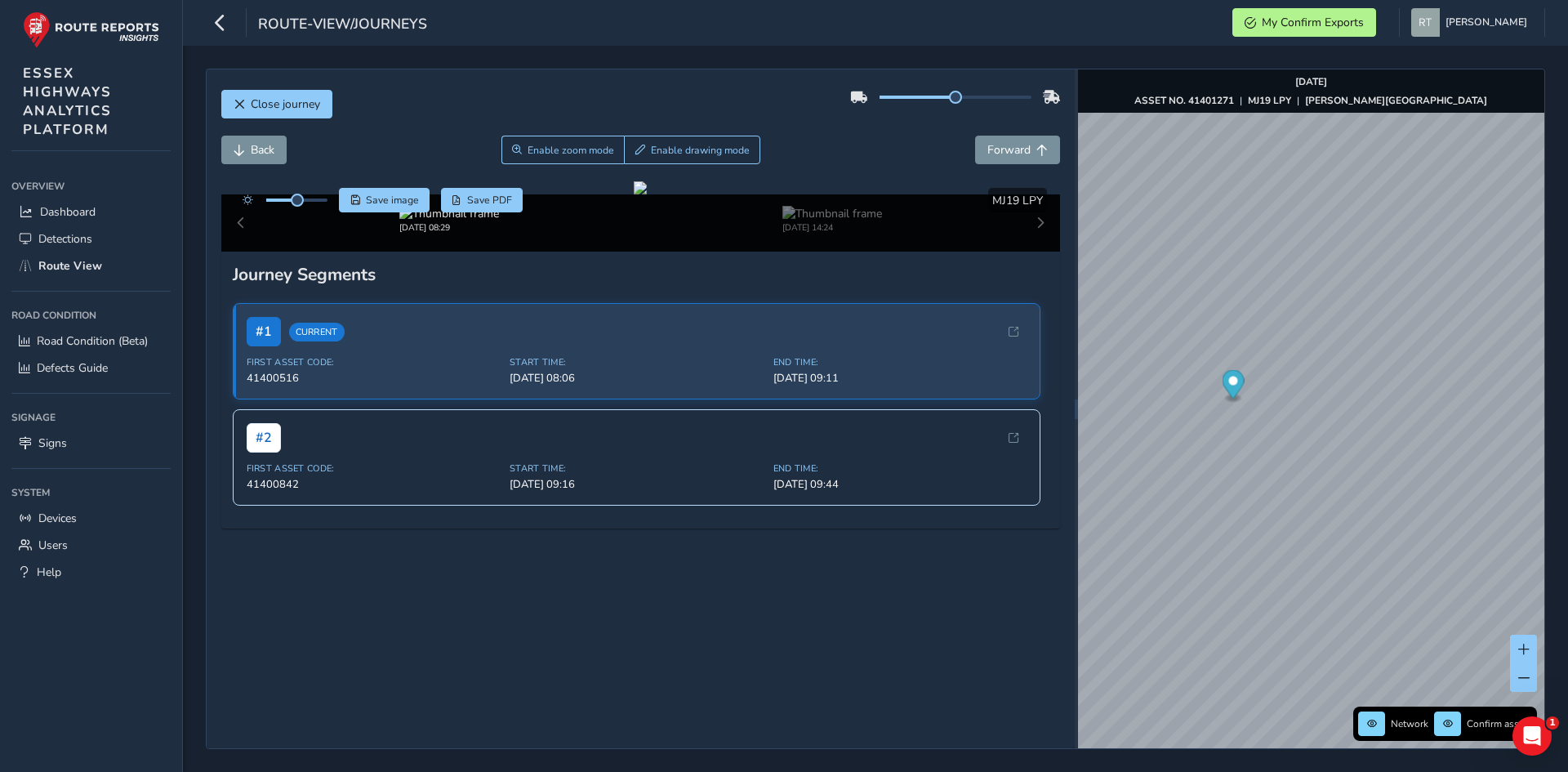
click at [1237, 386] on icon "Map marker" at bounding box center [1233, 384] width 22 height 28
